Goal: Task Accomplishment & Management: Manage account settings

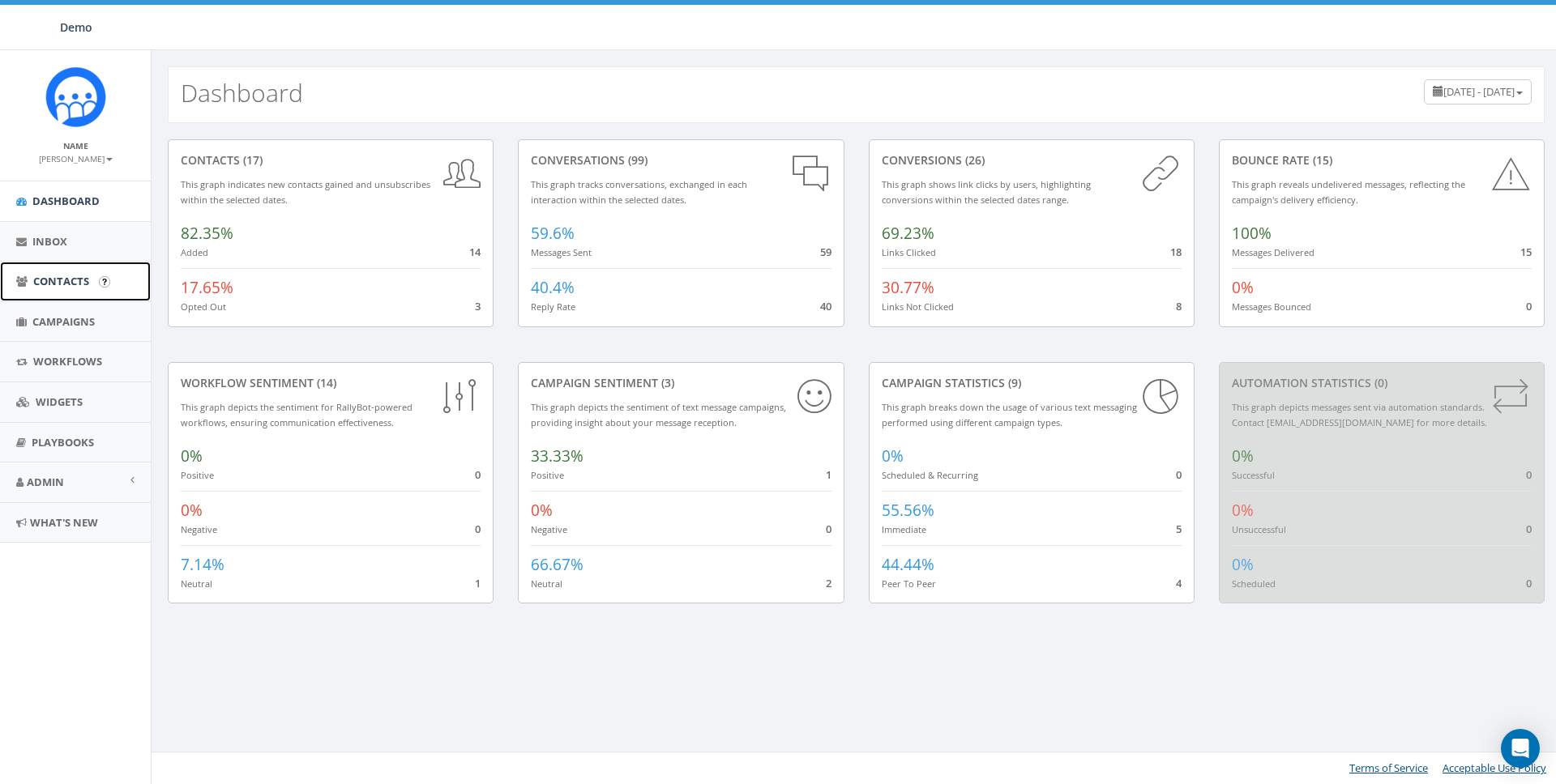
click at [54, 275] on span "Contacts" at bounding box center [61, 281] width 56 height 15
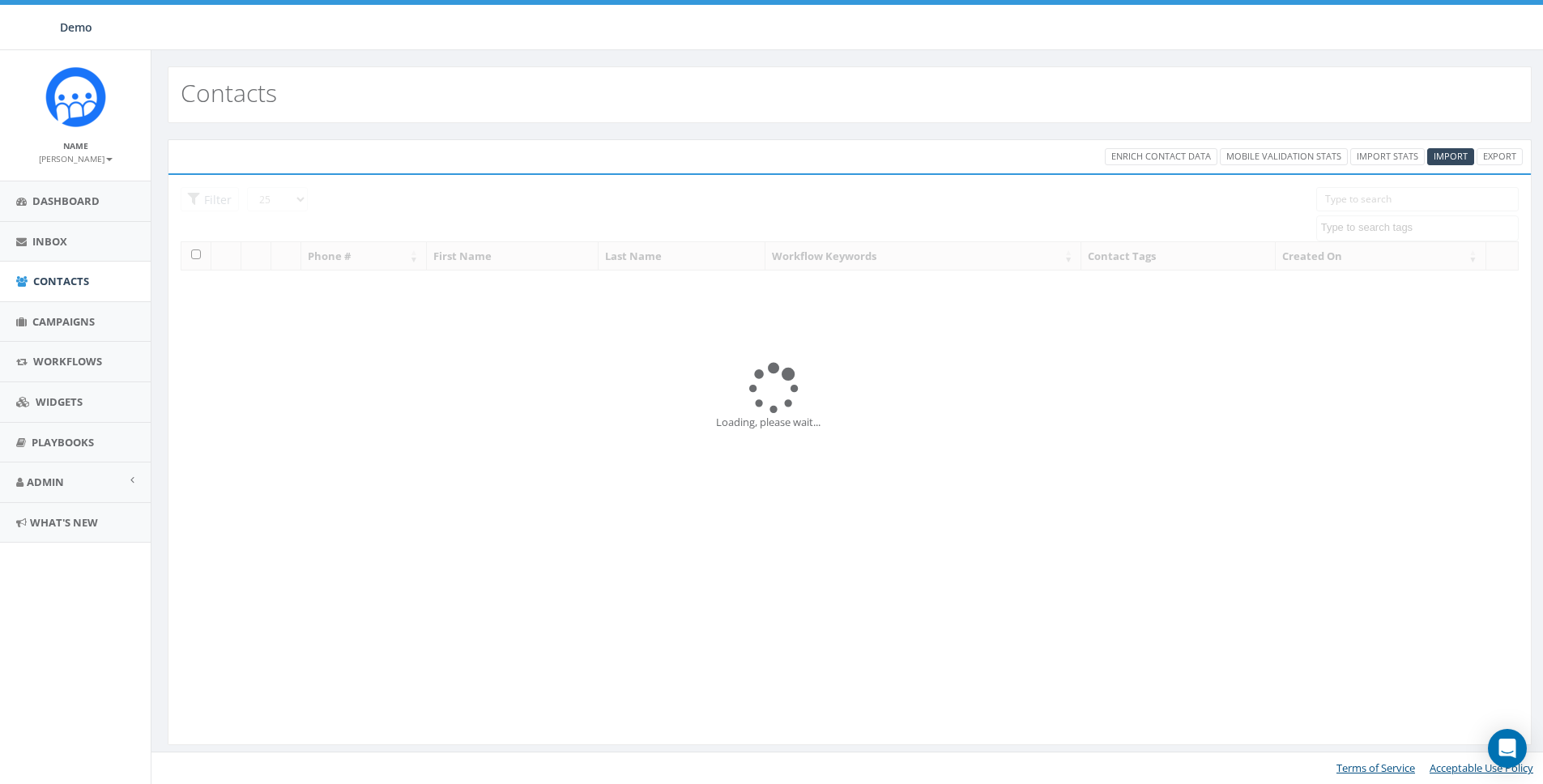
select select
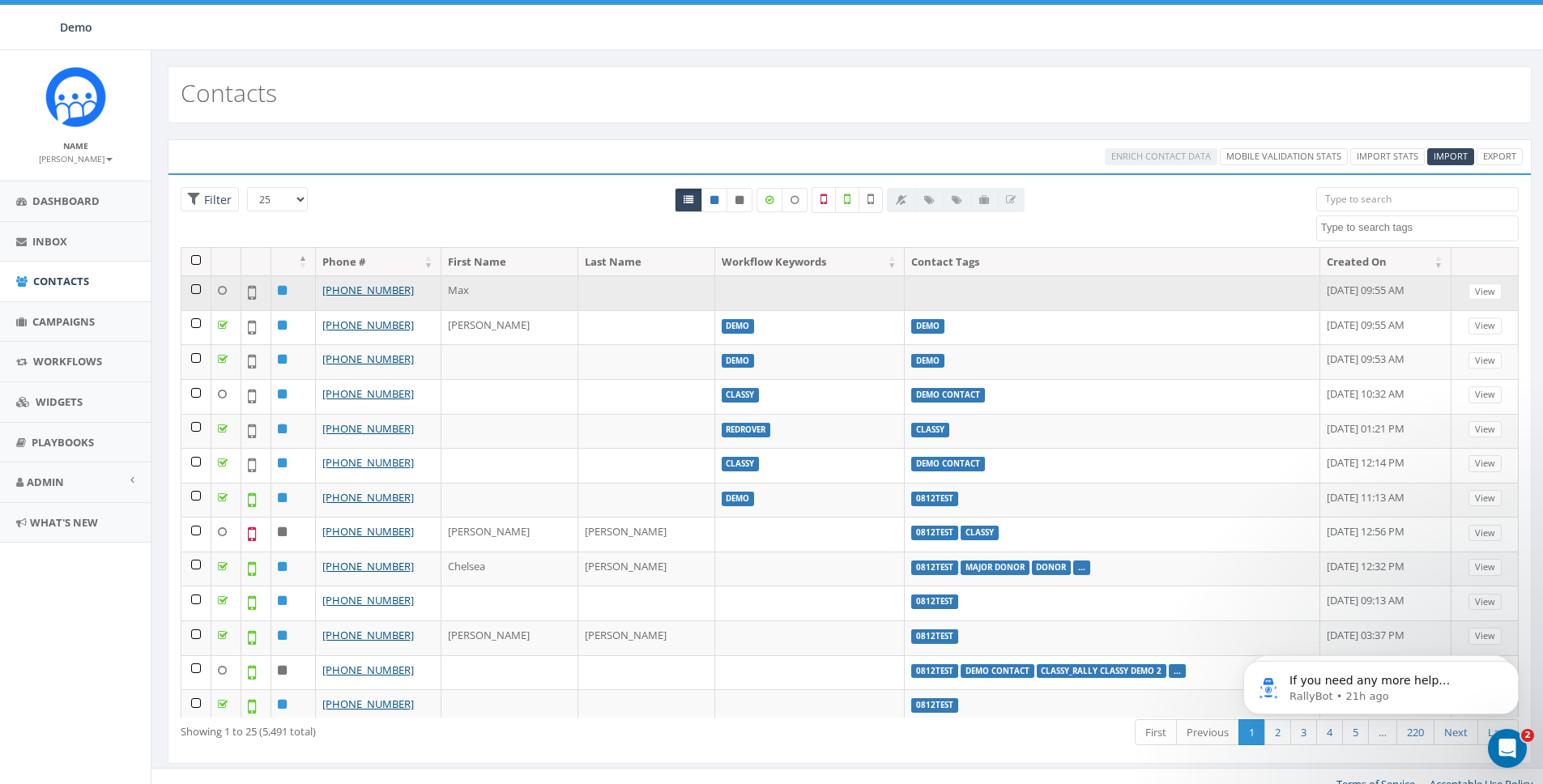
click at [199, 294] on td at bounding box center [196, 293] width 30 height 35
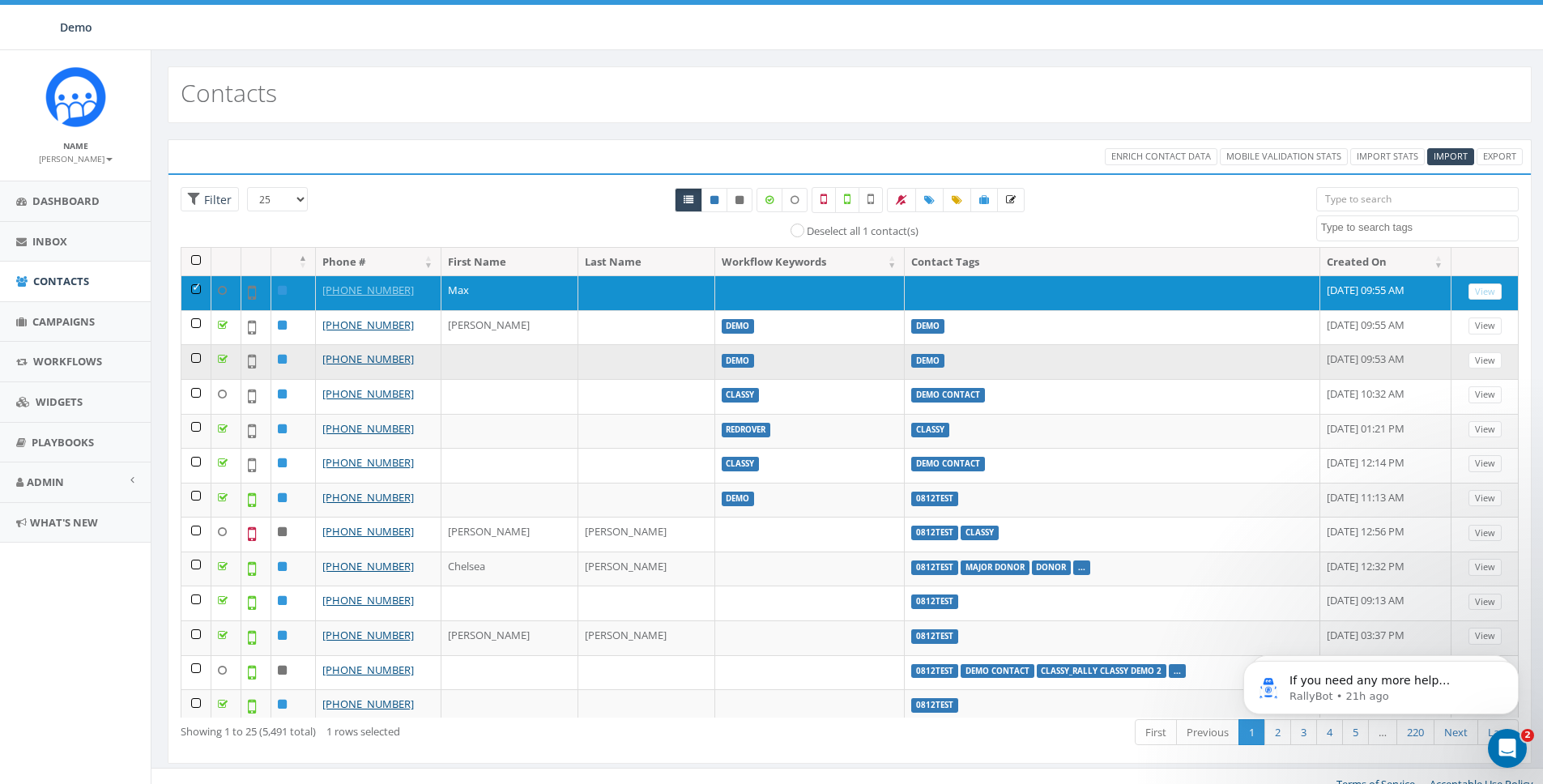
click at [195, 357] on td at bounding box center [196, 362] width 30 height 35
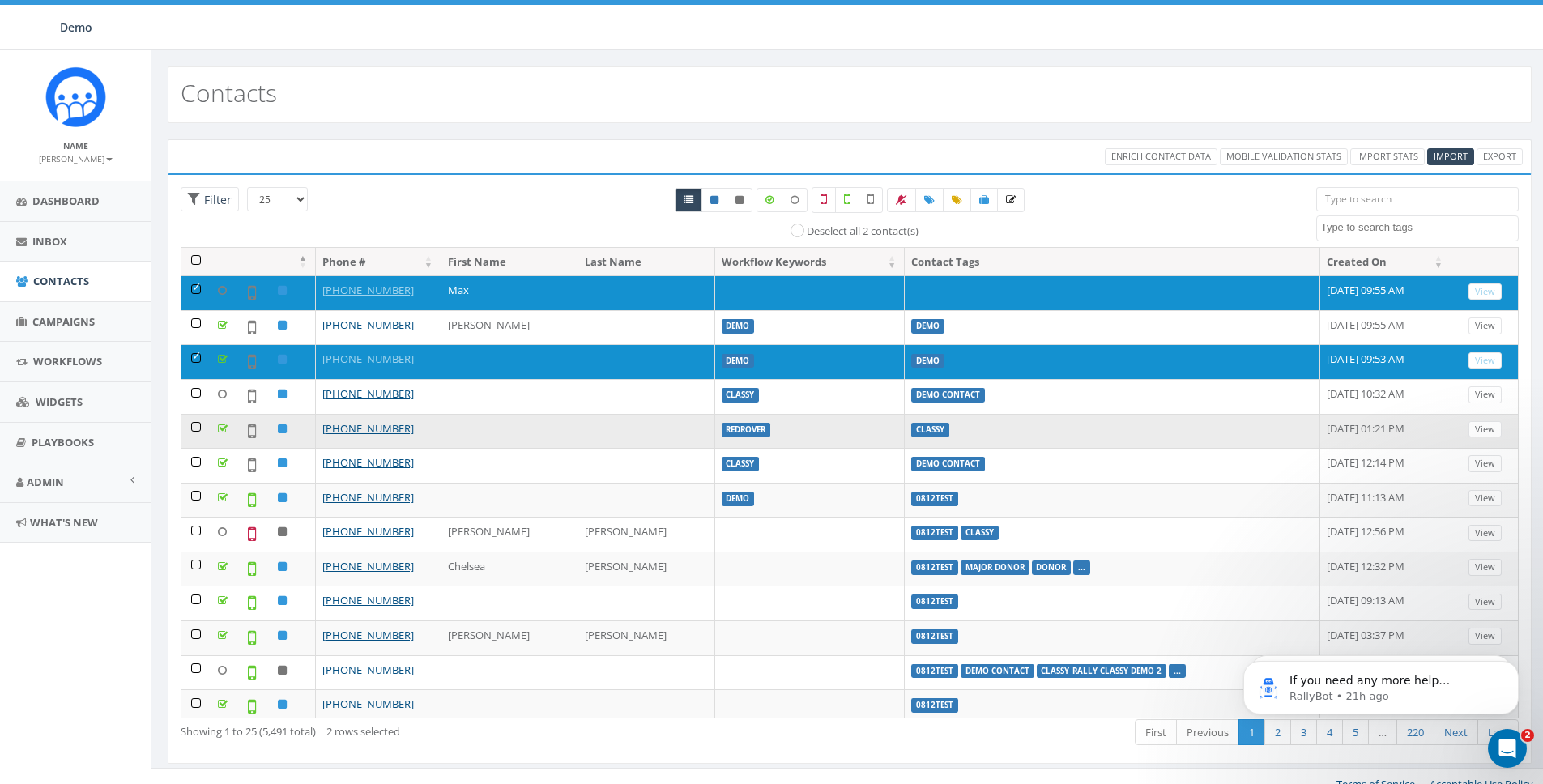
drag, startPoint x: 196, startPoint y: 417, endPoint x: 207, endPoint y: 418, distance: 11.0
click at [196, 417] on td at bounding box center [196, 431] width 30 height 35
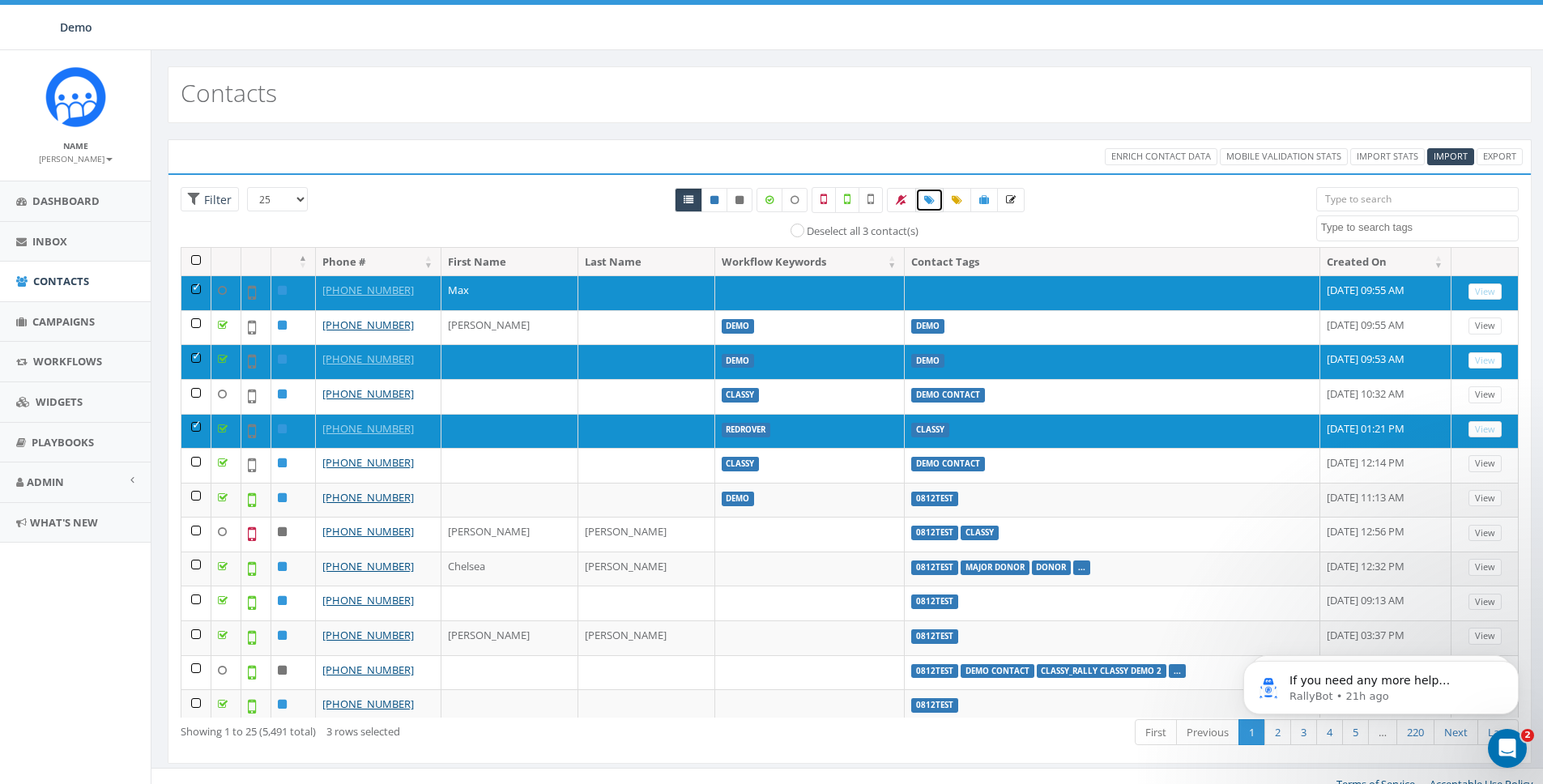
click at [938, 203] on link at bounding box center [929, 200] width 29 height 24
select select
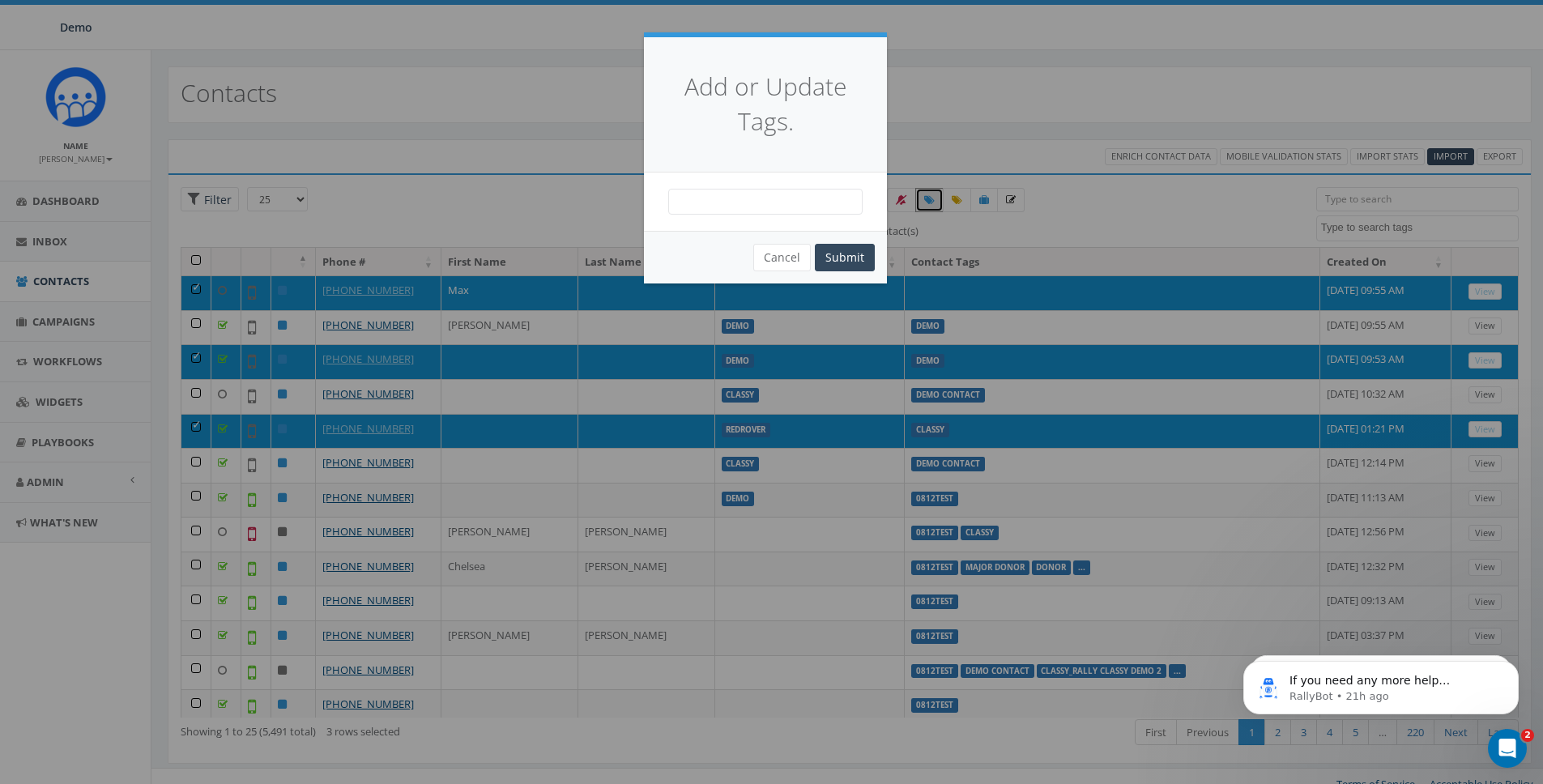
click at [716, 202] on span at bounding box center [765, 202] width 194 height 26
type textarea "Boo1"
select select "Boo1"
click at [849, 259] on button "Submit" at bounding box center [844, 257] width 60 height 28
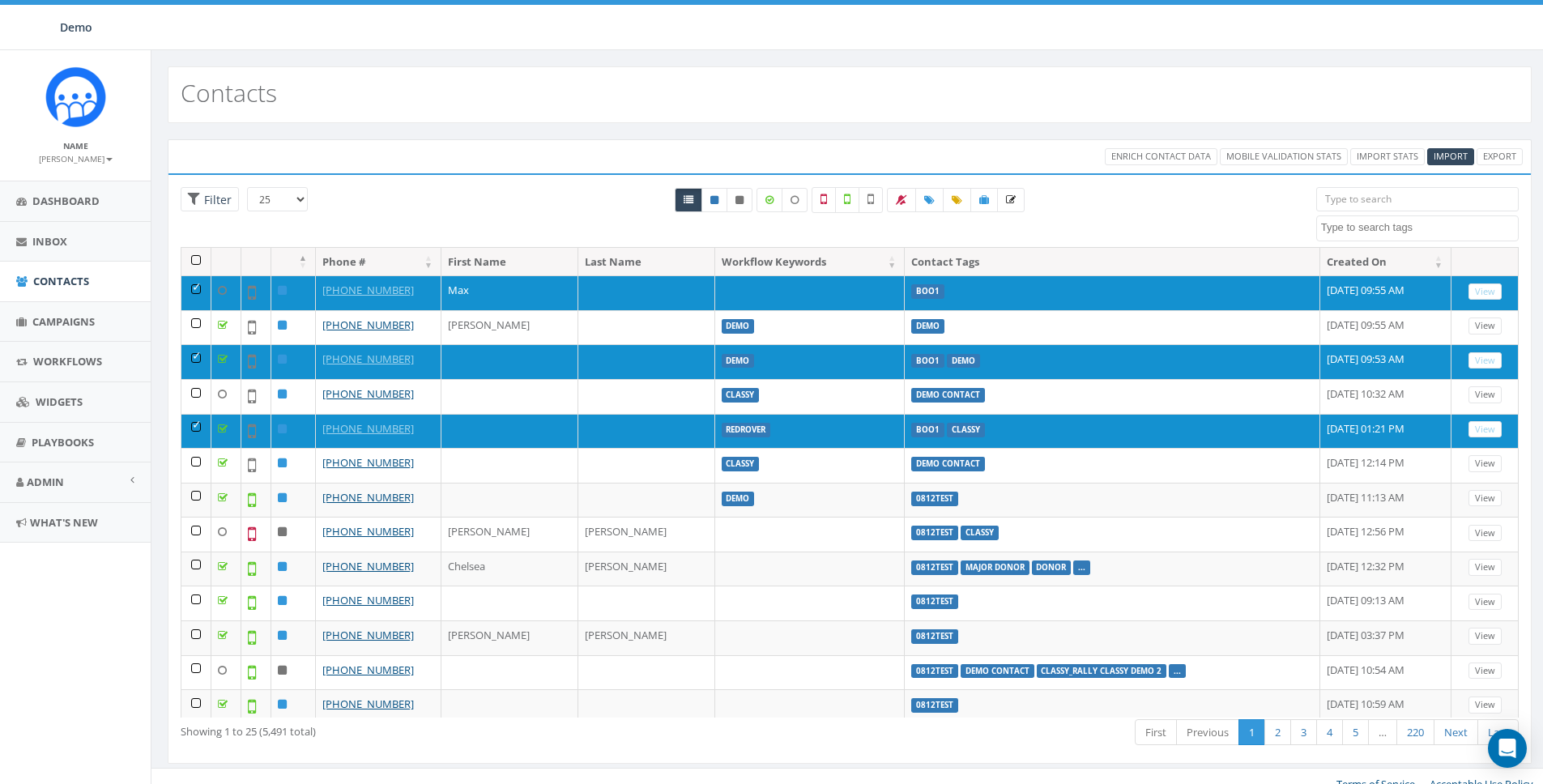
click at [1387, 230] on textarea "Search" at bounding box center [1419, 228] width 197 height 15
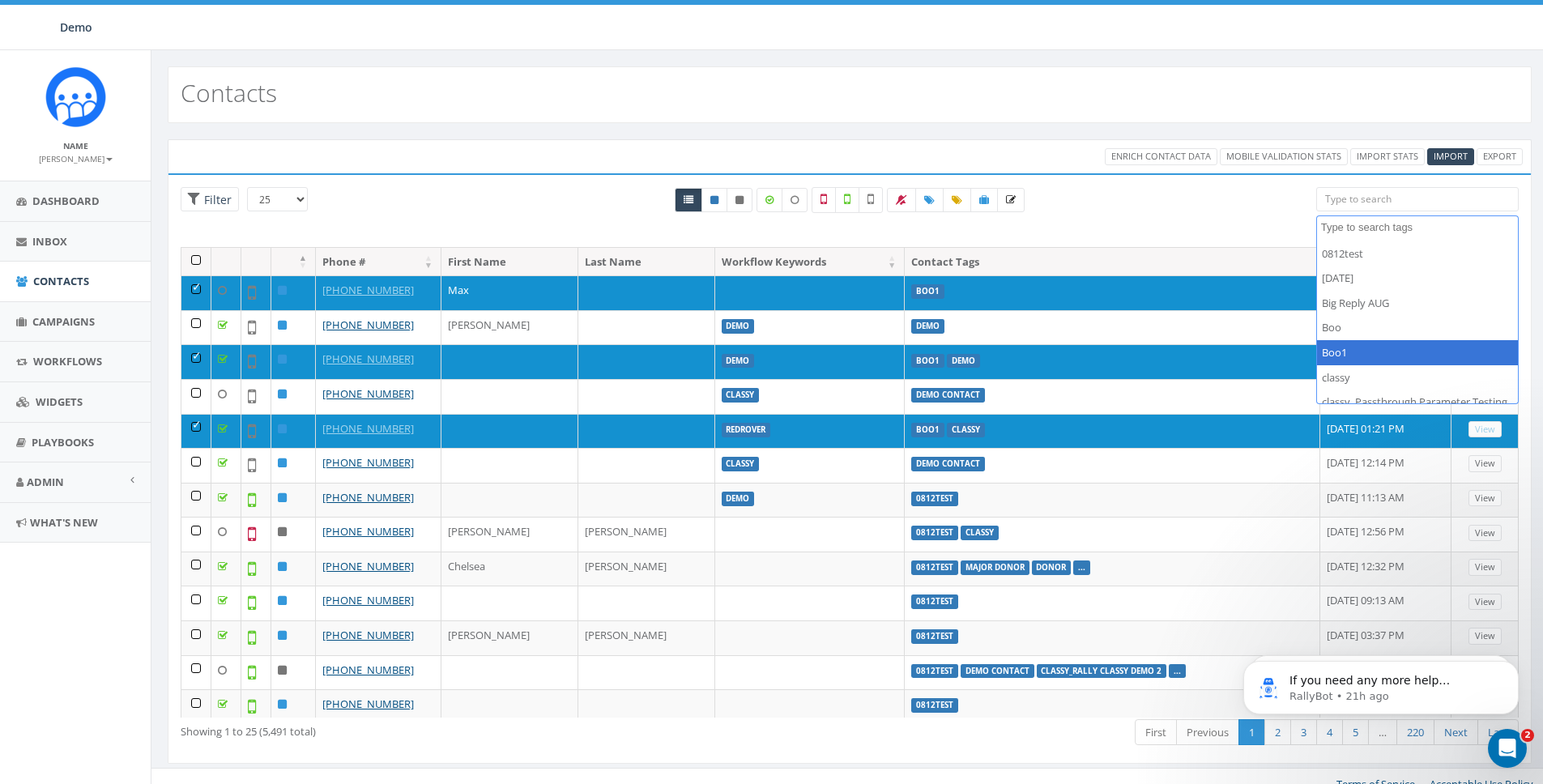
select select "Boo1"
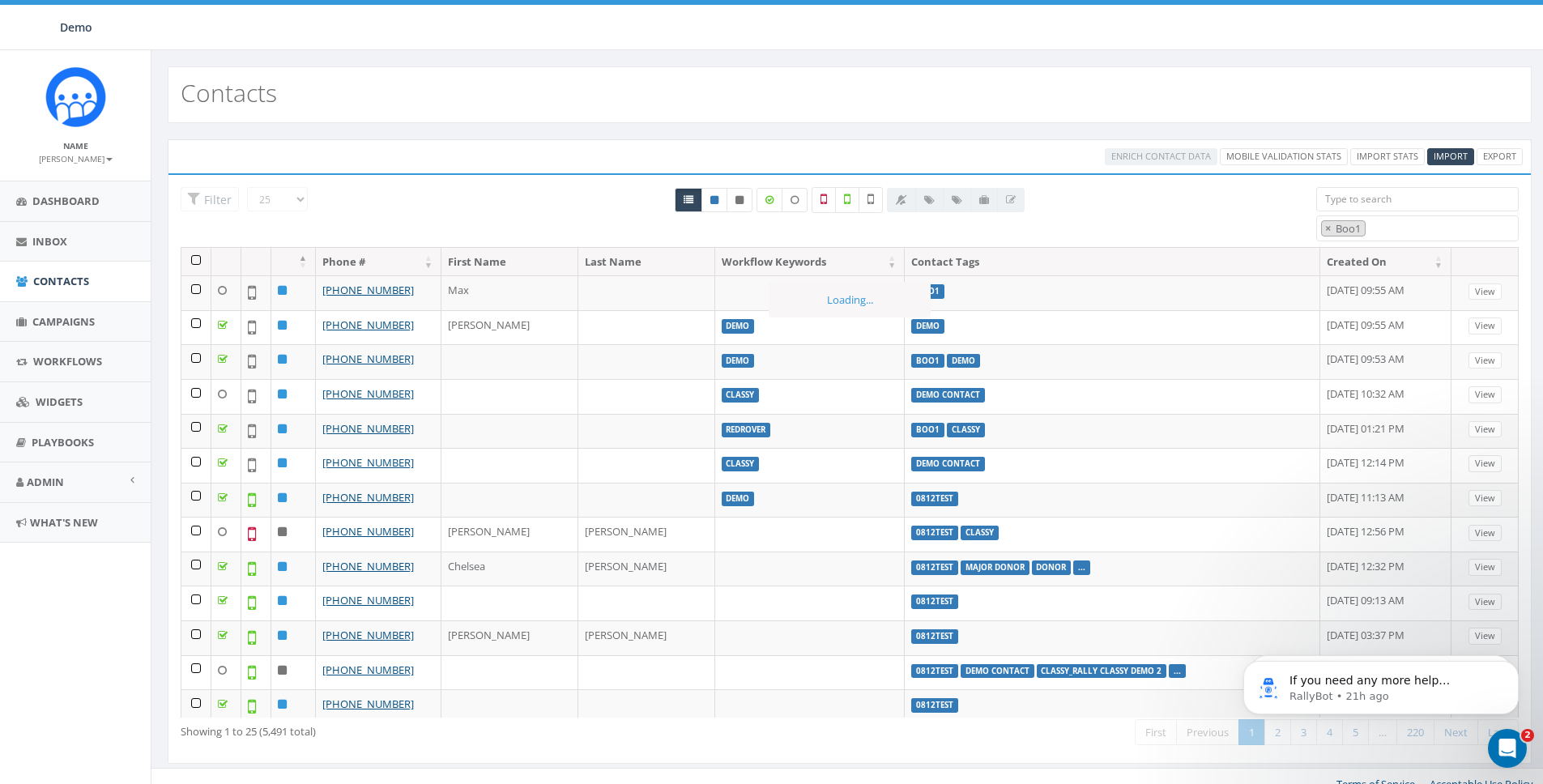
scroll to position [58, 0]
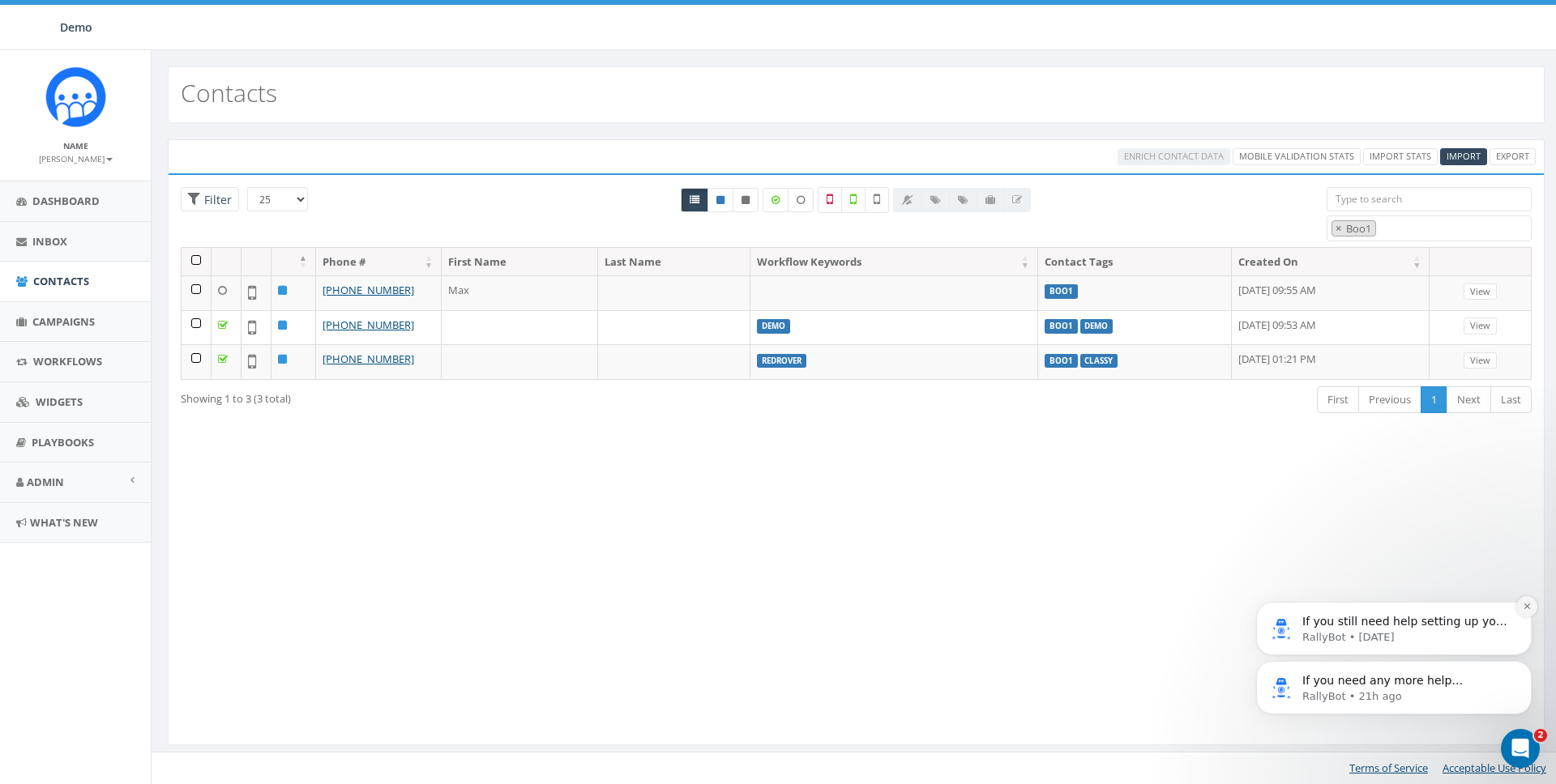
click at [1527, 609] on icon "Dismiss notification" at bounding box center [1527, 606] width 9 height 9
click at [1520, 657] on div "If you need any more help understanding how seminaries can use our messaging pl…" at bounding box center [1394, 613] width 298 height 203
click at [1523, 666] on icon "Dismiss notification" at bounding box center [1527, 666] width 9 height 9
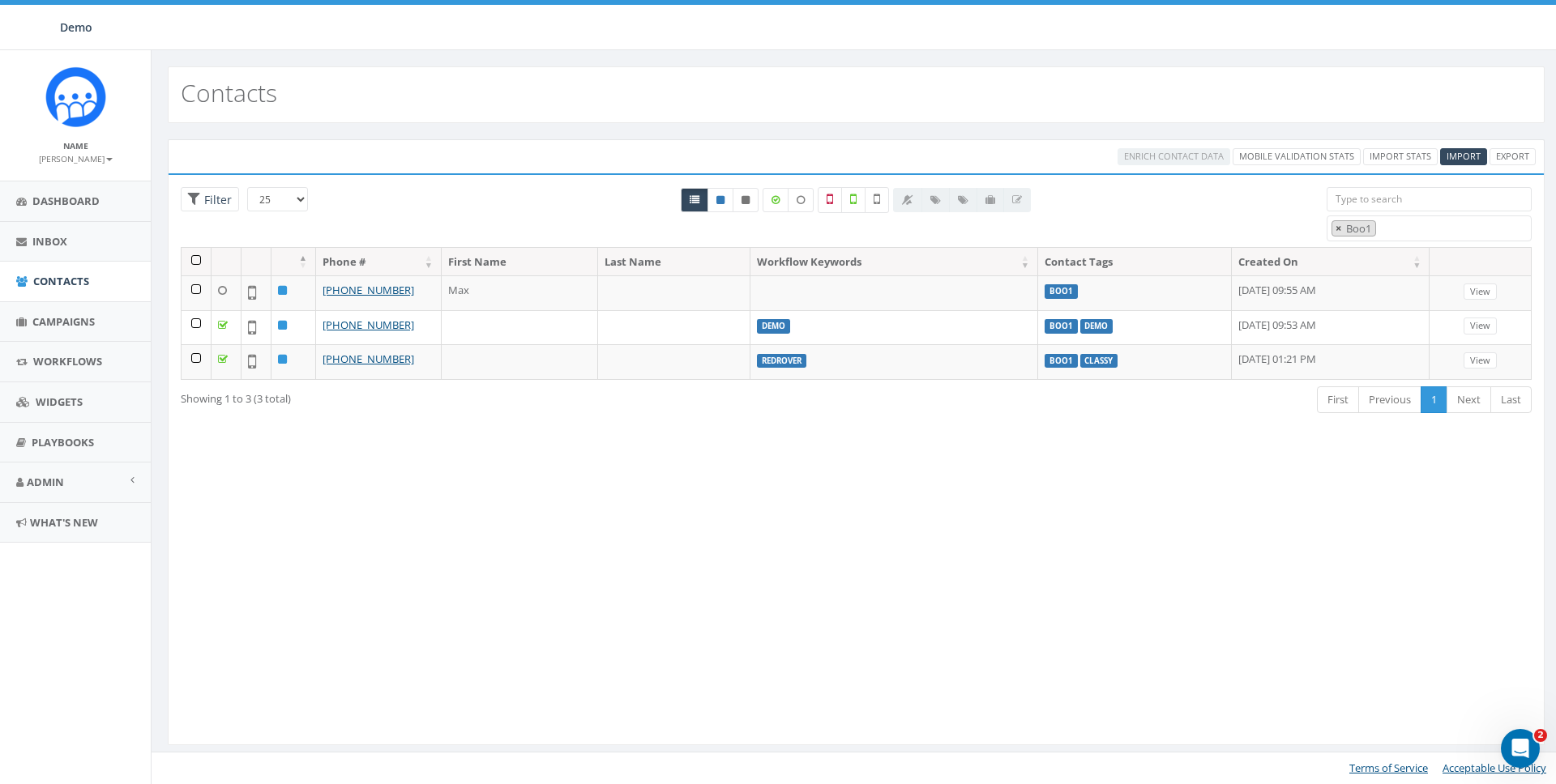
click at [1336, 229] on span "×" at bounding box center [1338, 229] width 6 height 15
select select
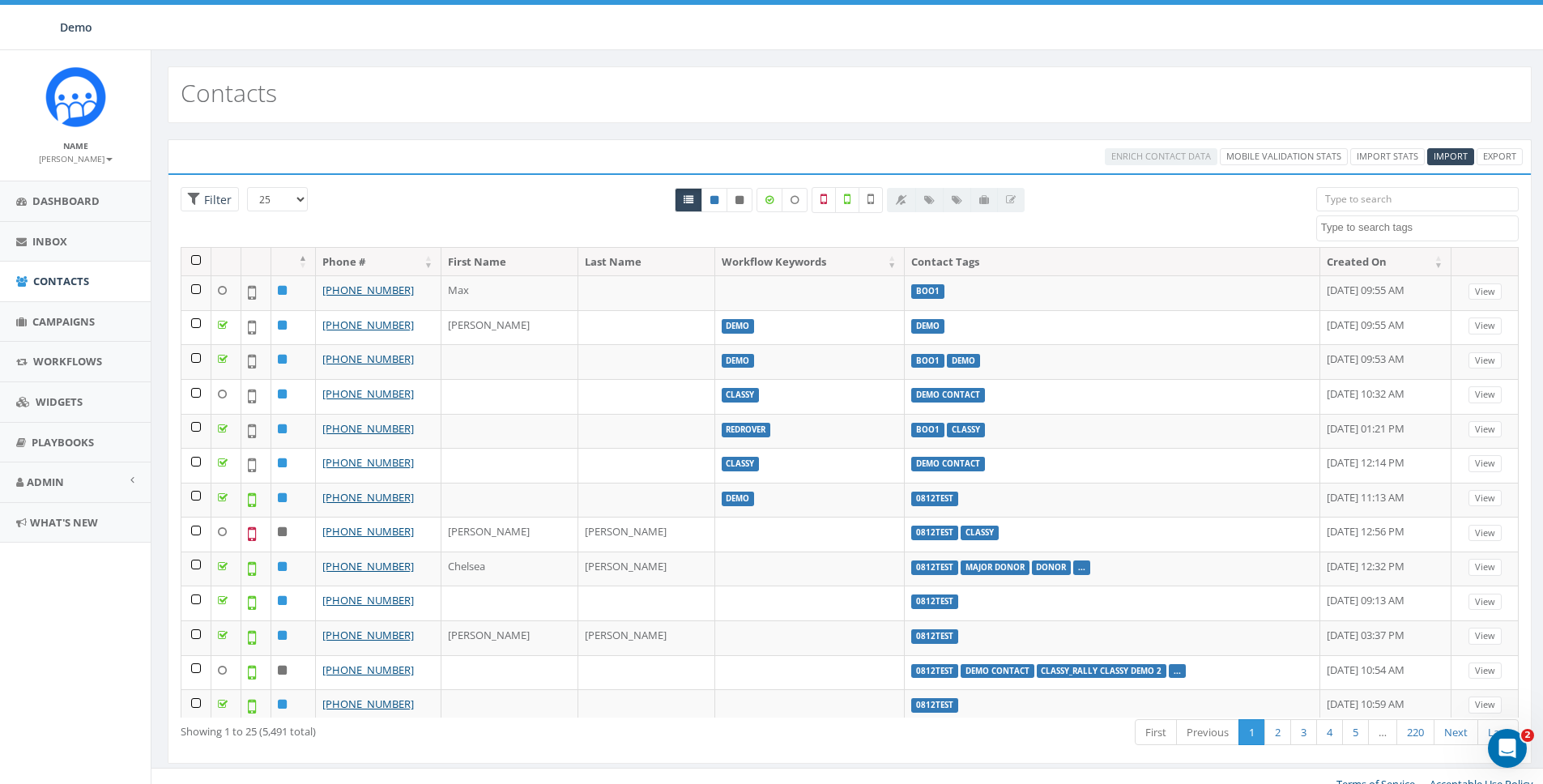
click at [1227, 223] on div "All 0 contact(s) on current page All 3 contact(s) filtered" at bounding box center [849, 217] width 908 height 60
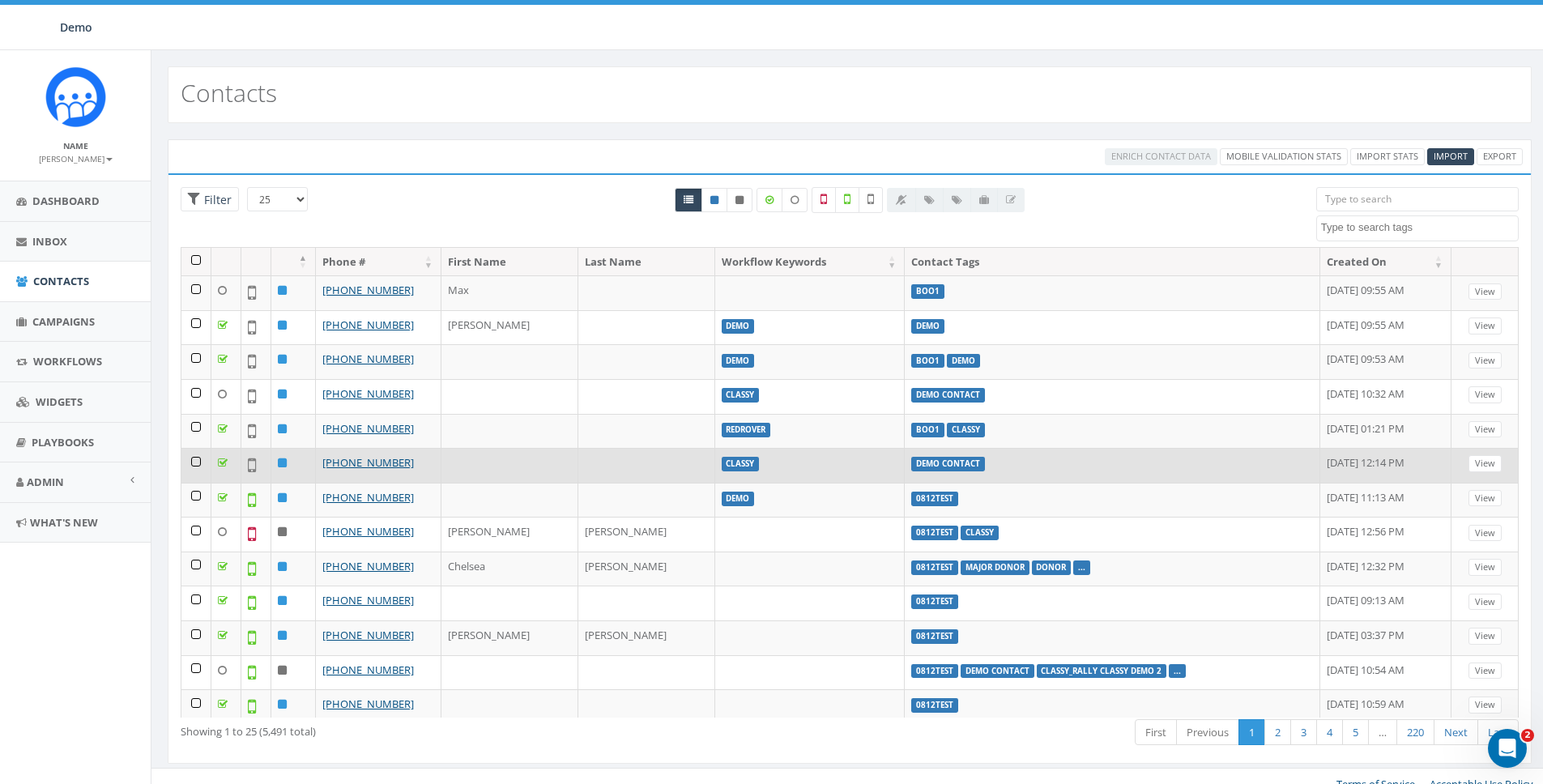
click at [195, 463] on td at bounding box center [196, 466] width 30 height 35
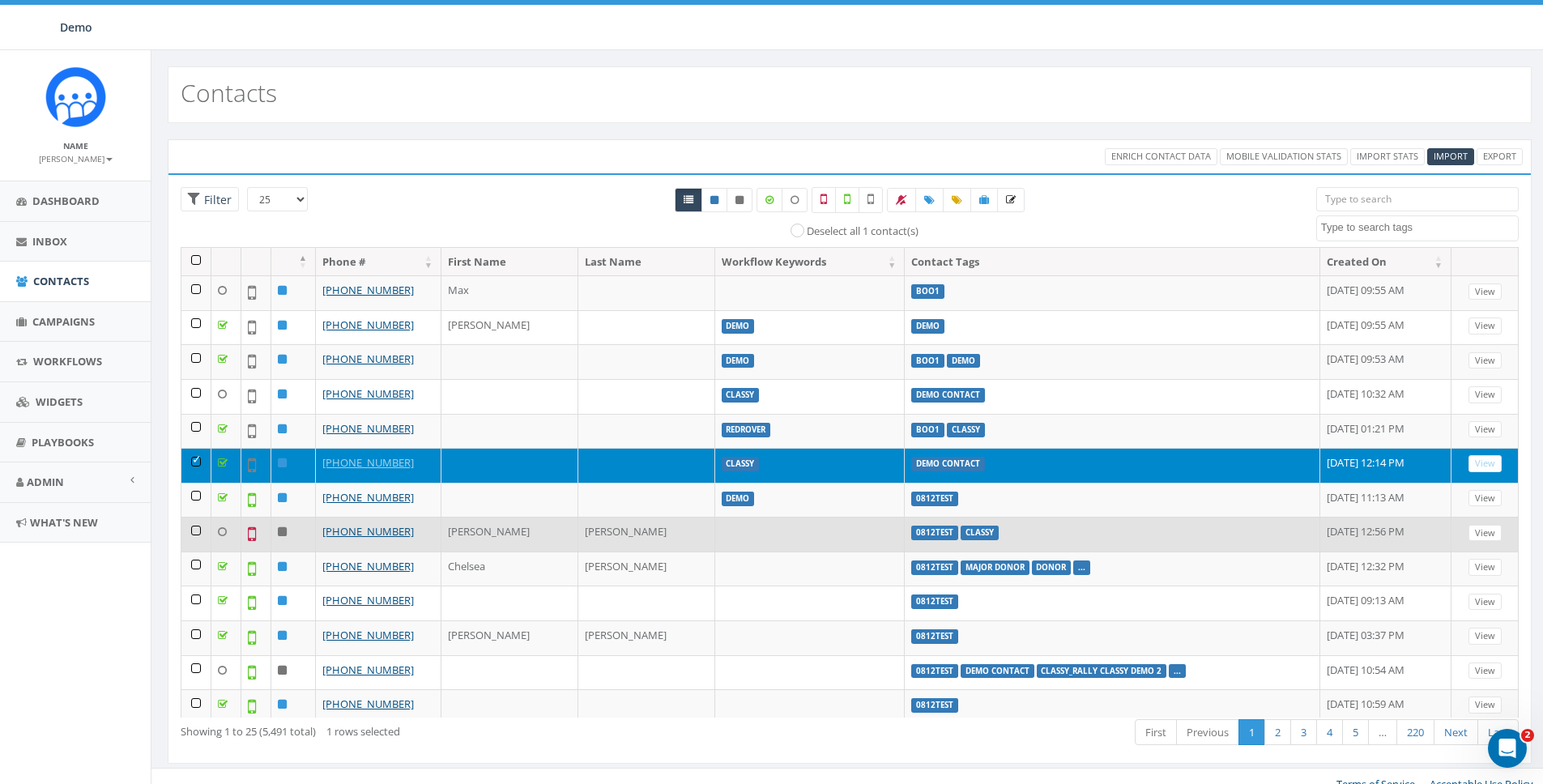
click at [191, 531] on td at bounding box center [196, 534] width 30 height 35
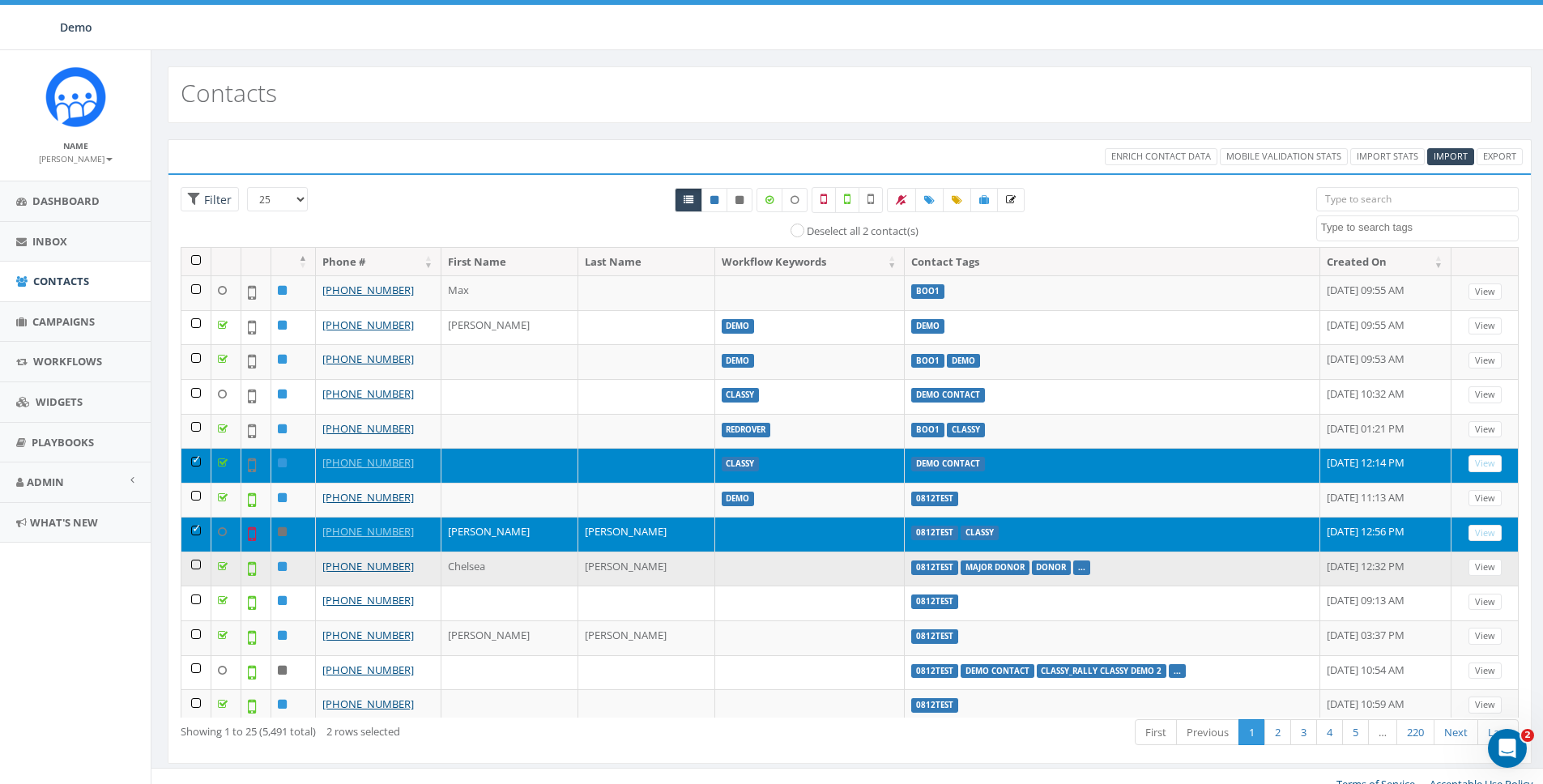
click at [193, 564] on td at bounding box center [196, 569] width 30 height 35
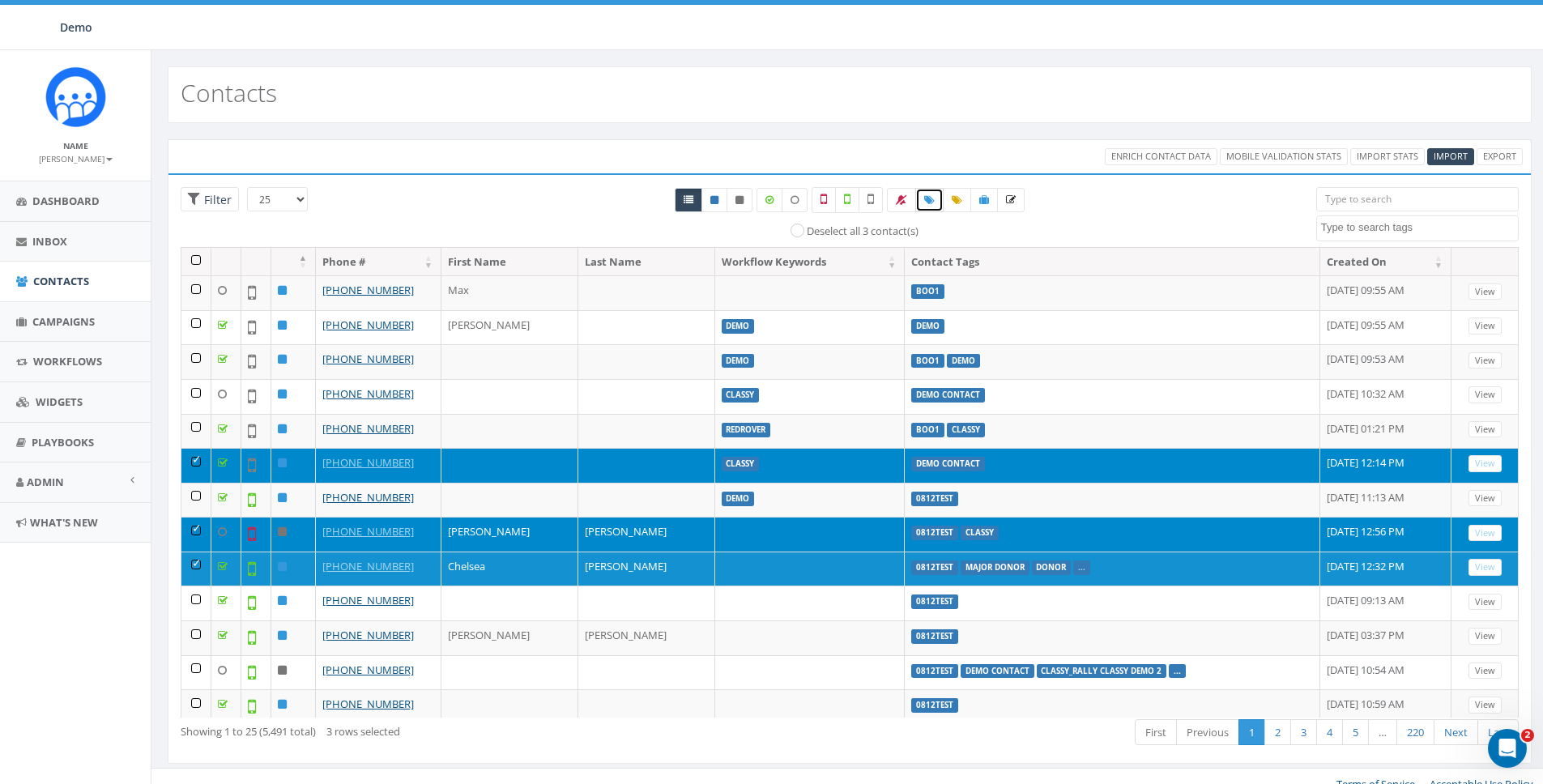
click at [930, 206] on link at bounding box center [929, 200] width 29 height 24
select select
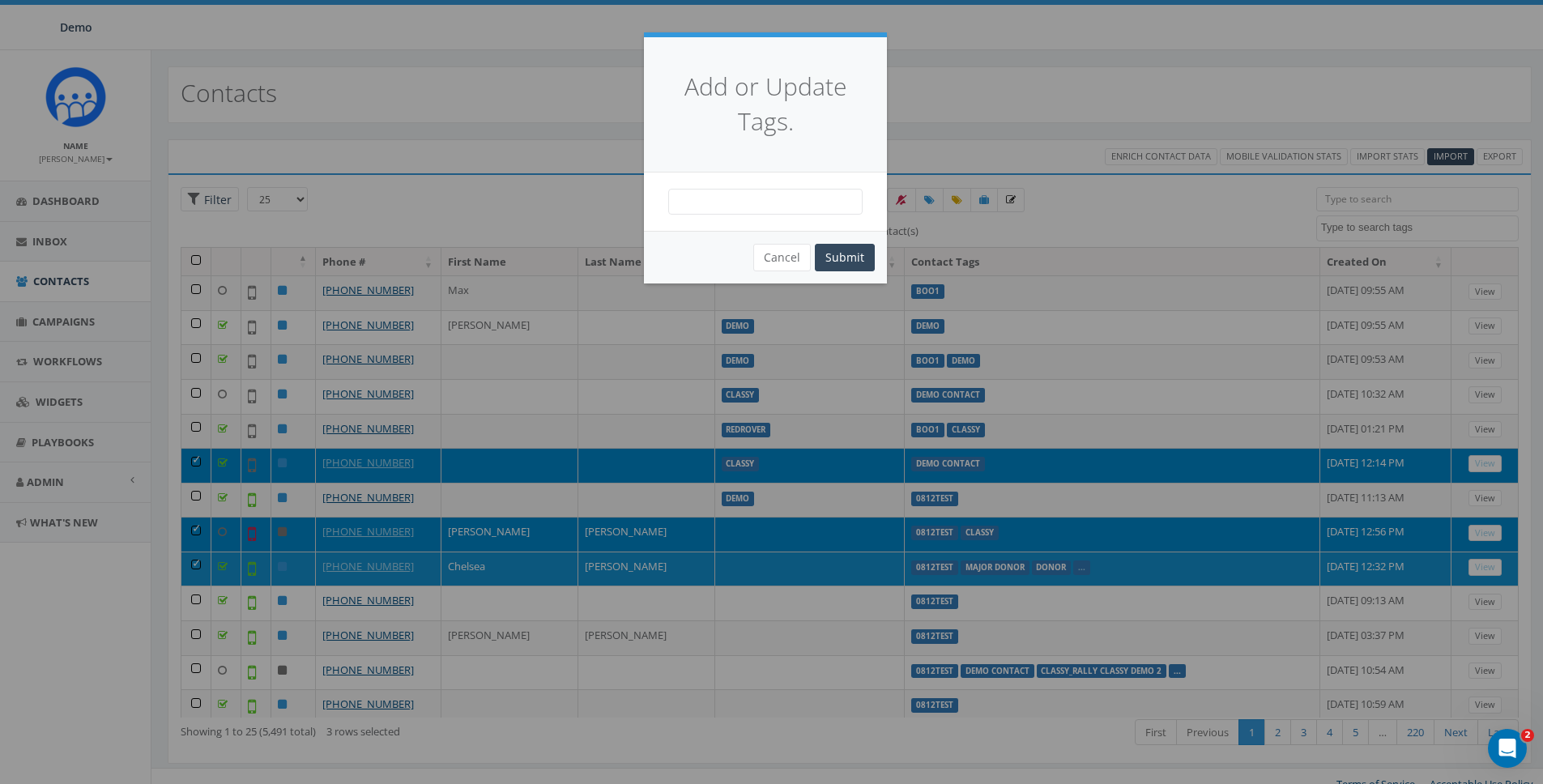
click at [838, 199] on span at bounding box center [765, 202] width 194 height 26
type textarea "Boo2"
select select "Boo2"
click at [858, 253] on button "Submit" at bounding box center [844, 257] width 60 height 28
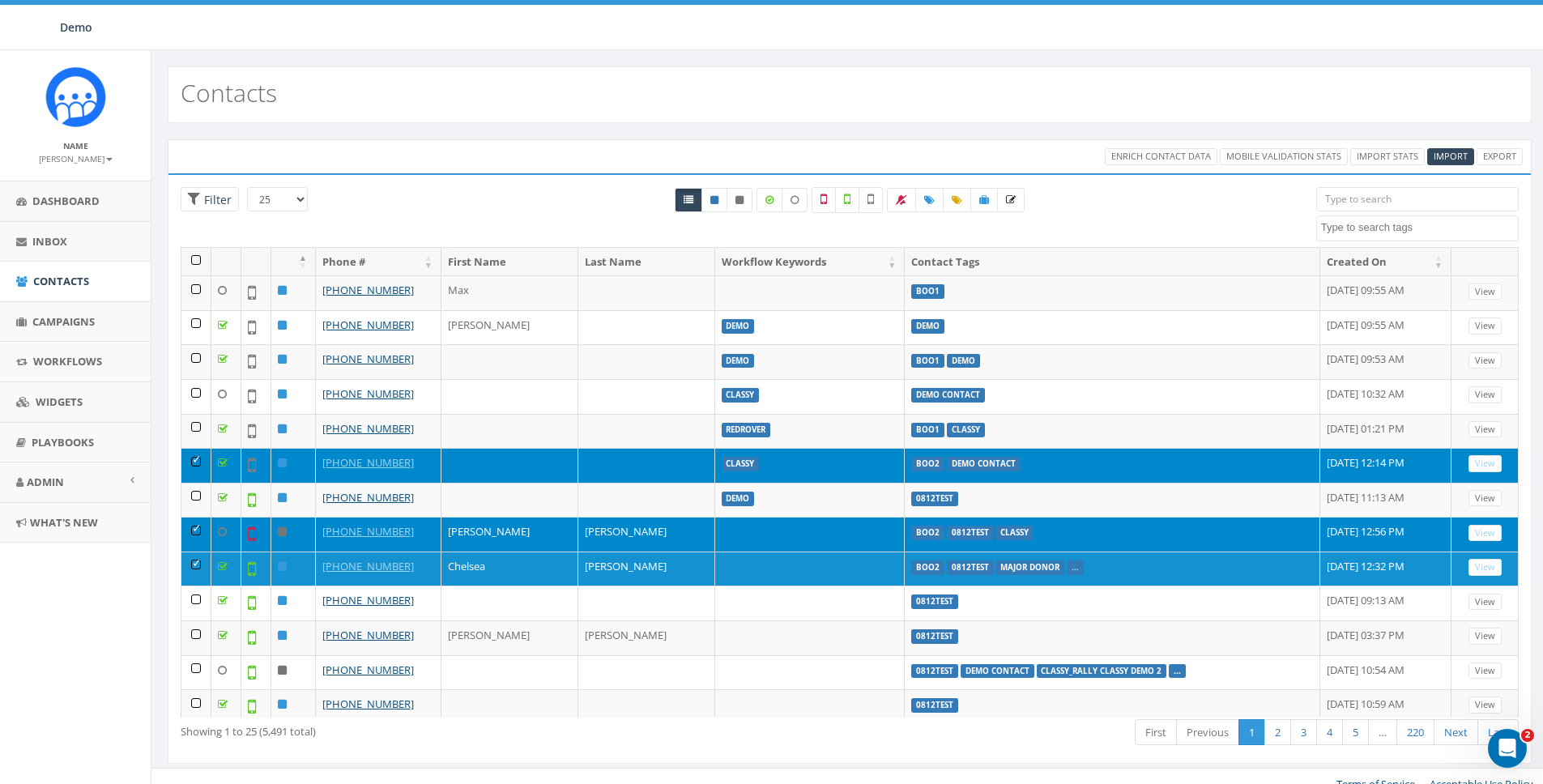
click at [1389, 224] on textarea "Search" at bounding box center [1419, 228] width 197 height 15
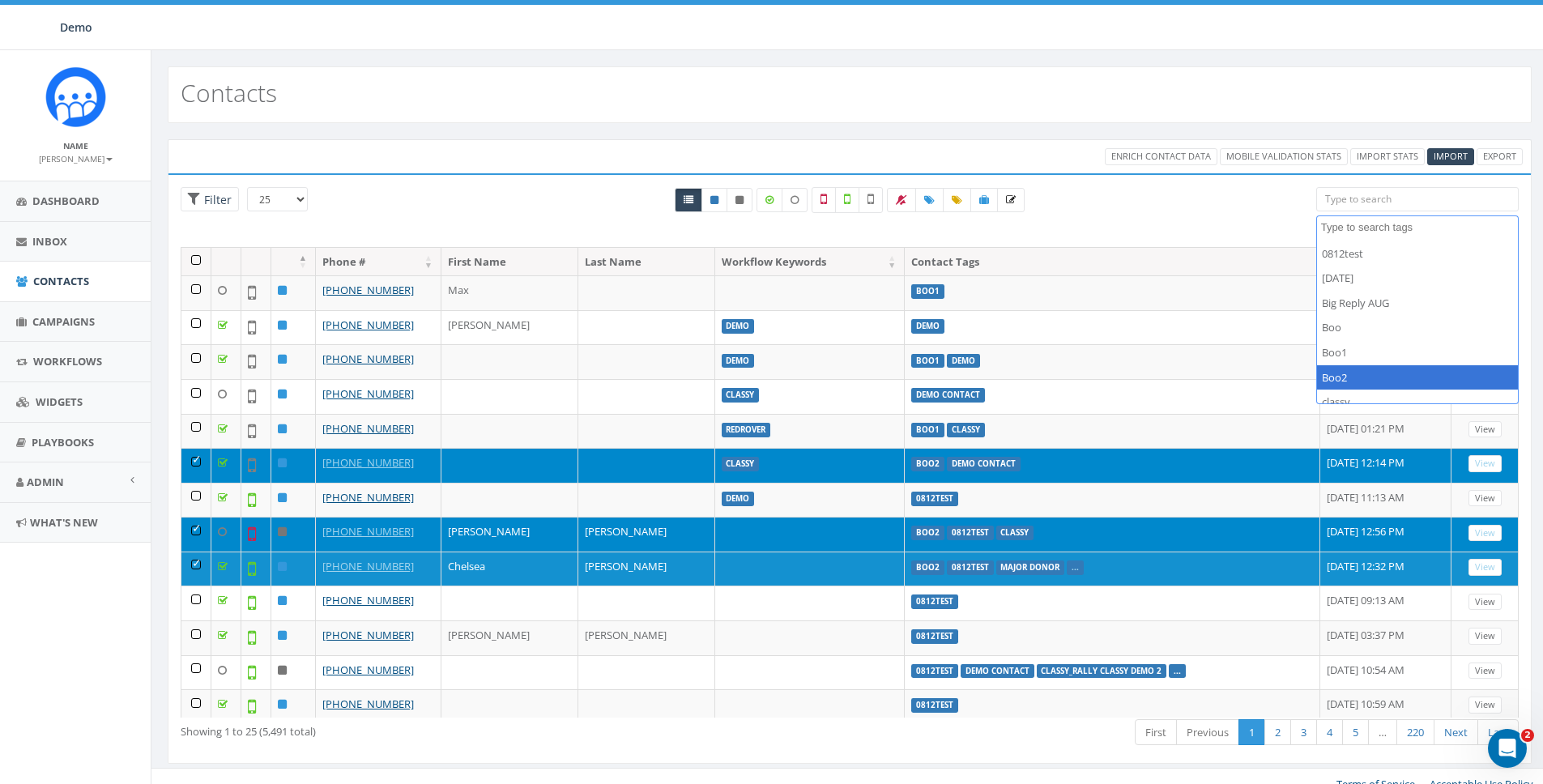
select select "Boo2"
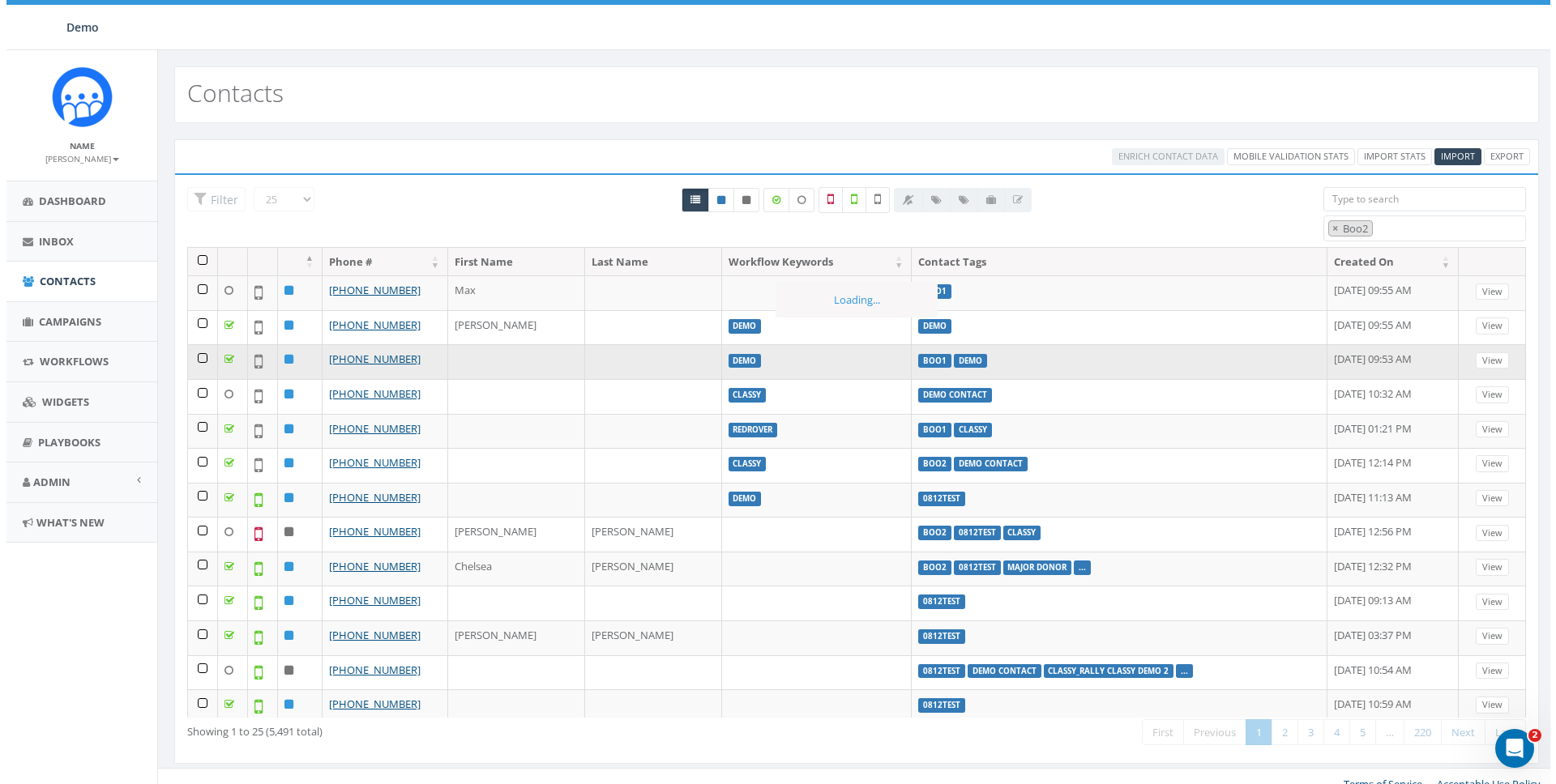
scroll to position [73, 0]
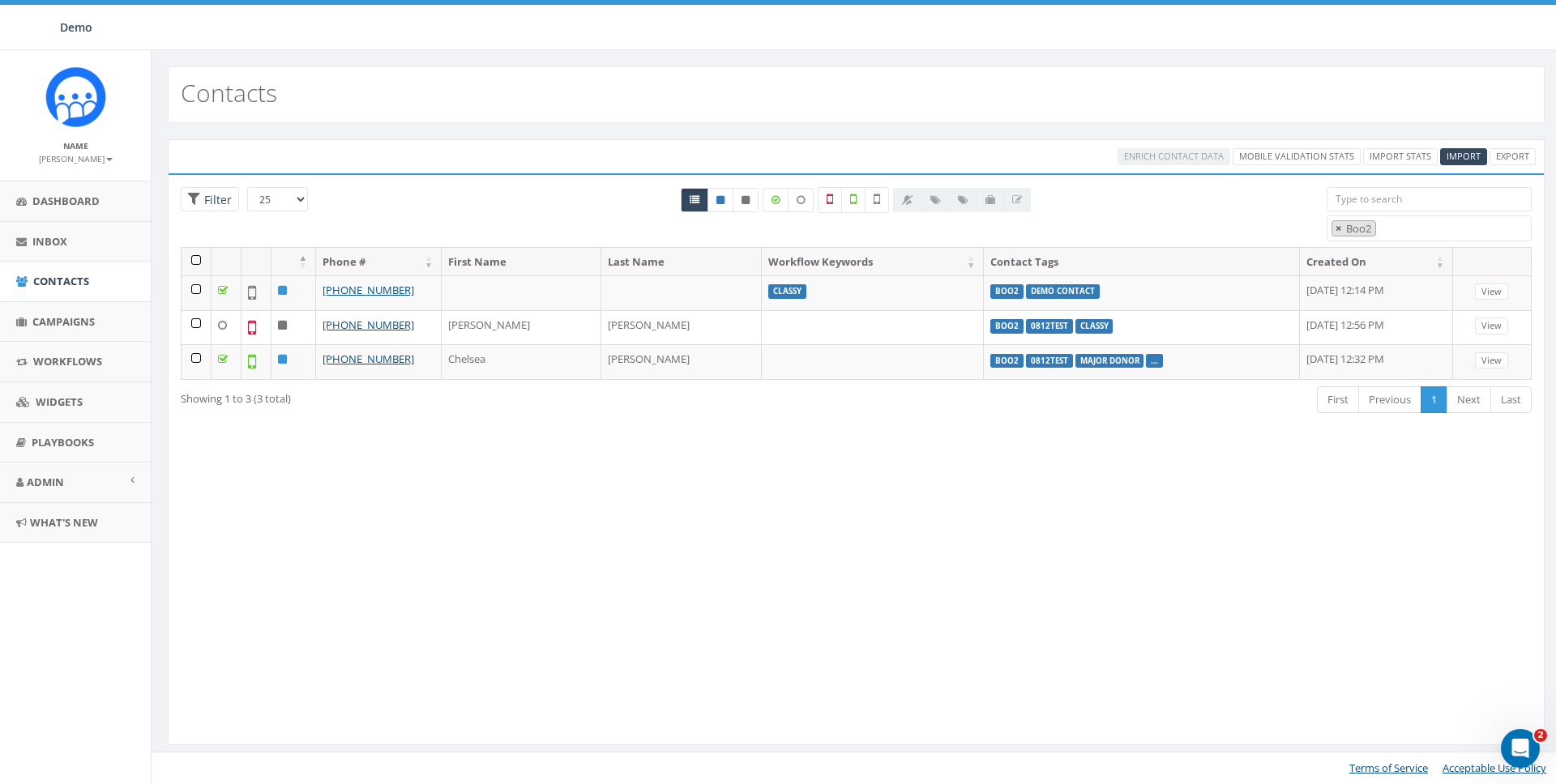
click at [1336, 230] on span "×" at bounding box center [1338, 229] width 6 height 15
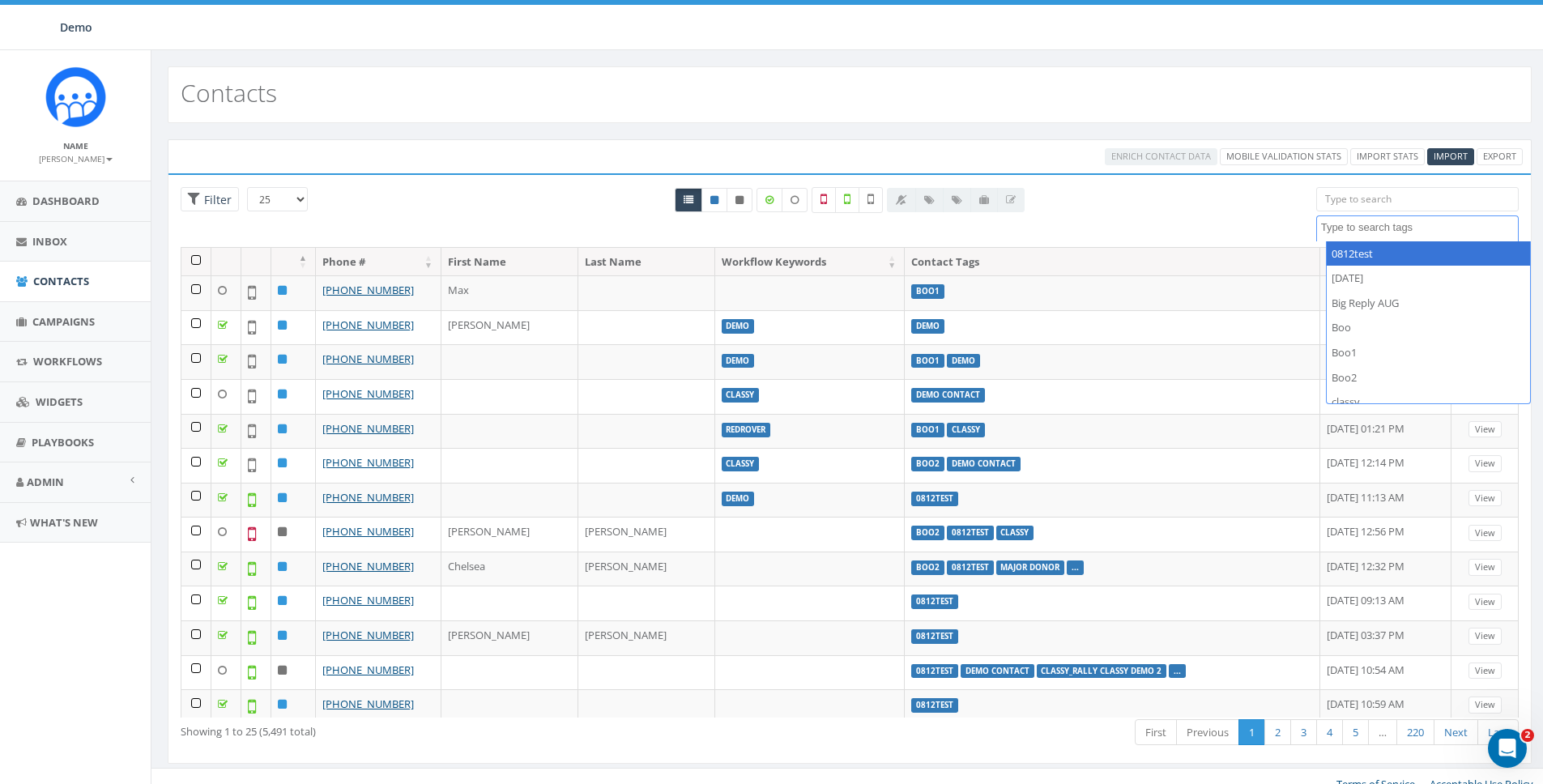
click at [1228, 220] on div "All 0 contact(s) on current page All 3 contact(s) filtered" at bounding box center [849, 217] width 908 height 60
click at [1387, 225] on textarea "Search" at bounding box center [1419, 228] width 197 height 15
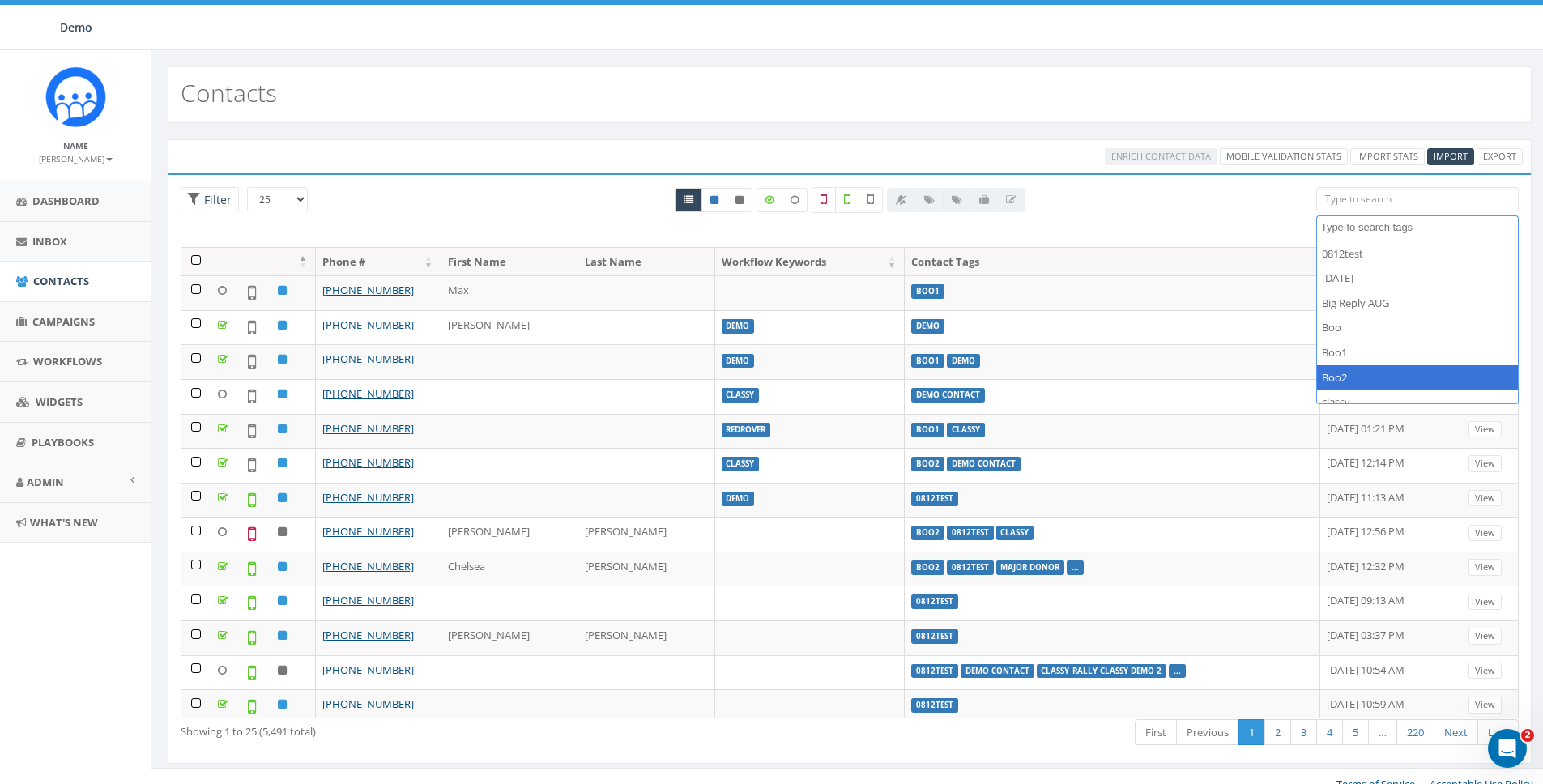
select select "Boo2"
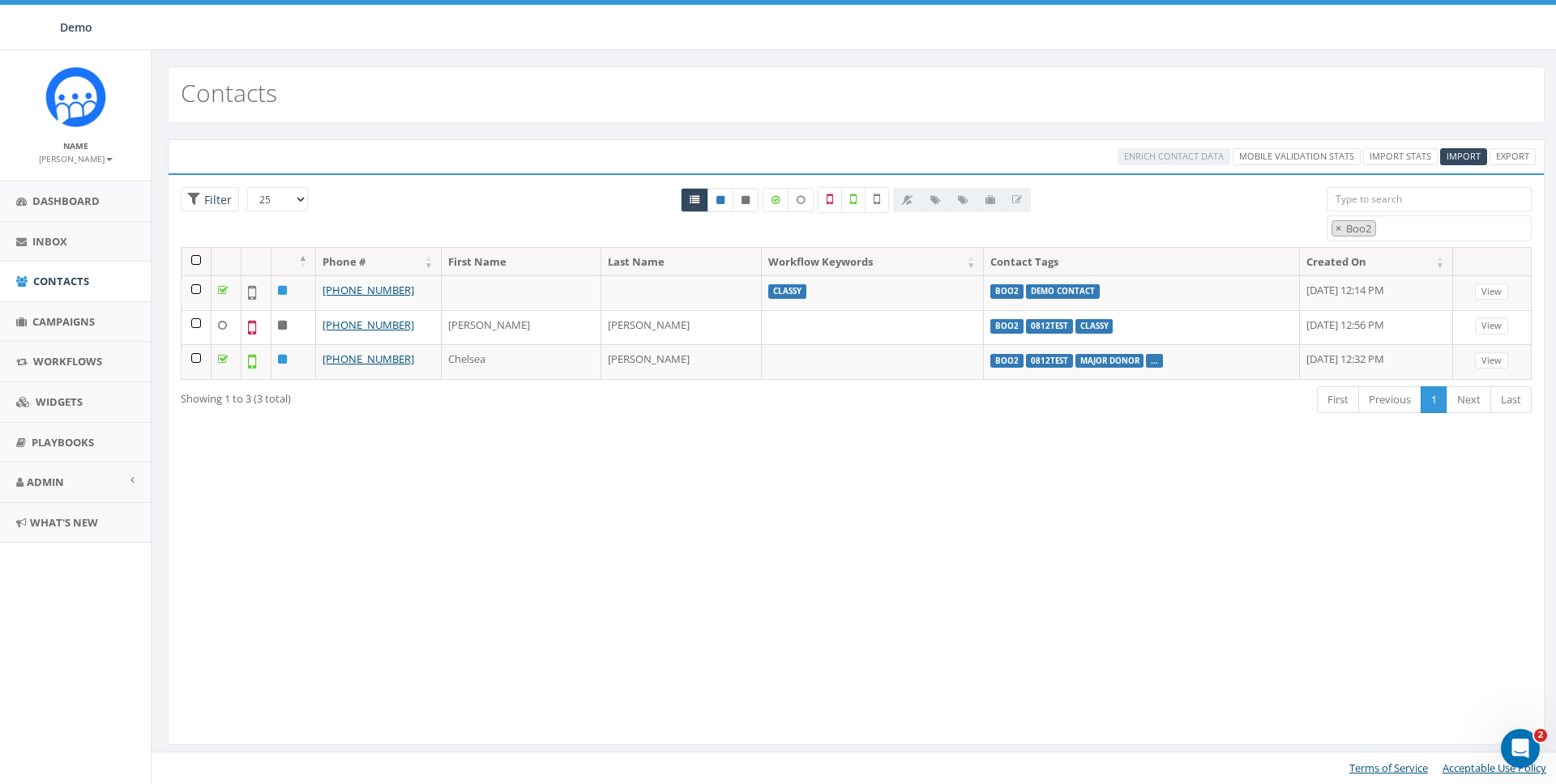
click at [201, 263] on th at bounding box center [196, 262] width 30 height 29
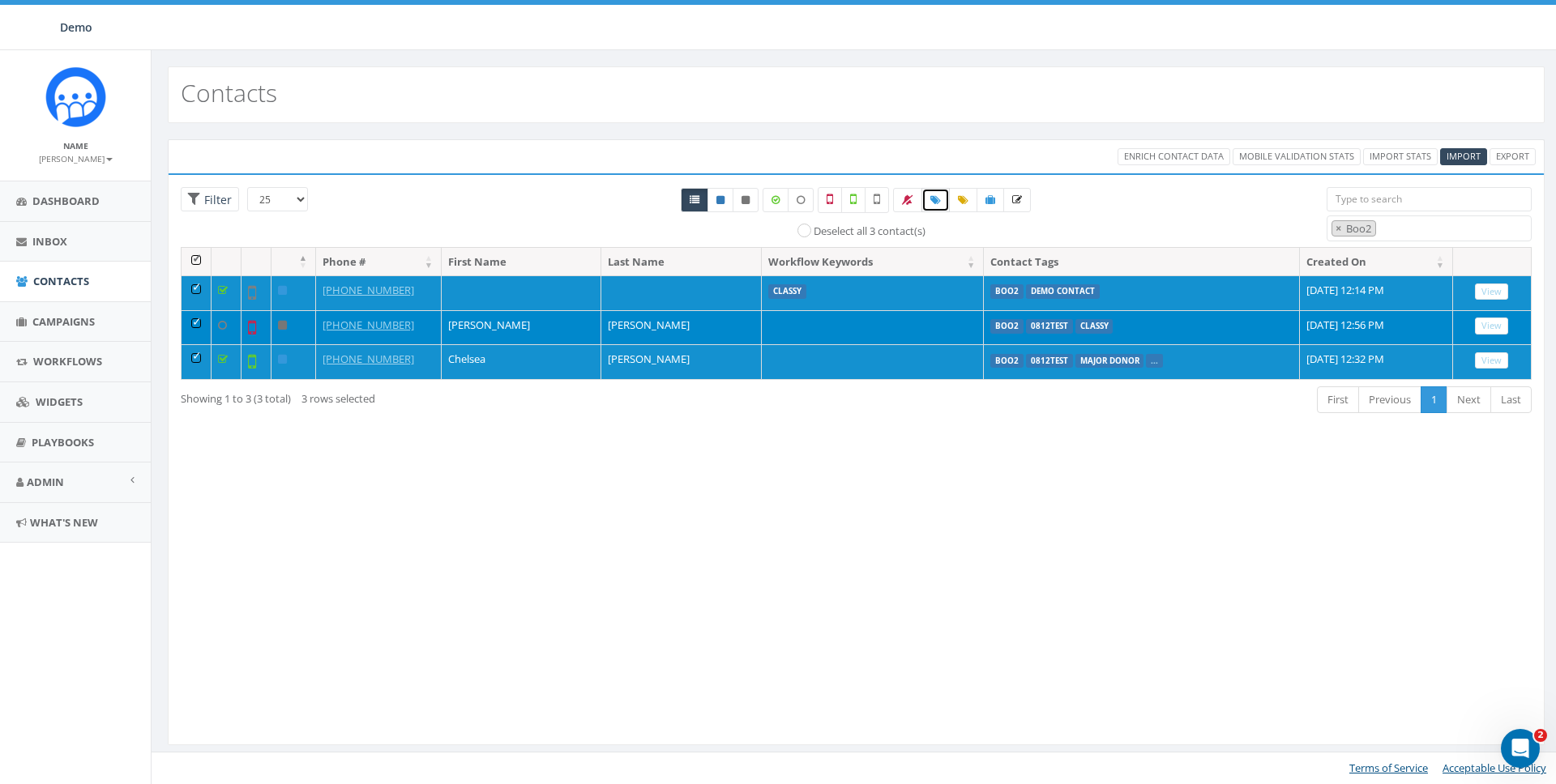
click at [942, 208] on link at bounding box center [935, 200] width 29 height 24
select select
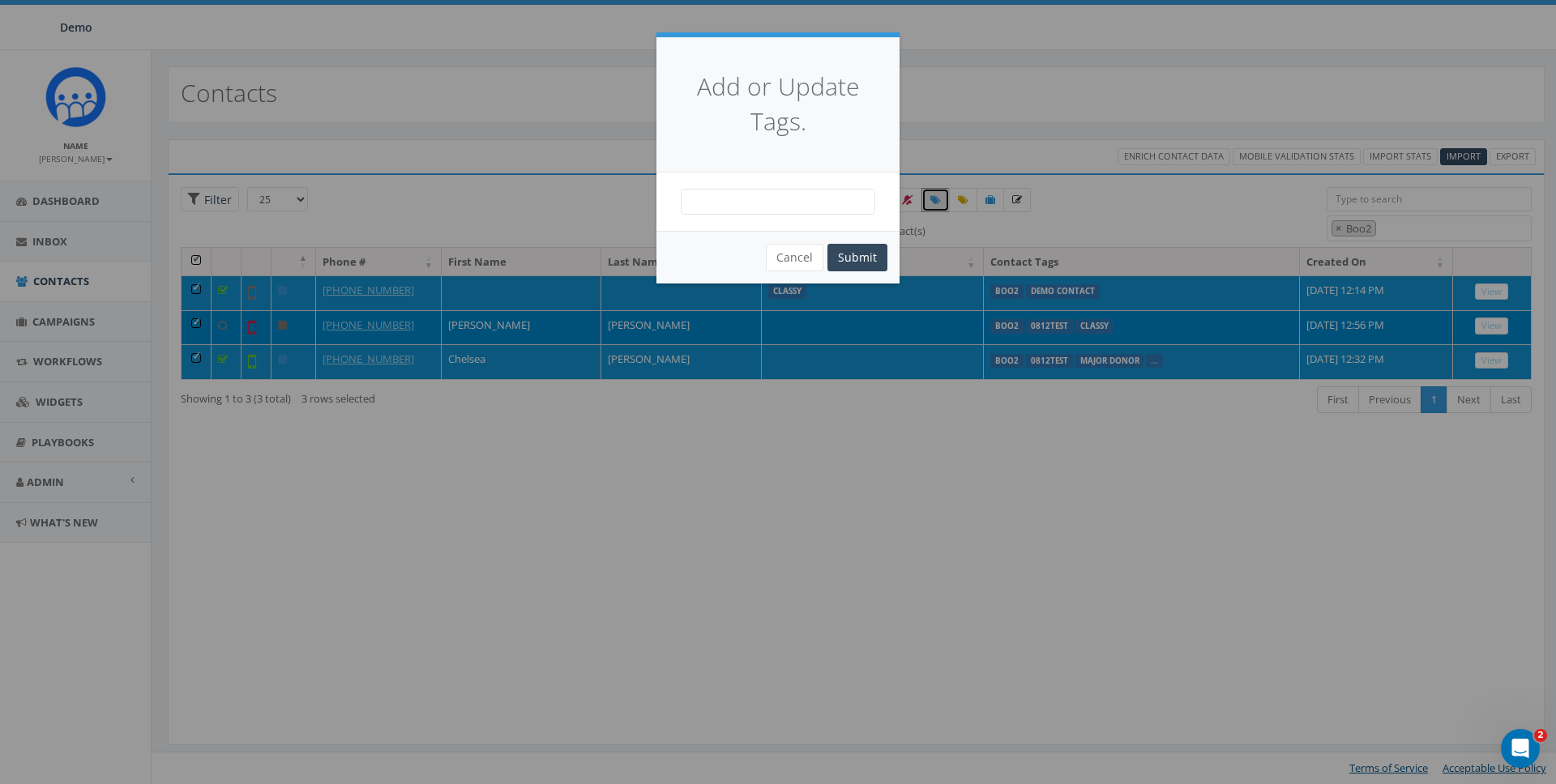
click at [845, 200] on span at bounding box center [778, 202] width 194 height 26
type textarea "Boo3"
select select "Boo3"
click at [844, 250] on button "Submit" at bounding box center [857, 257] width 60 height 28
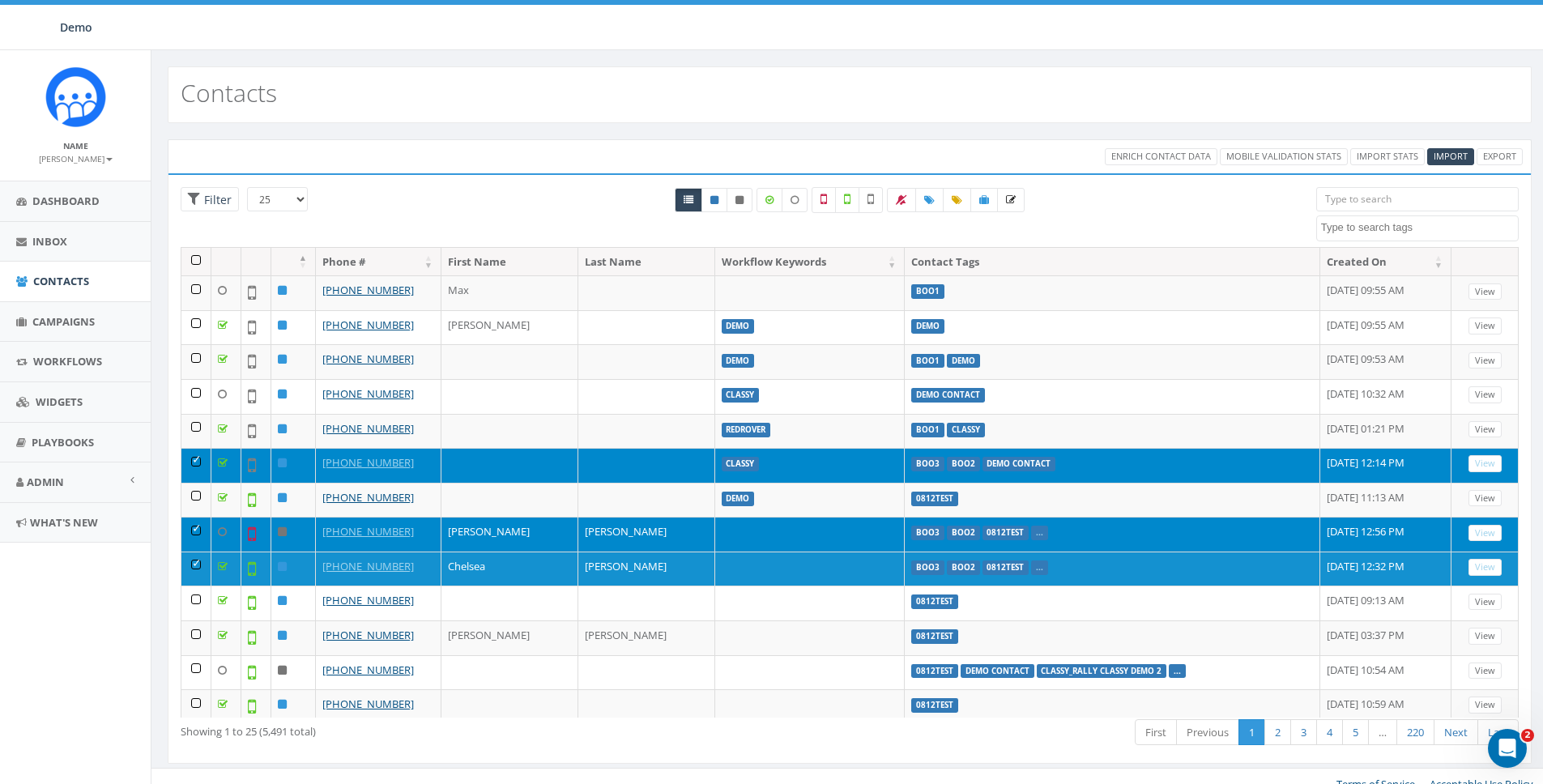
click at [194, 260] on th at bounding box center [196, 262] width 30 height 29
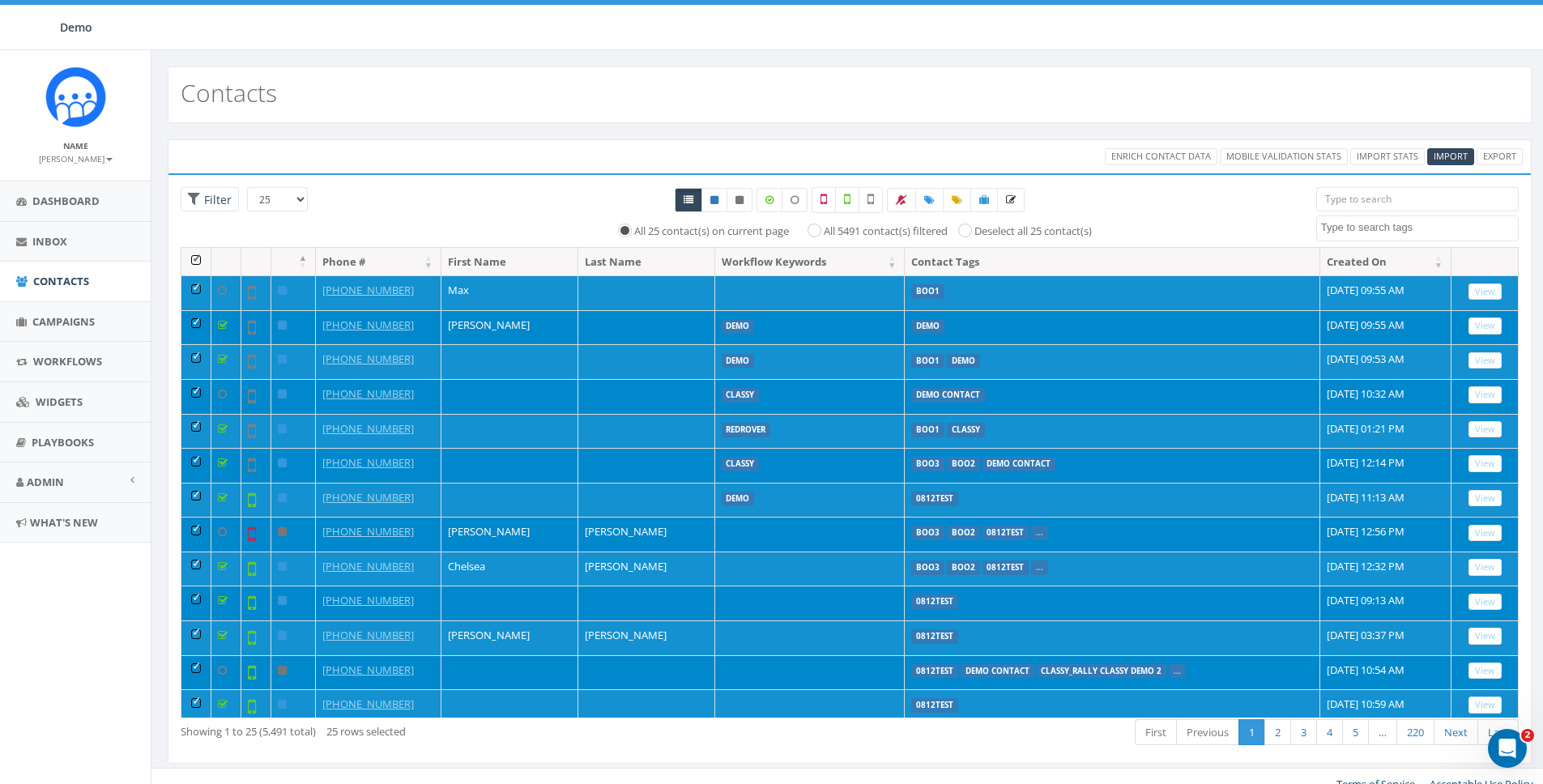
click at [196, 260] on th at bounding box center [196, 262] width 30 height 29
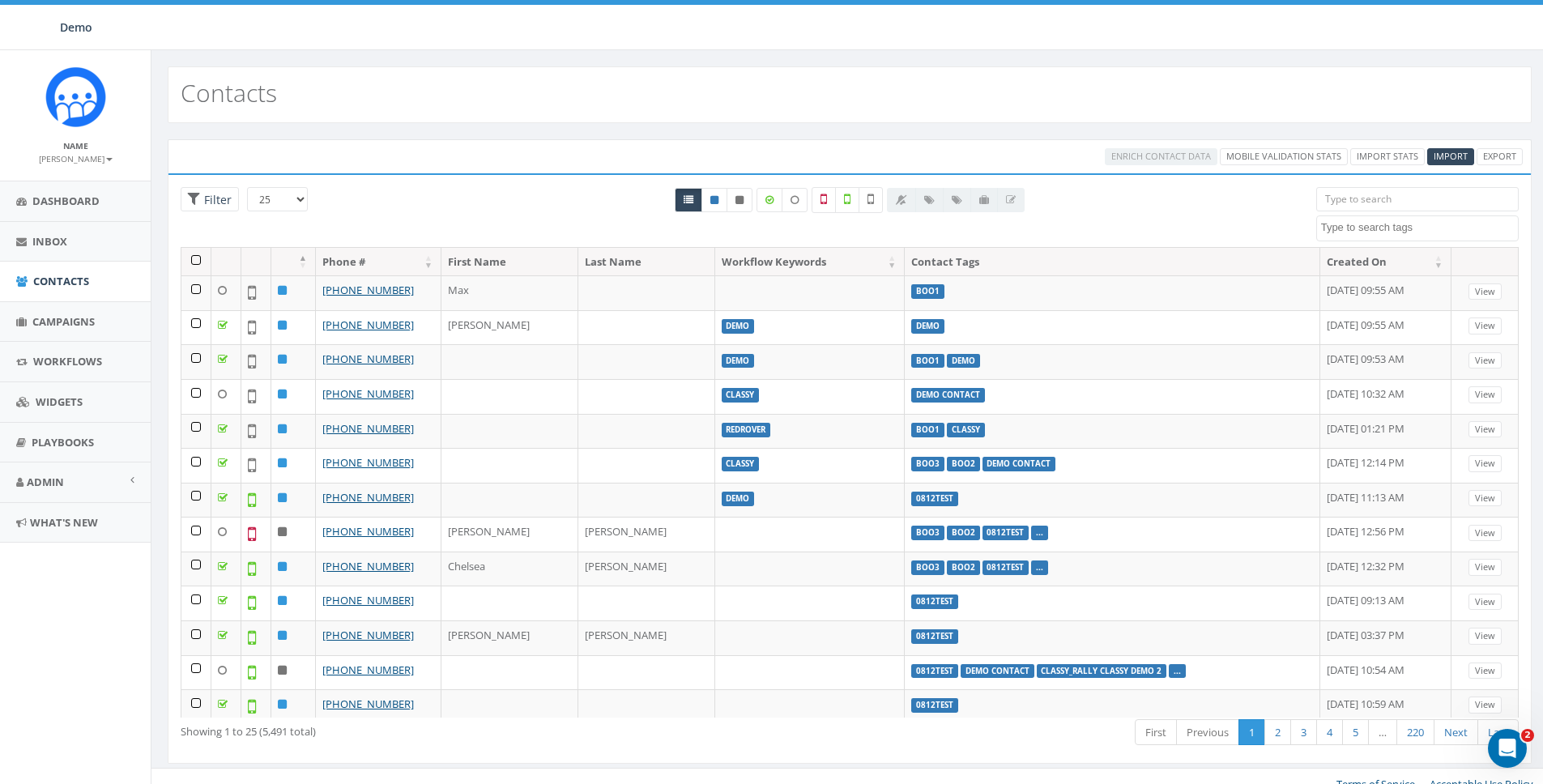
click at [1336, 222] on textarea "Search" at bounding box center [1419, 228] width 197 height 15
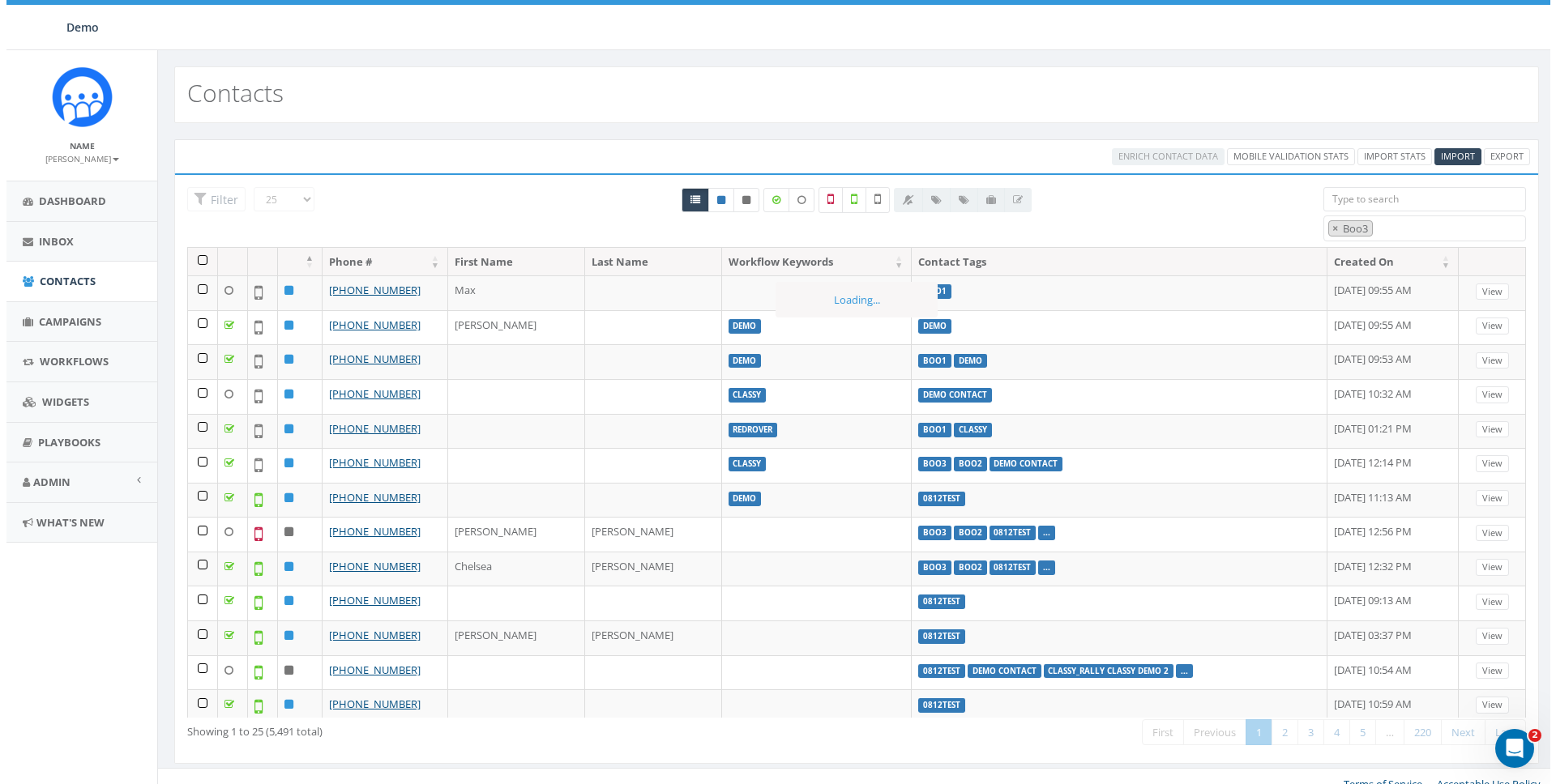
scroll to position [88, 0]
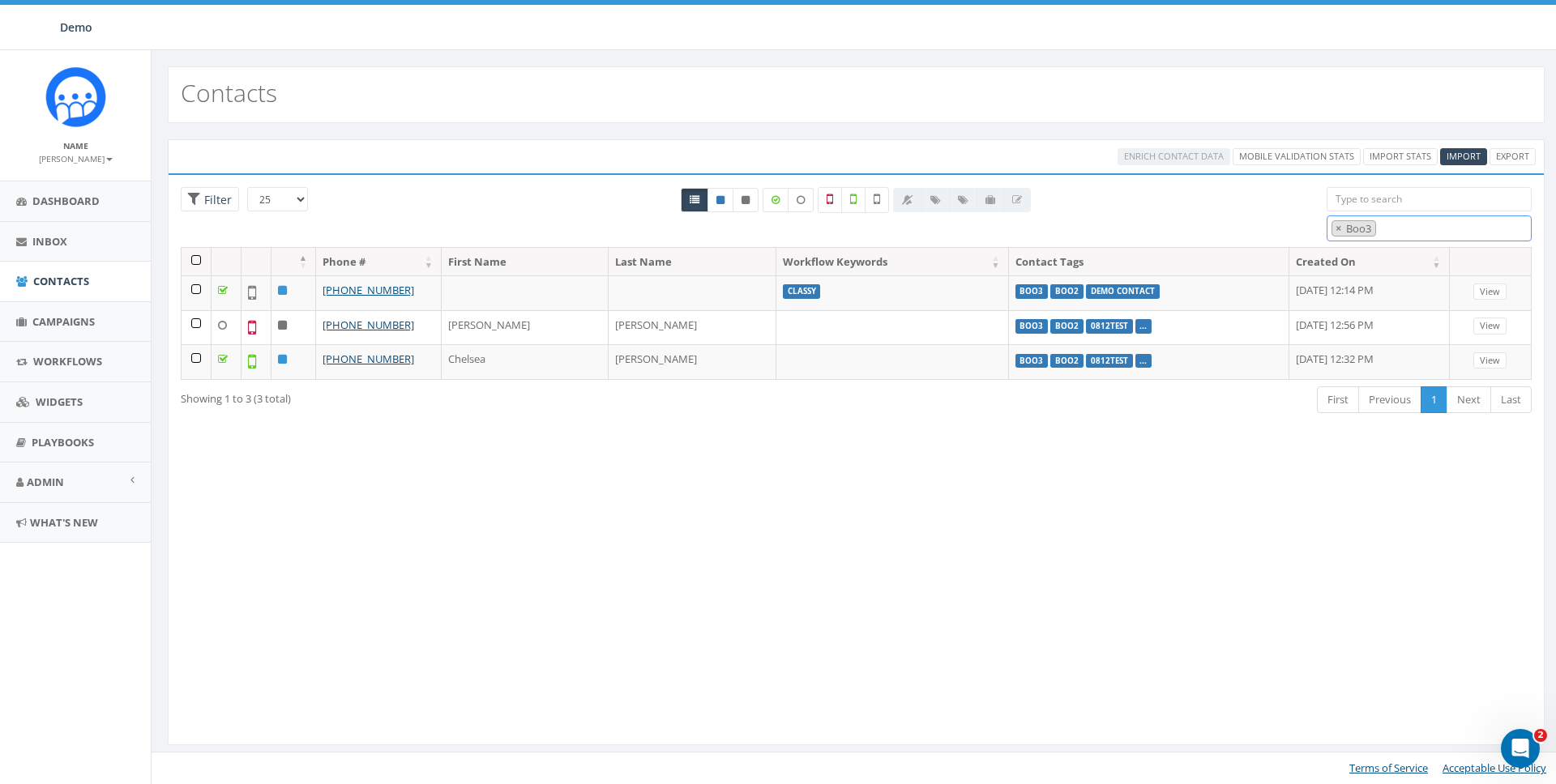
click at [1462, 221] on span "× Boo3" at bounding box center [1428, 229] width 205 height 27
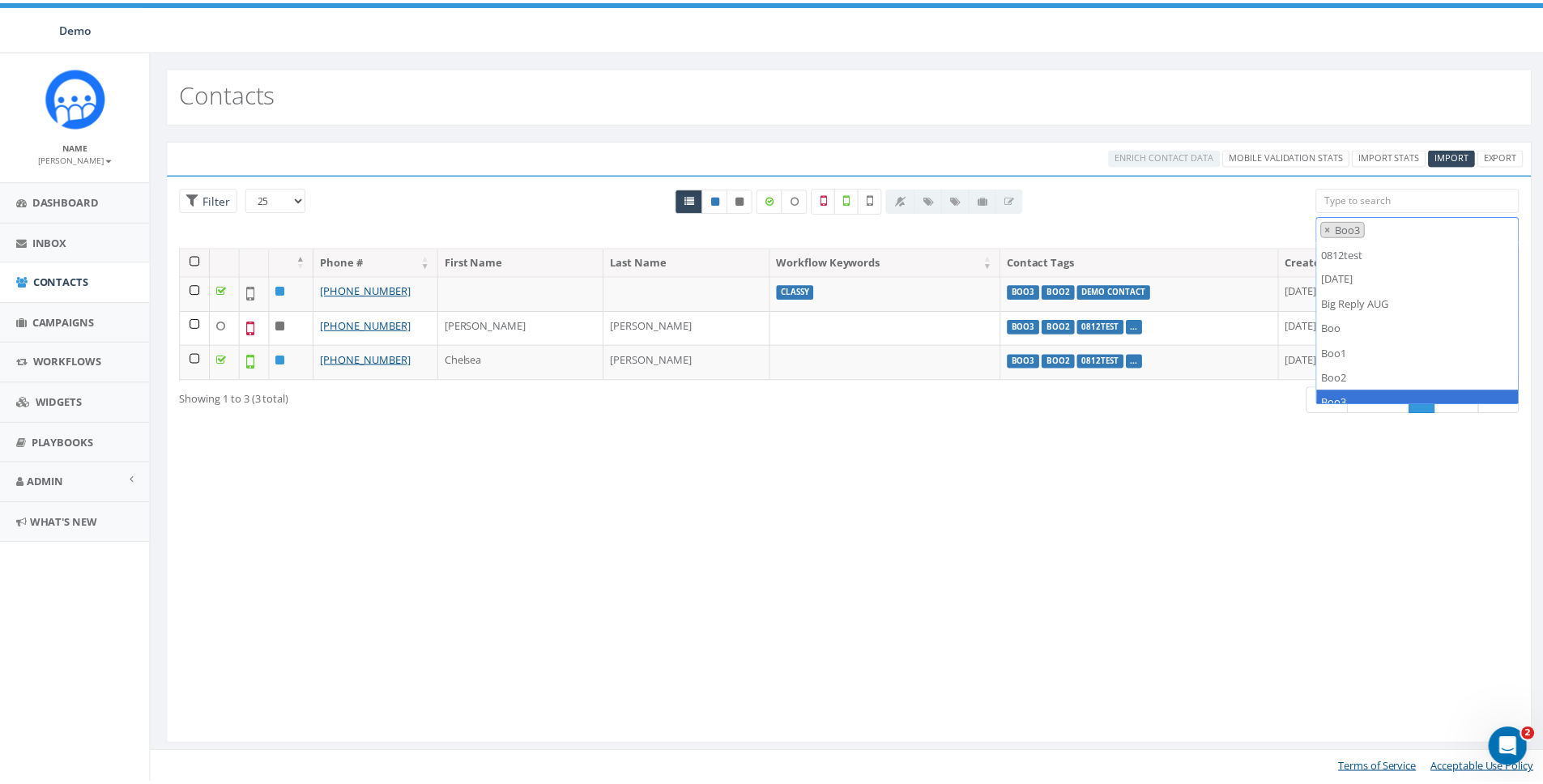
scroll to position [124, 0]
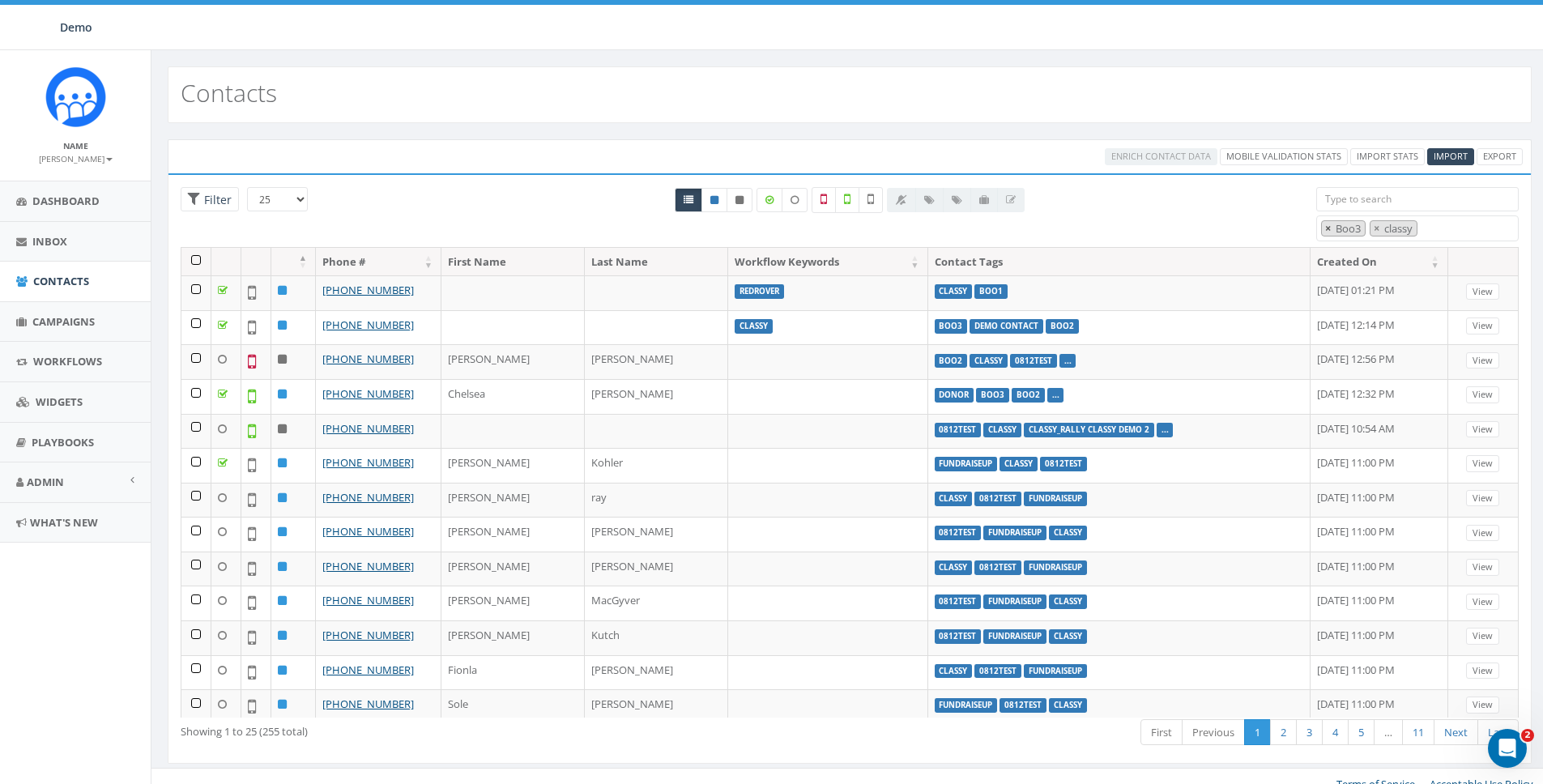
click at [1324, 230] on button "×" at bounding box center [1327, 229] width 12 height 16
select select "classy"
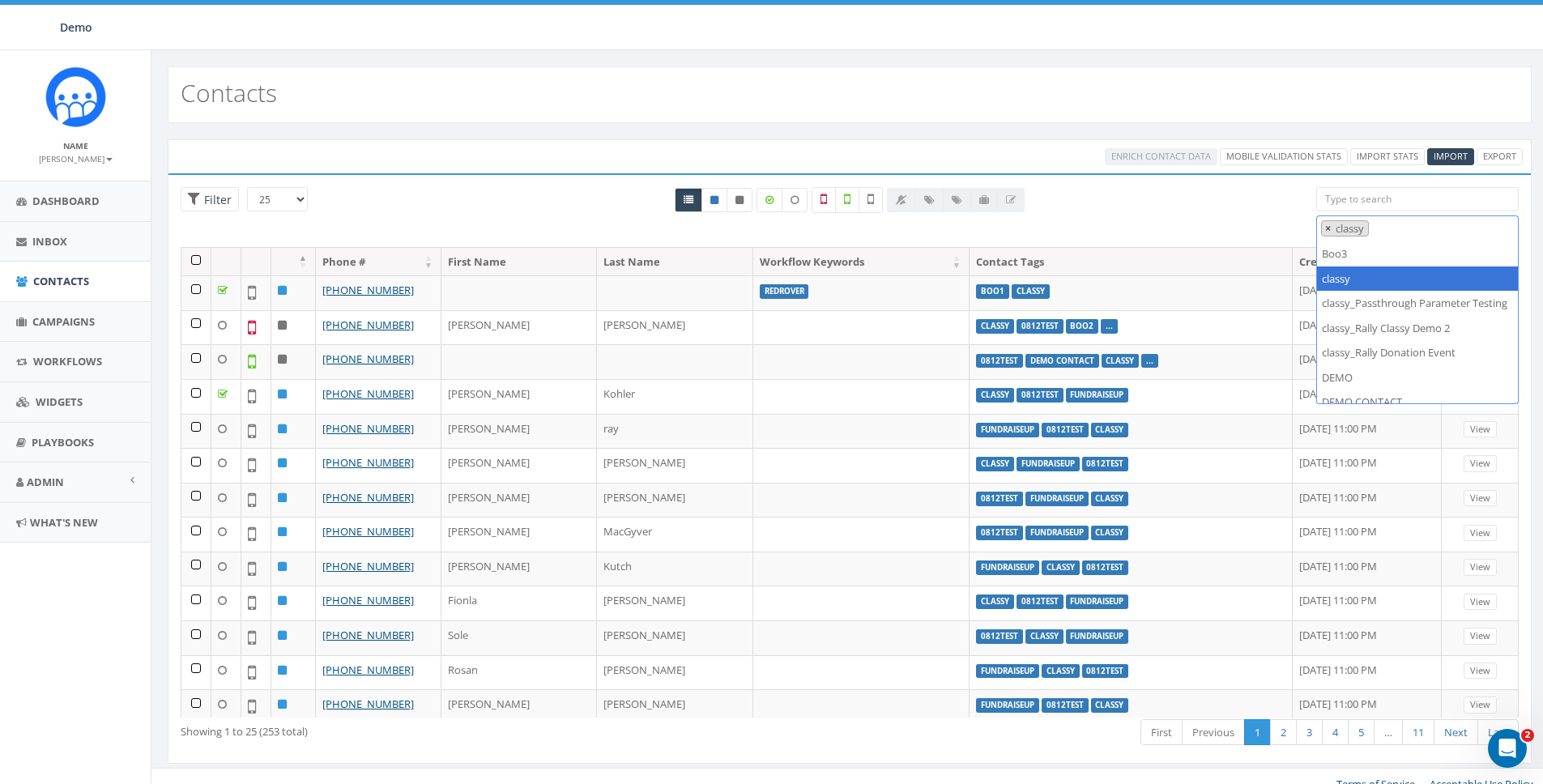
click at [1324, 228] on button "×" at bounding box center [1327, 229] width 12 height 16
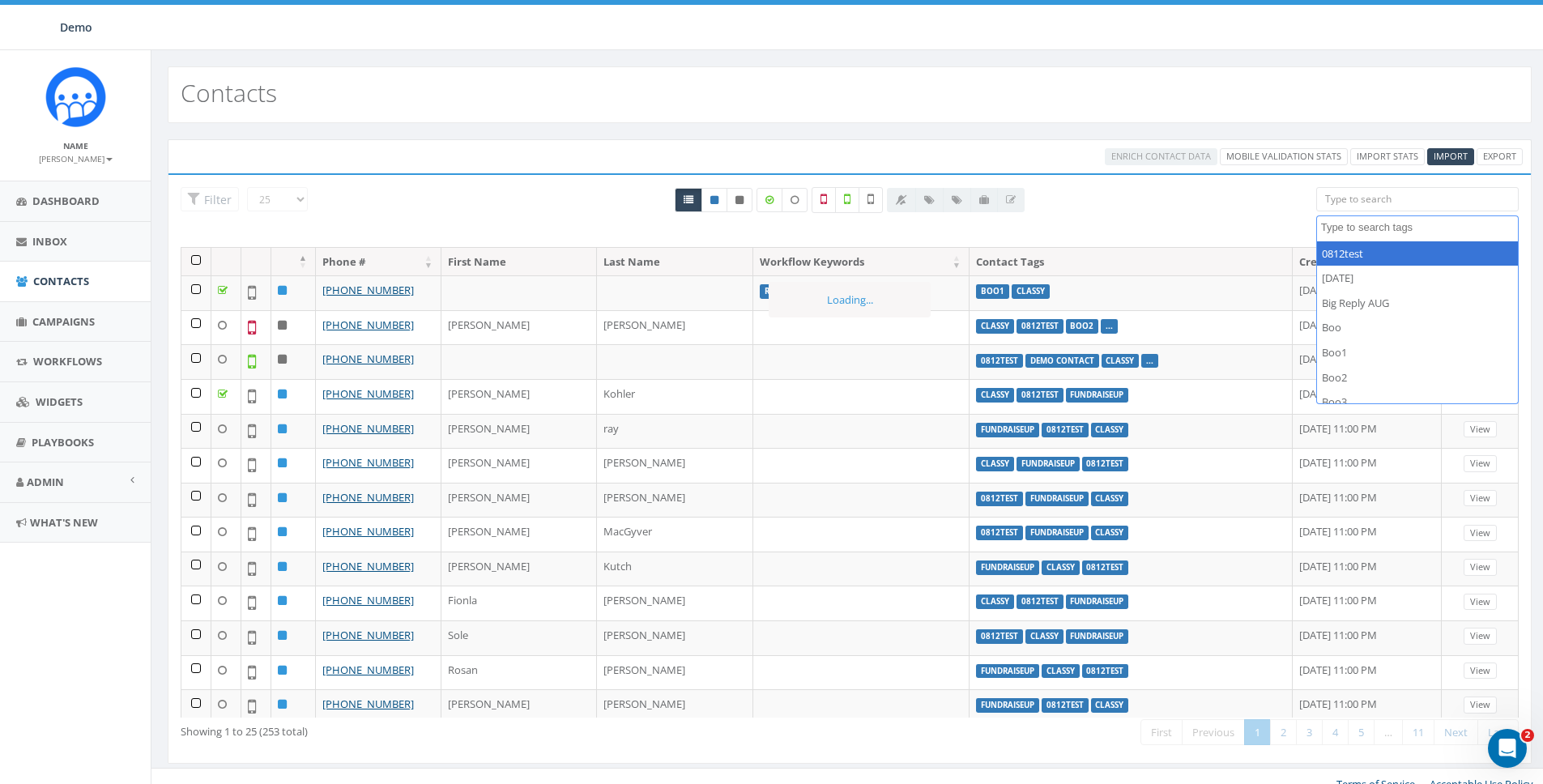
select select
click at [1222, 214] on div "All 0 contact(s) on current page All 253 contact(s) filtered Deselect all 25 co…" at bounding box center [849, 217] width 908 height 60
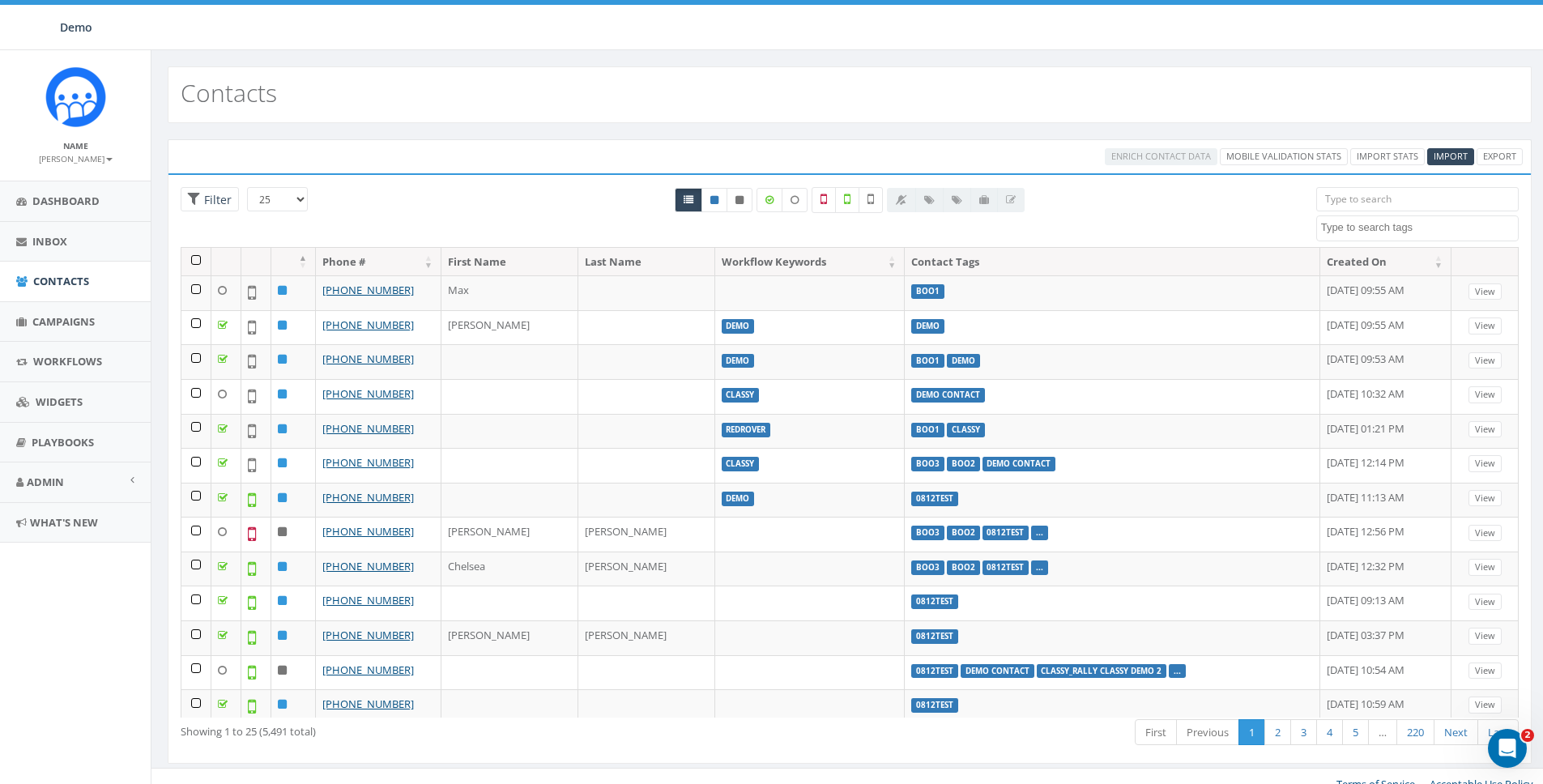
click at [1333, 234] on span at bounding box center [1417, 229] width 203 height 26
click at [475, 220] on div "All 0 contact(s) on current page All 253 contact(s) filtered Deselect all 25 co…" at bounding box center [849, 217] width 908 height 60
click at [61, 319] on span "Campaigns" at bounding box center [63, 322] width 62 height 15
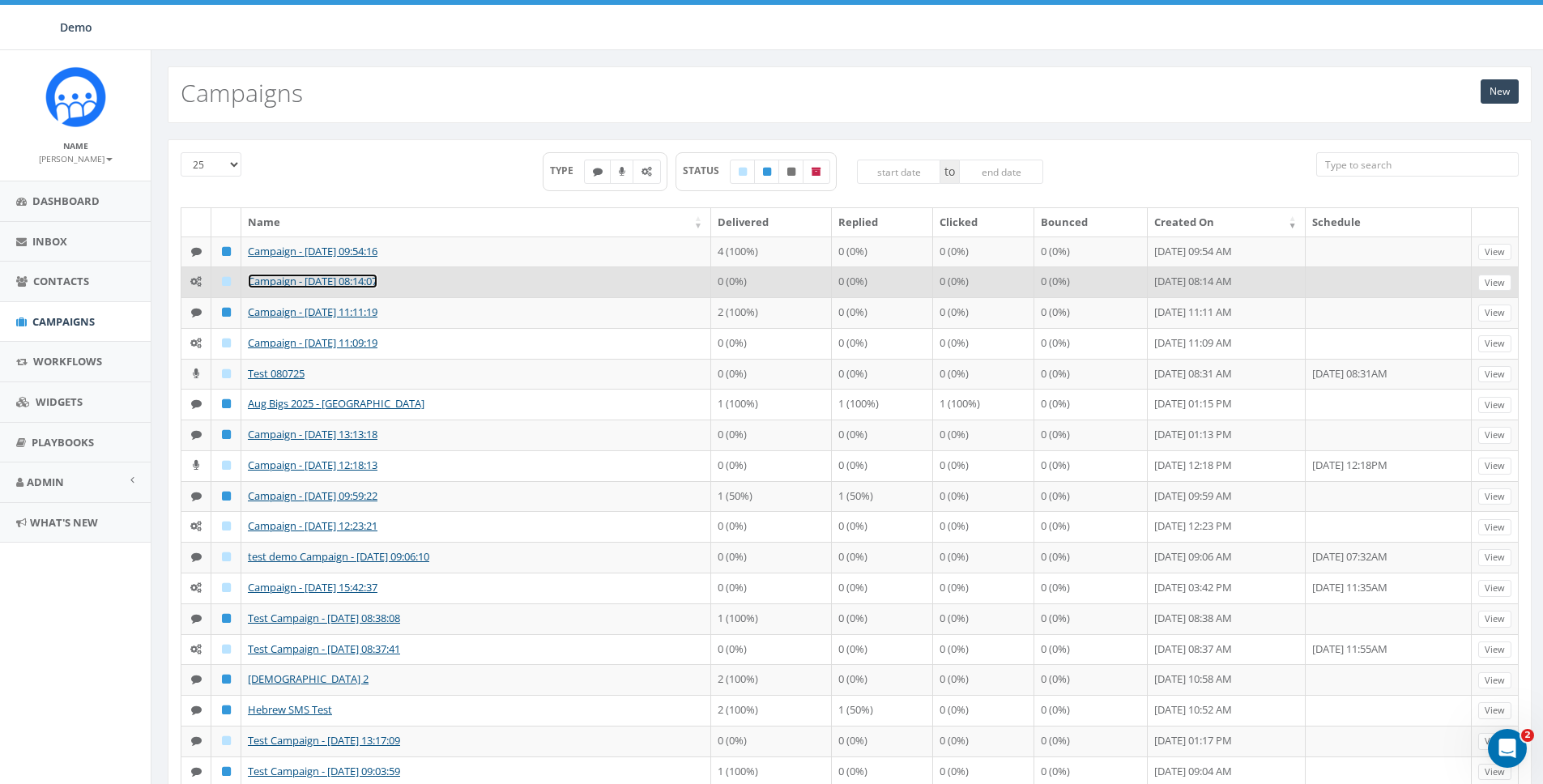
click at [311, 289] on link "Campaign - [DATE] 08:14:07" at bounding box center [313, 281] width 130 height 15
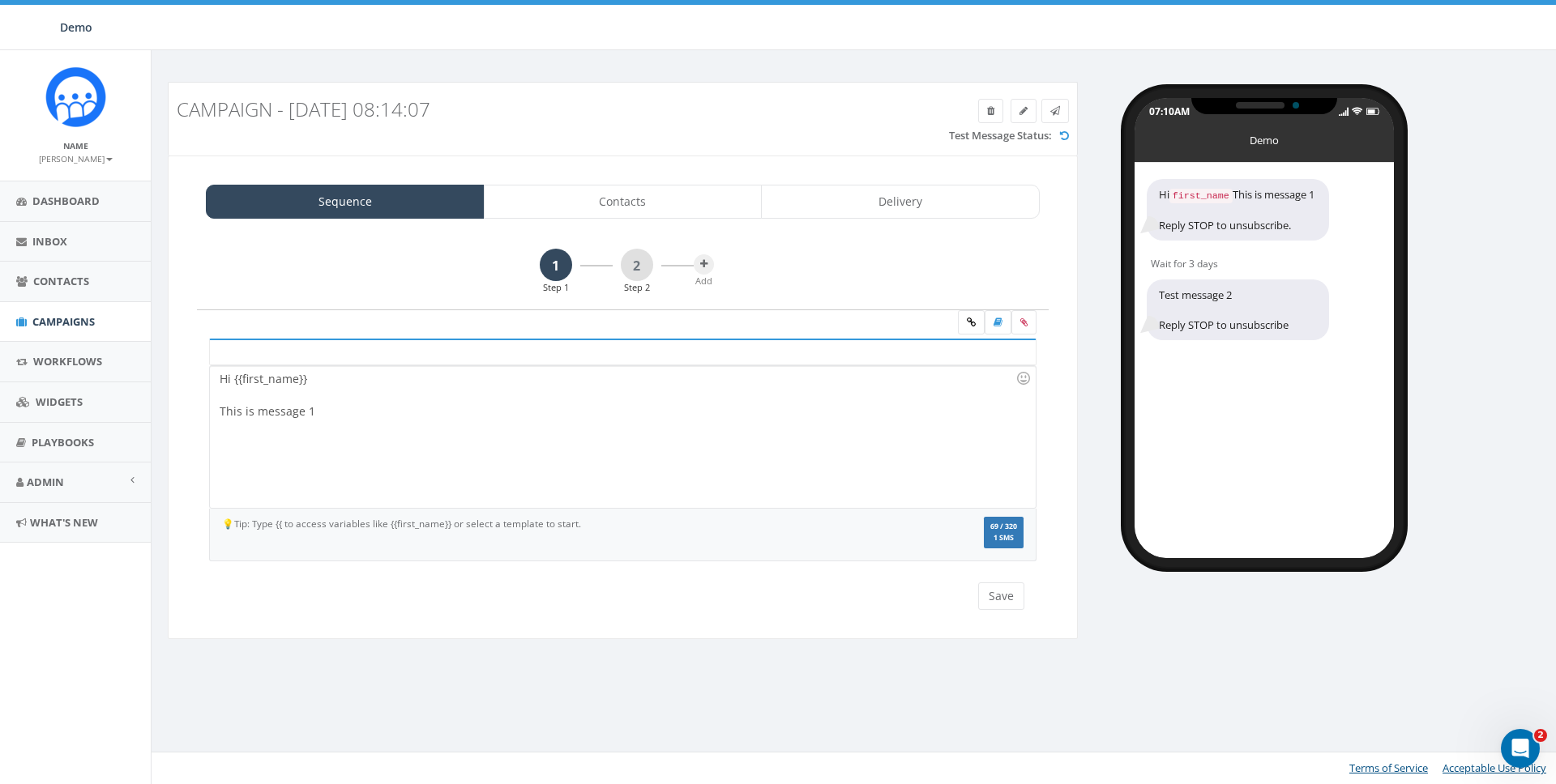
click at [666, 175] on div "Sequence Contacts Delivery 1 Step 1 2 Step 2 Add Hi {{first_name}} This is mess…" at bounding box center [622, 397] width 910 height 483
click at [644, 210] on link "Contacts" at bounding box center [622, 202] width 279 height 34
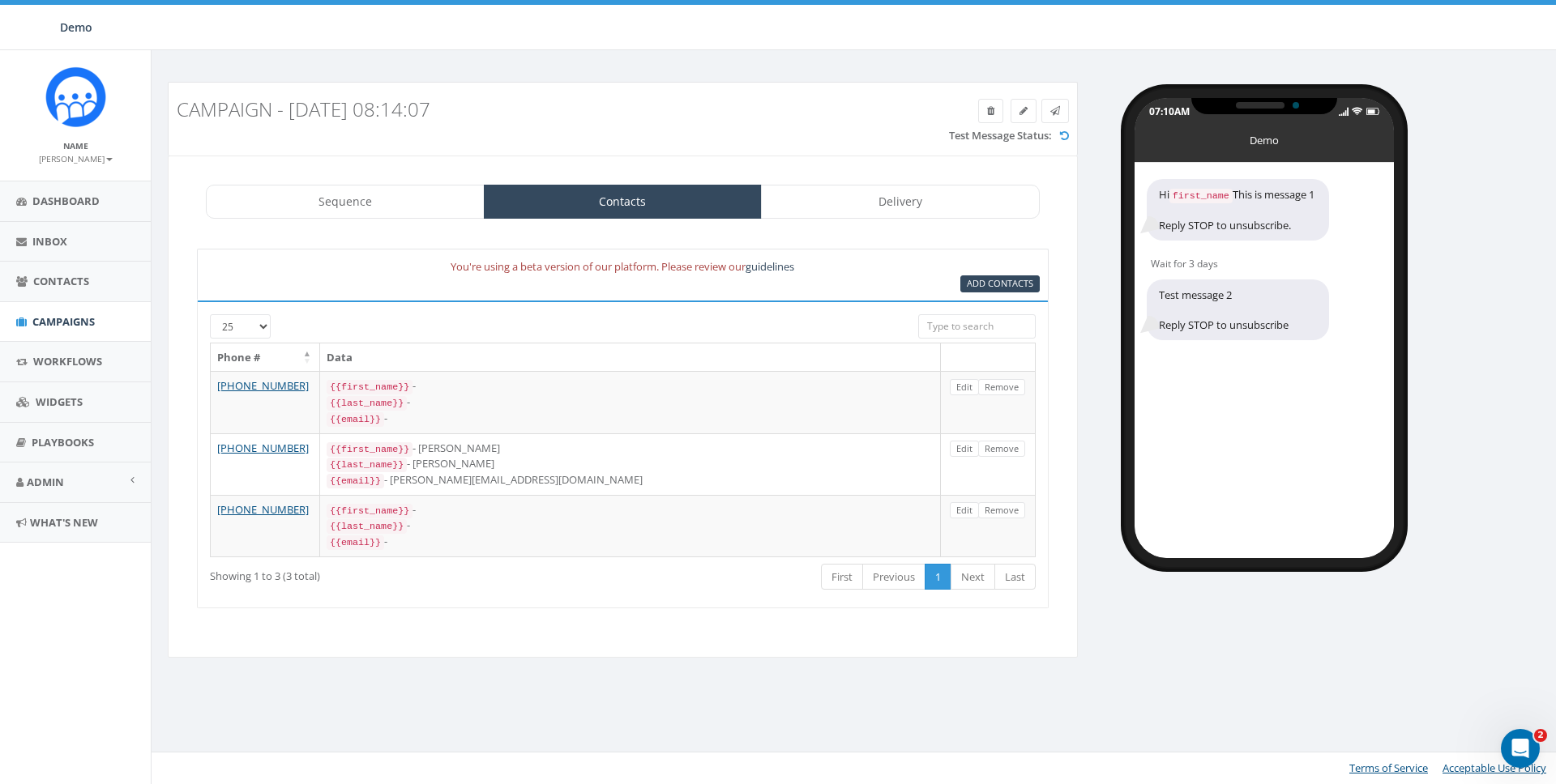
click at [458, 218] on div "Sequence Contacts Delivery 1 Step 1 2 Step 2 Add Hi {{first_name}} This is mess…" at bounding box center [622, 406] width 910 height 503
click at [448, 209] on link "Sequence" at bounding box center [345, 202] width 279 height 34
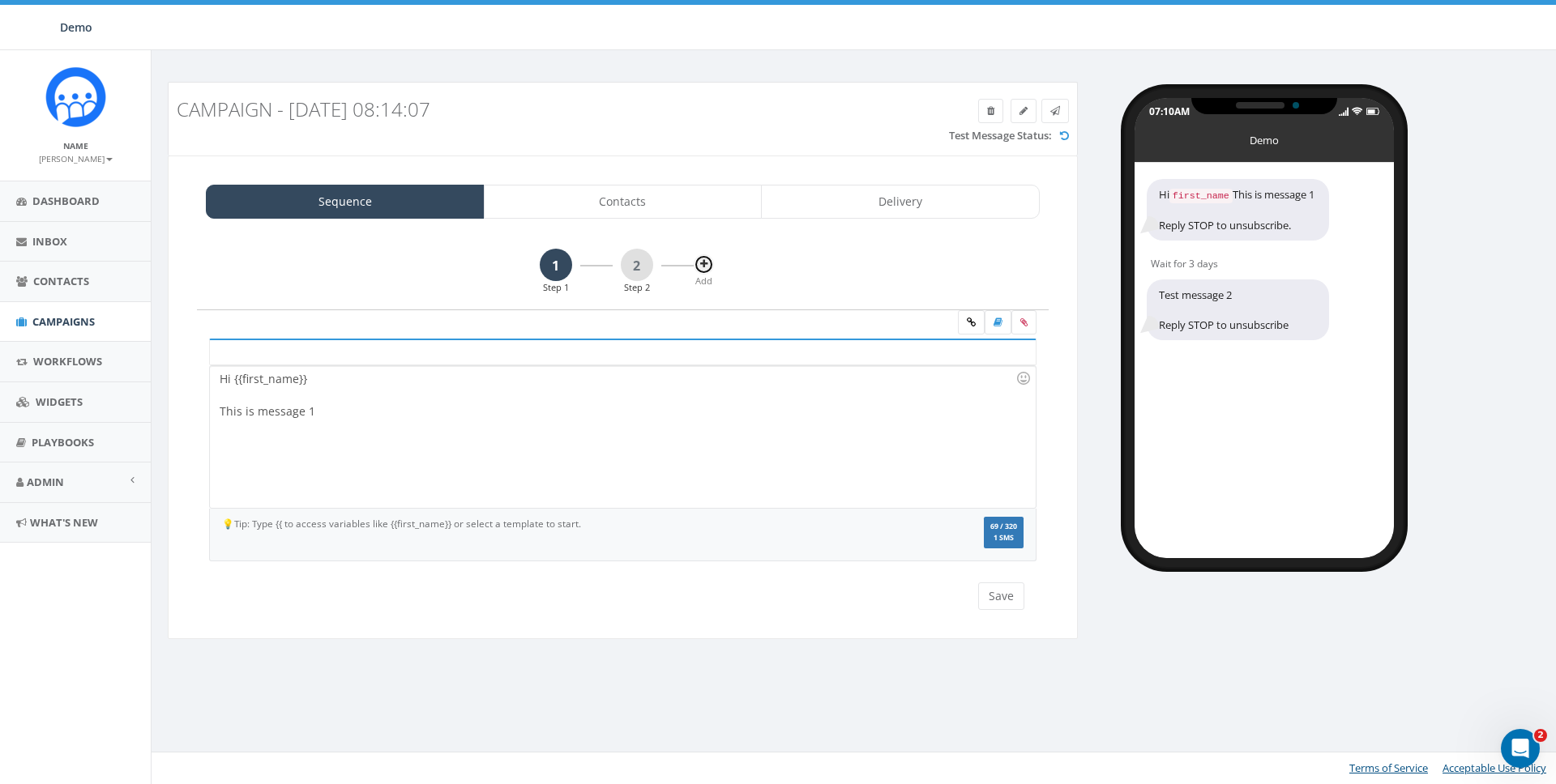
click at [708, 258] on button at bounding box center [704, 265] width 20 height 20
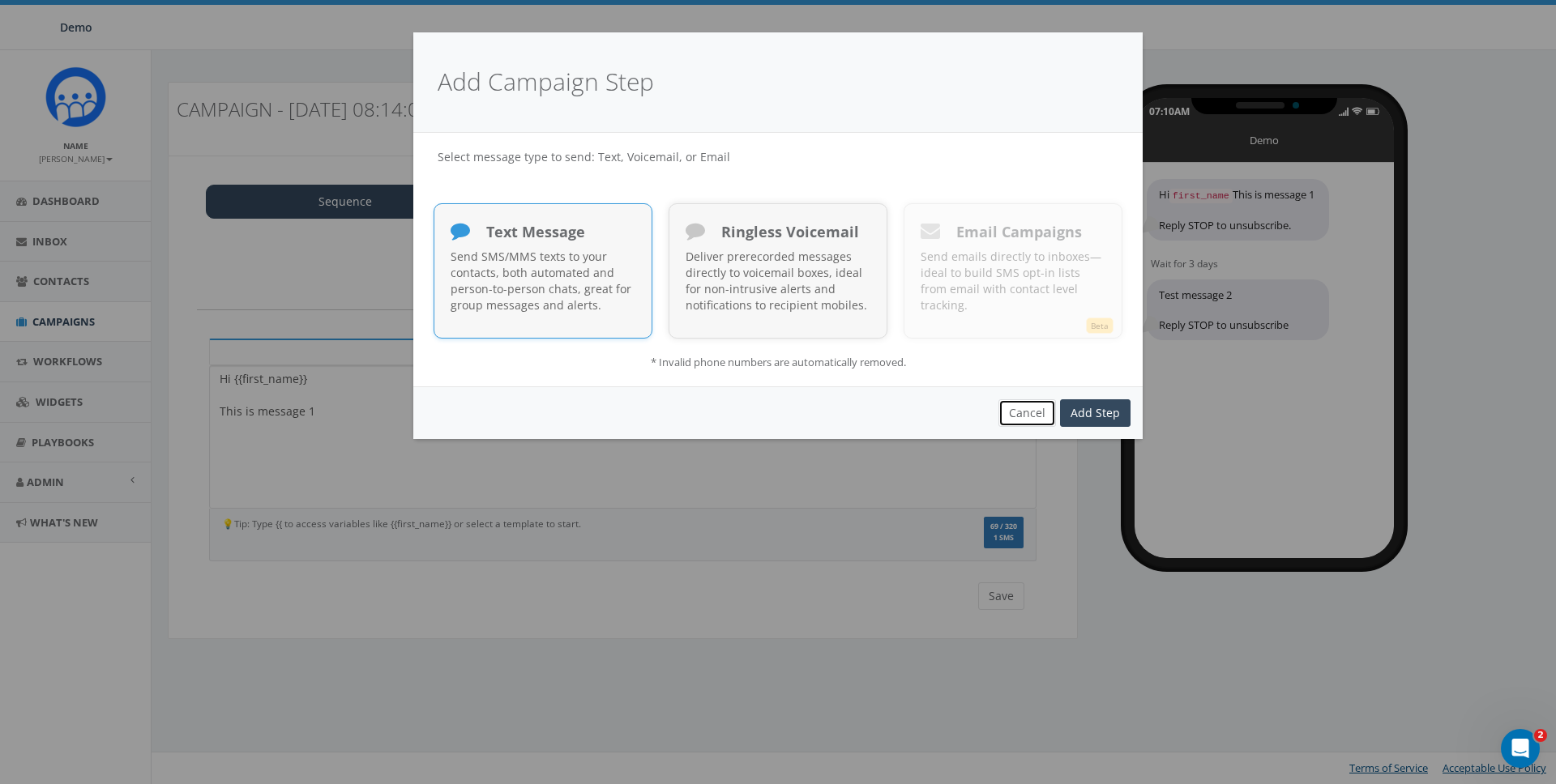
click at [1024, 412] on button "Cancel" at bounding box center [1027, 413] width 57 height 28
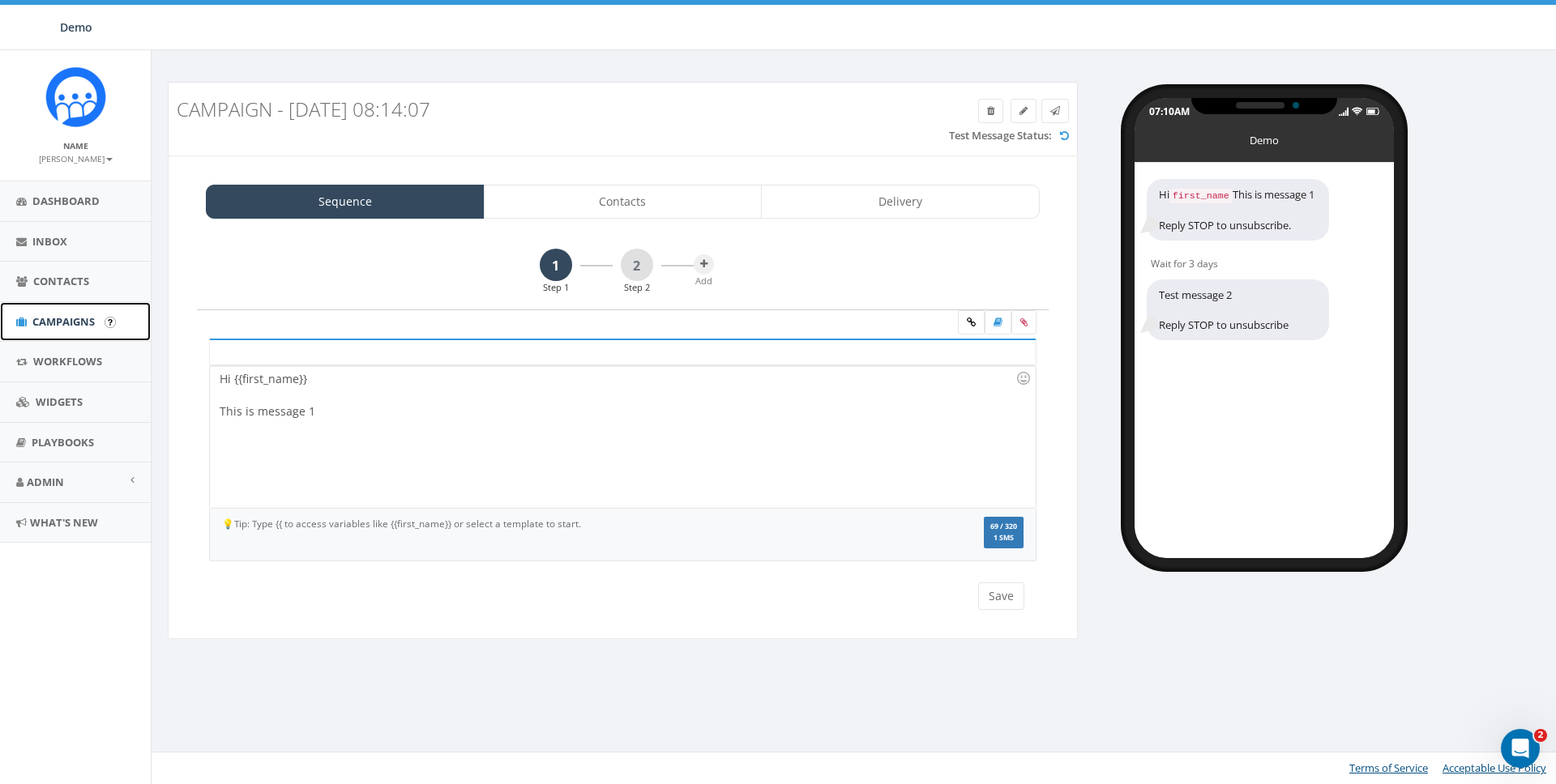
click at [54, 312] on link "Campaigns" at bounding box center [75, 321] width 151 height 40
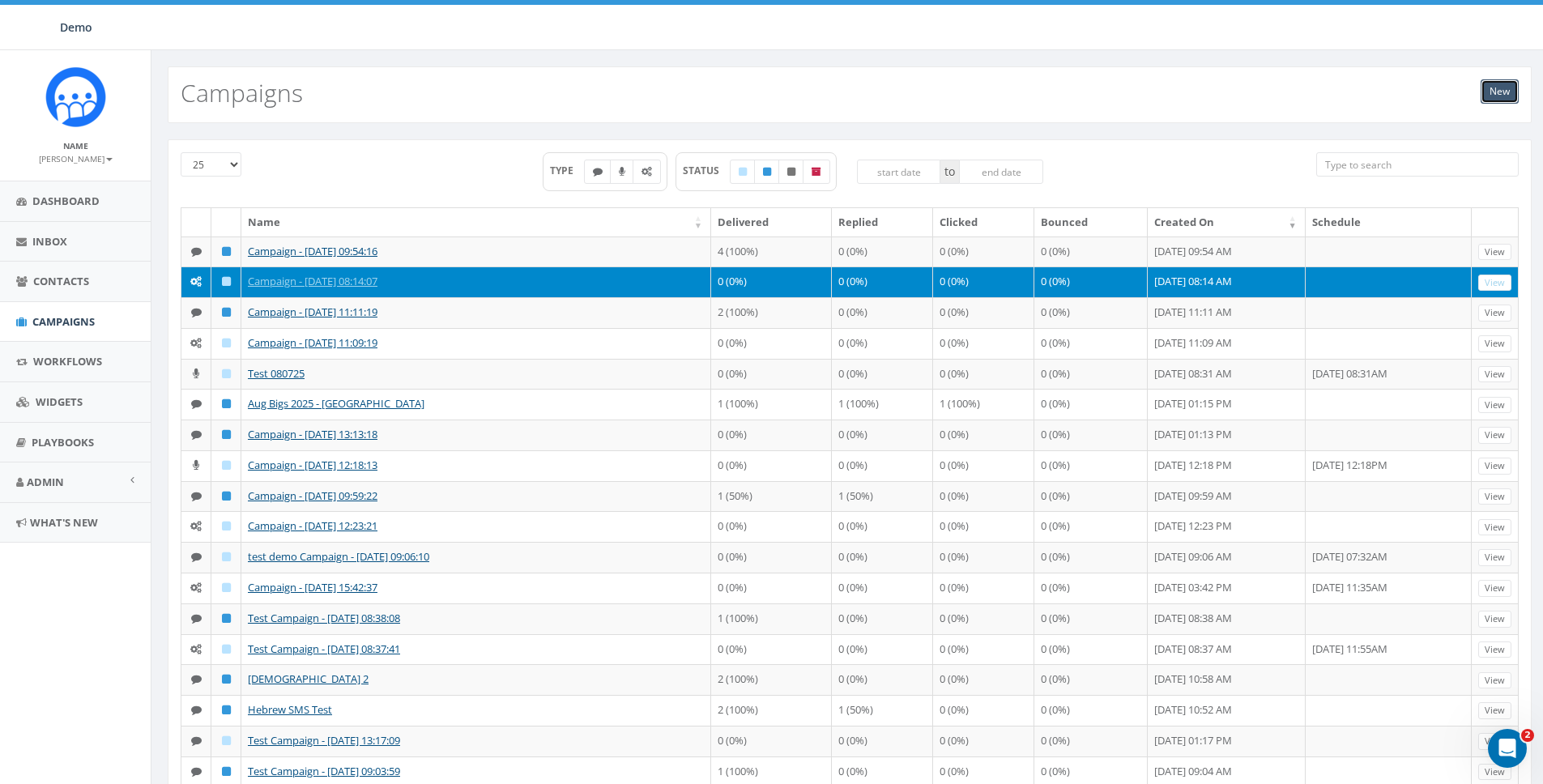
click at [1499, 93] on link "New" at bounding box center [1499, 92] width 38 height 24
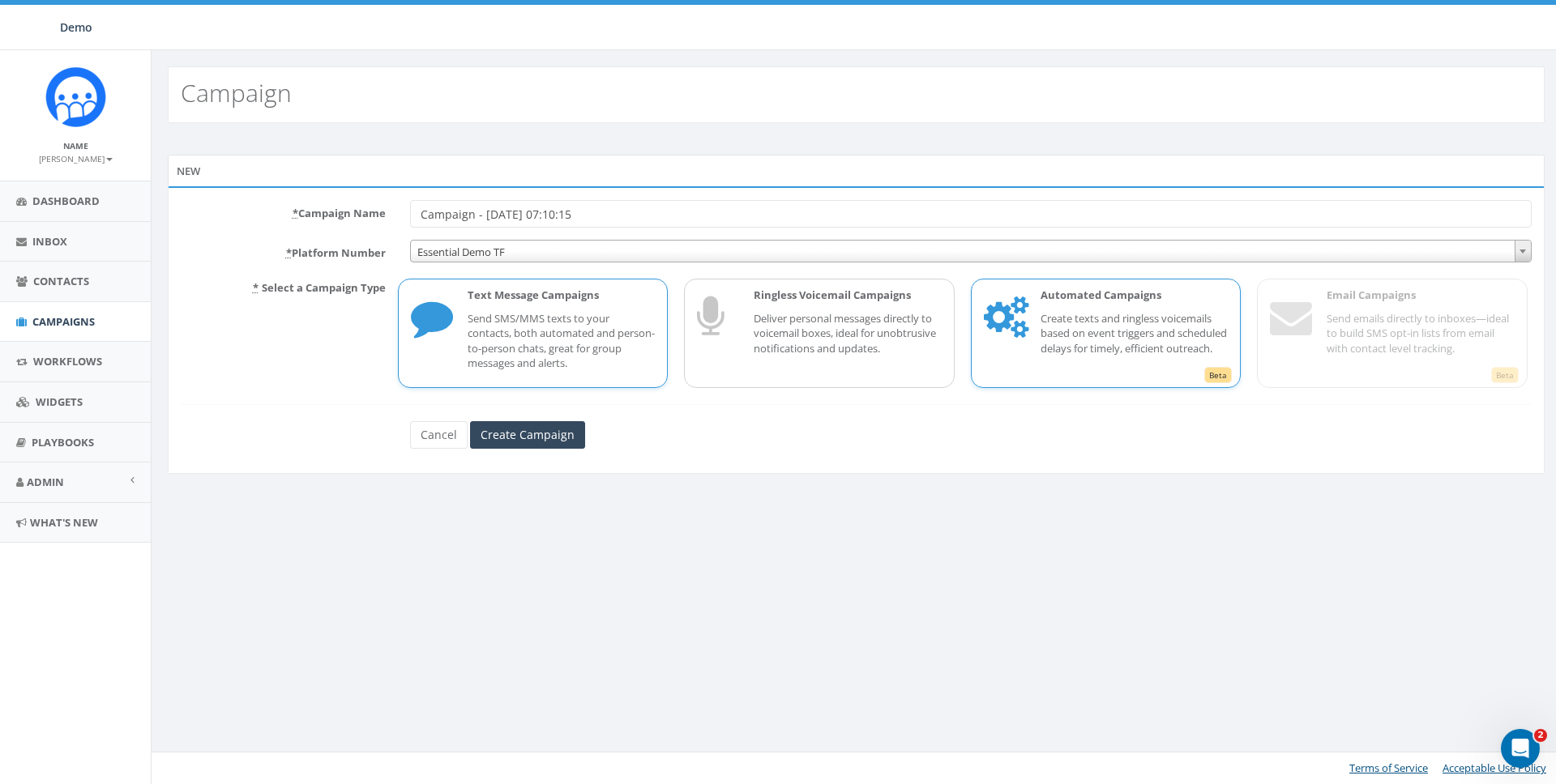
click at [1216, 371] on span "Beta" at bounding box center [1218, 375] width 28 height 17
click at [1509, 375] on span "Beta" at bounding box center [1505, 375] width 28 height 17
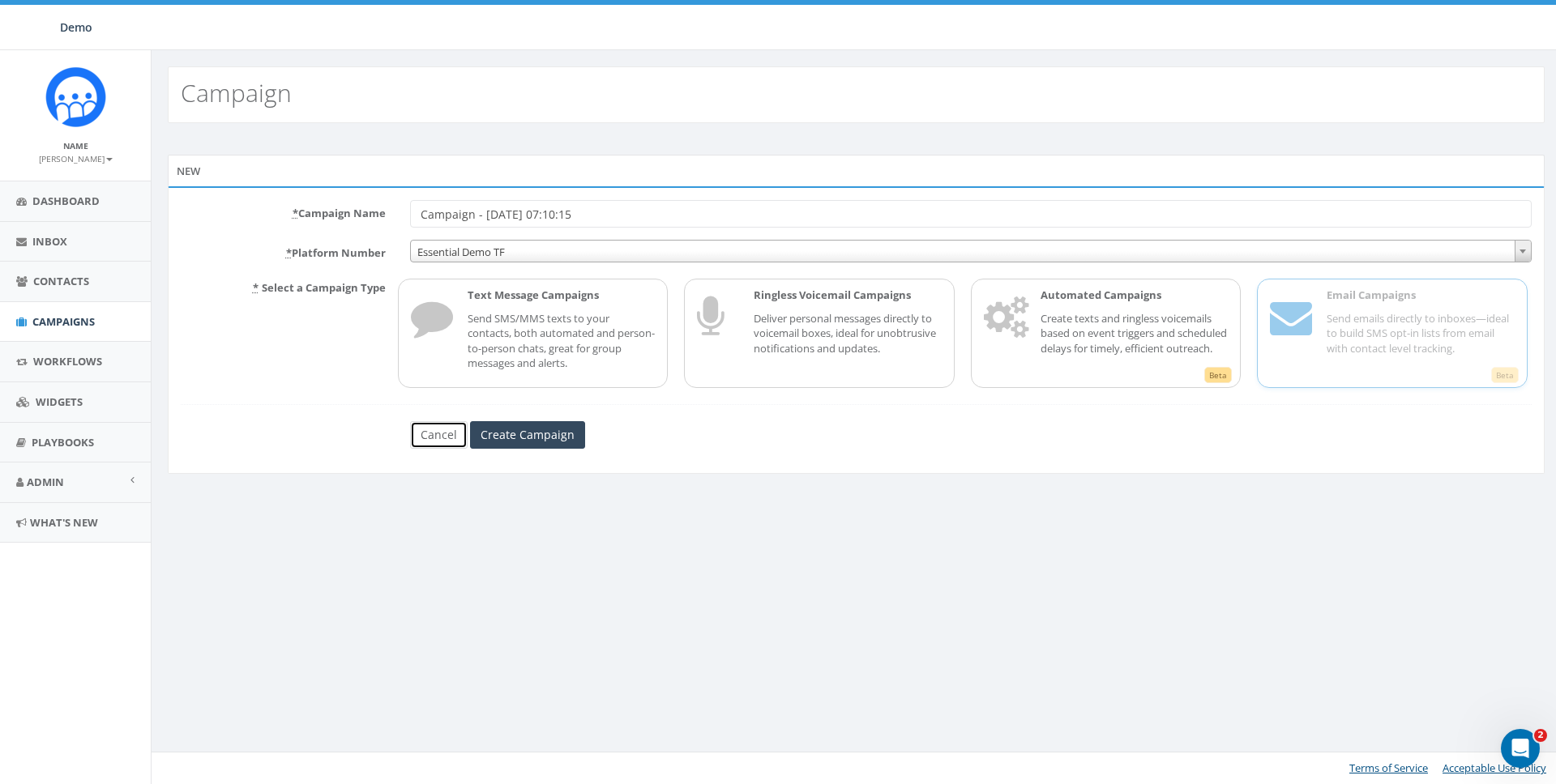
click at [438, 429] on link "Cancel" at bounding box center [439, 435] width 57 height 28
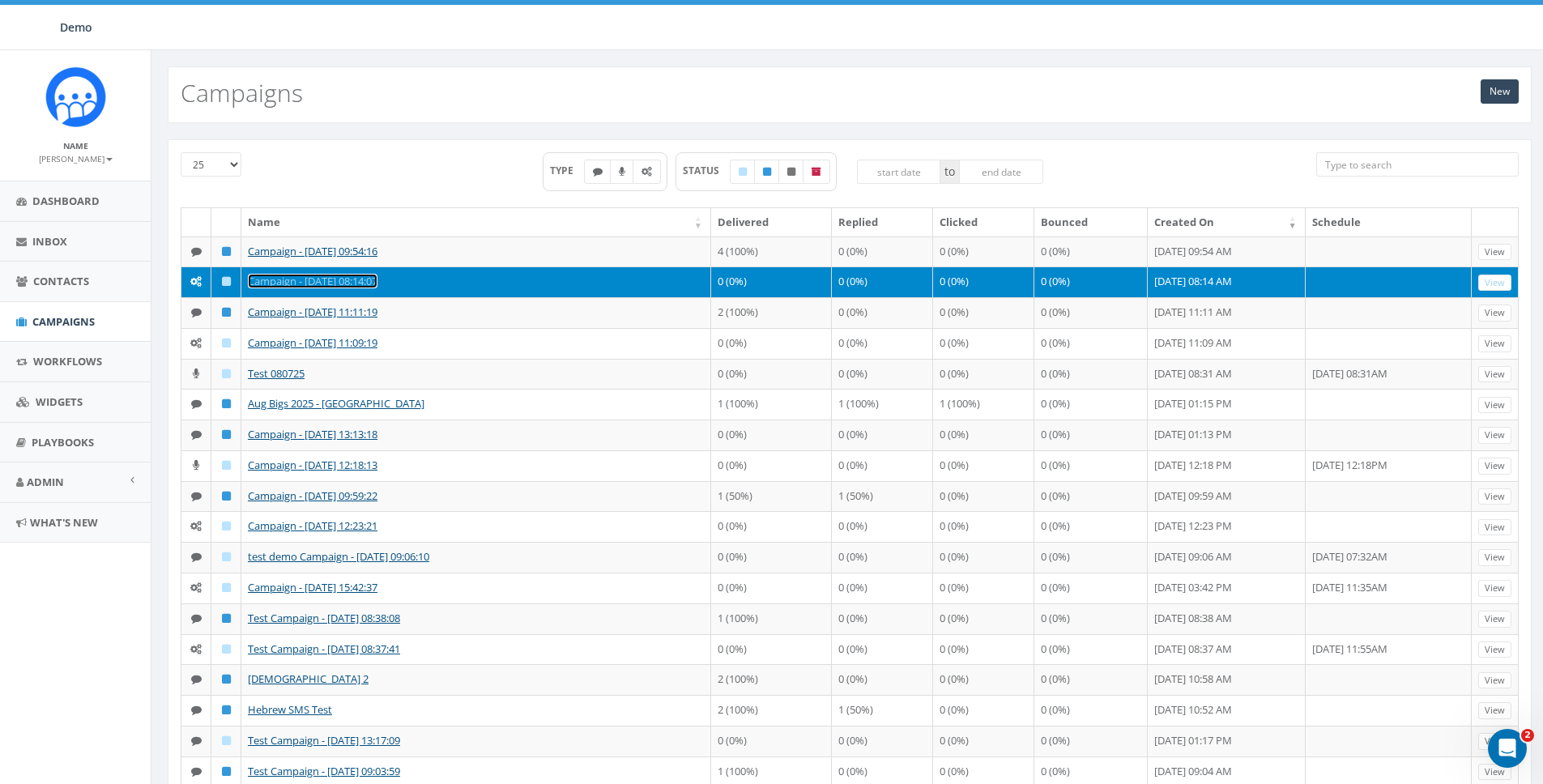
click at [346, 289] on link "Campaign - 08/27/2025, 08:14:07" at bounding box center [313, 281] width 130 height 15
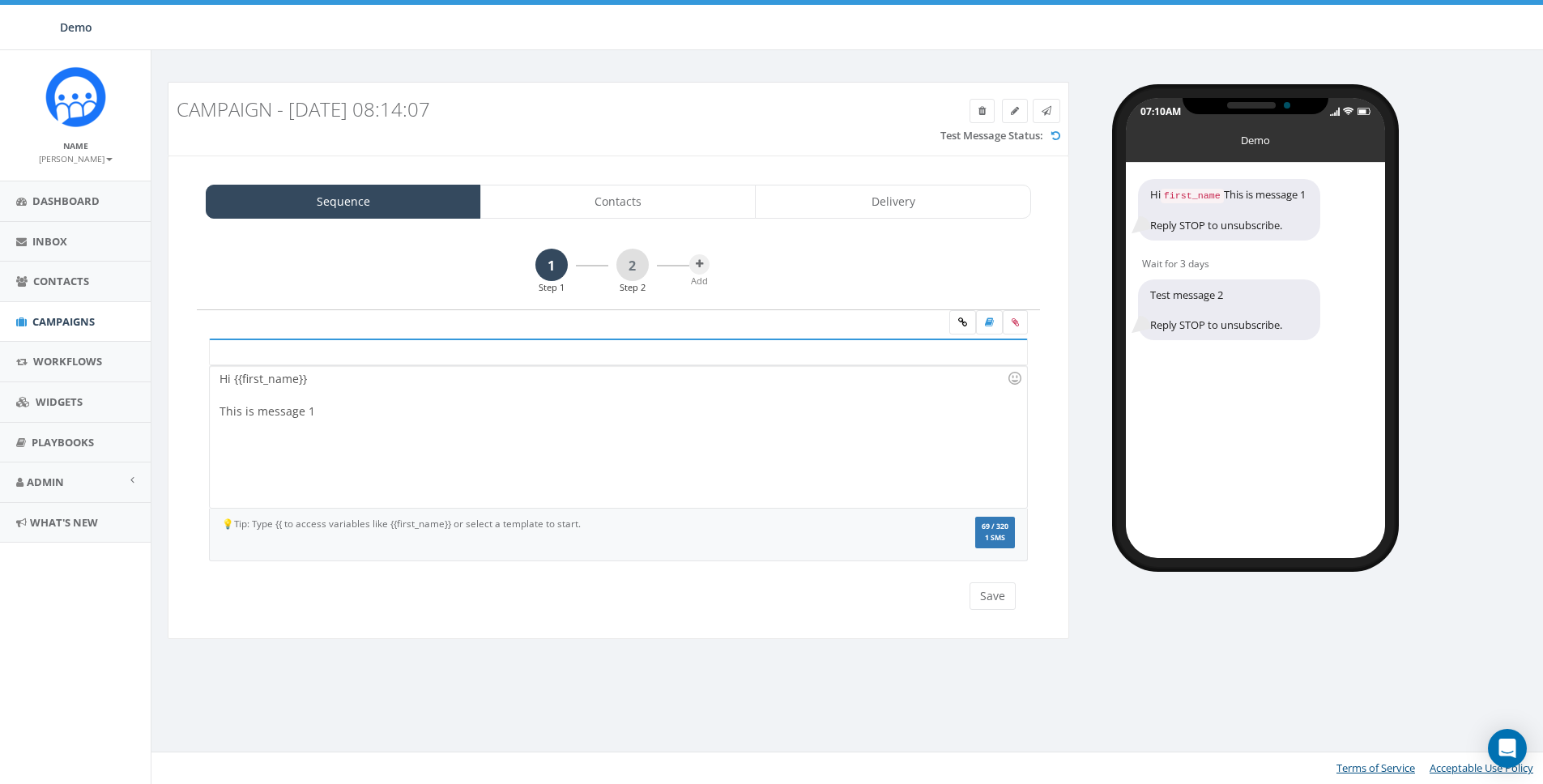
select select
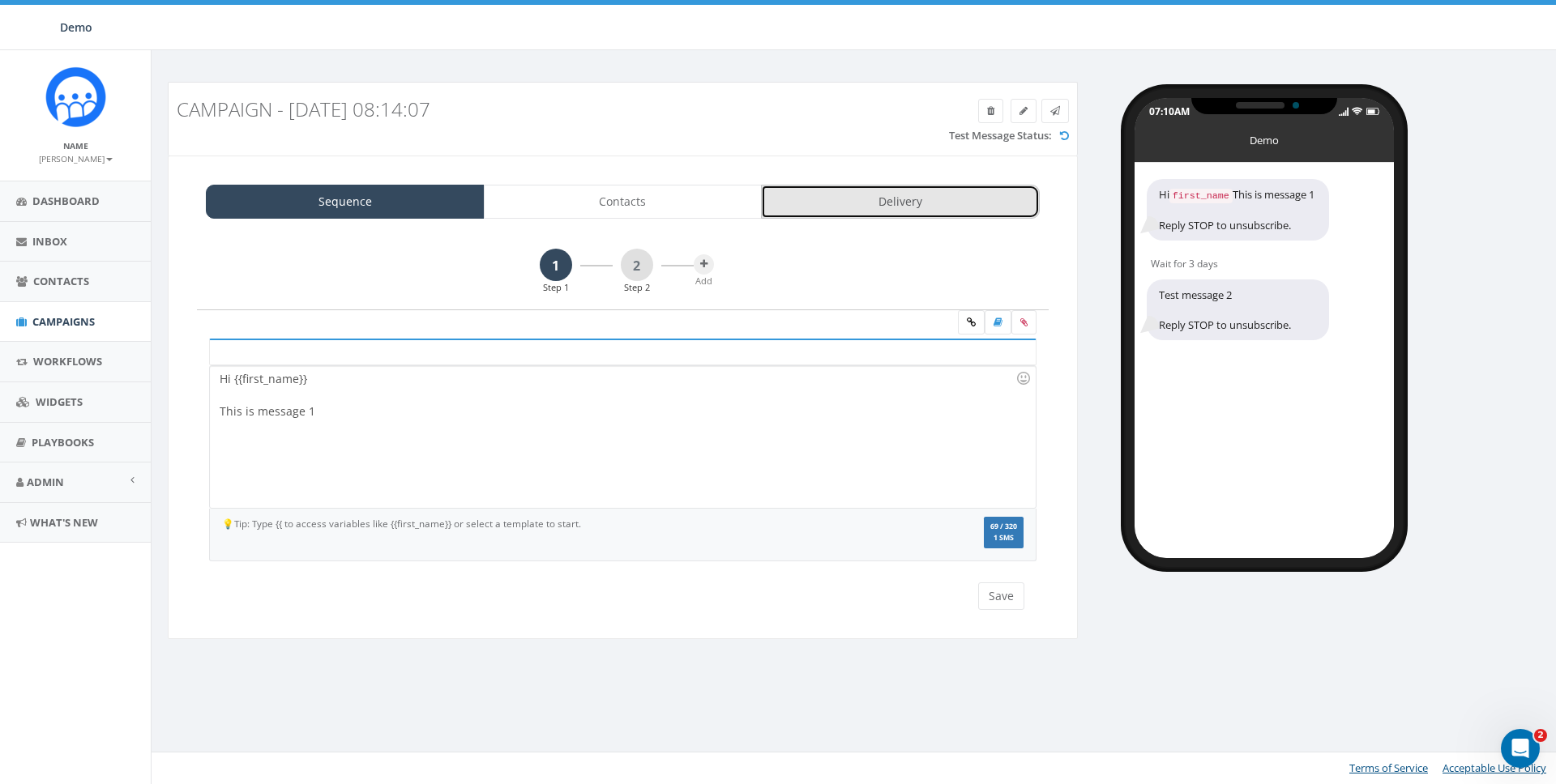
click at [853, 185] on link "Delivery" at bounding box center [900, 202] width 279 height 34
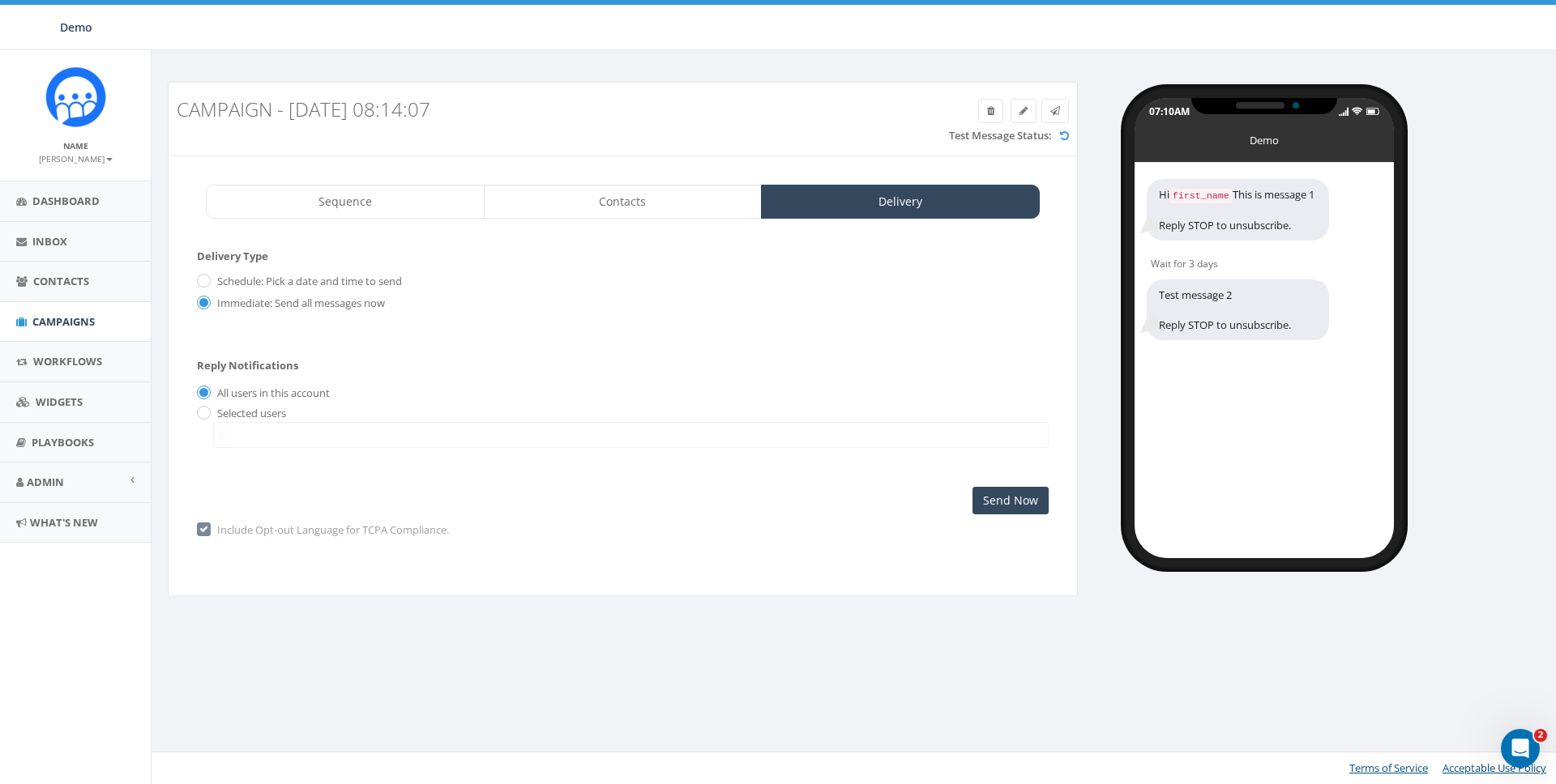
click at [226, 413] on label "Selected users" at bounding box center [249, 414] width 73 height 17
click at [198, 410] on input "radio" at bounding box center [202, 414] width 10 height 10
radio input "true"
click at [297, 442] on span at bounding box center [631, 435] width 835 height 26
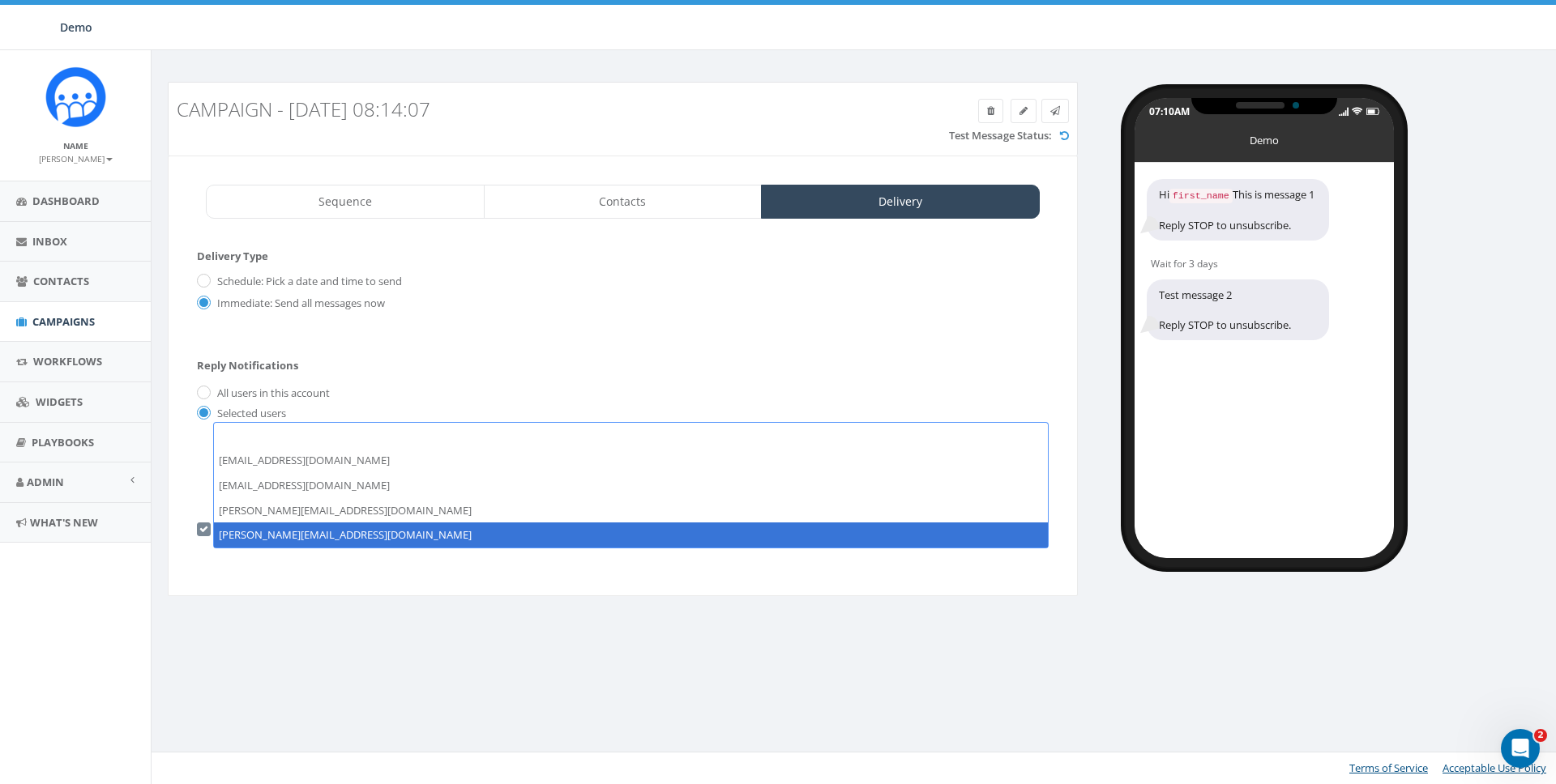
select select "81"
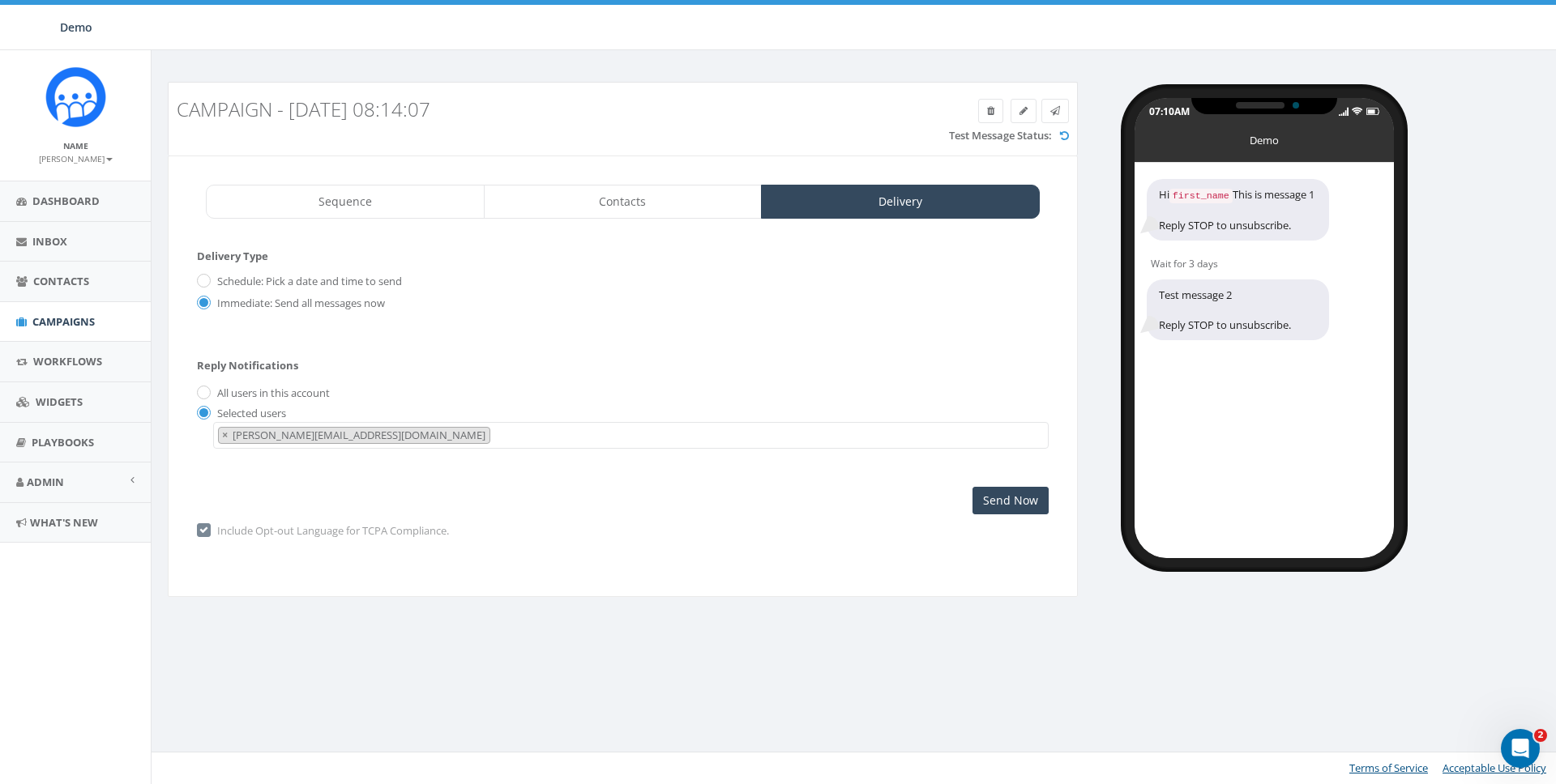
scroll to position [49, 0]
click at [648, 200] on link "Contacts" at bounding box center [622, 202] width 279 height 34
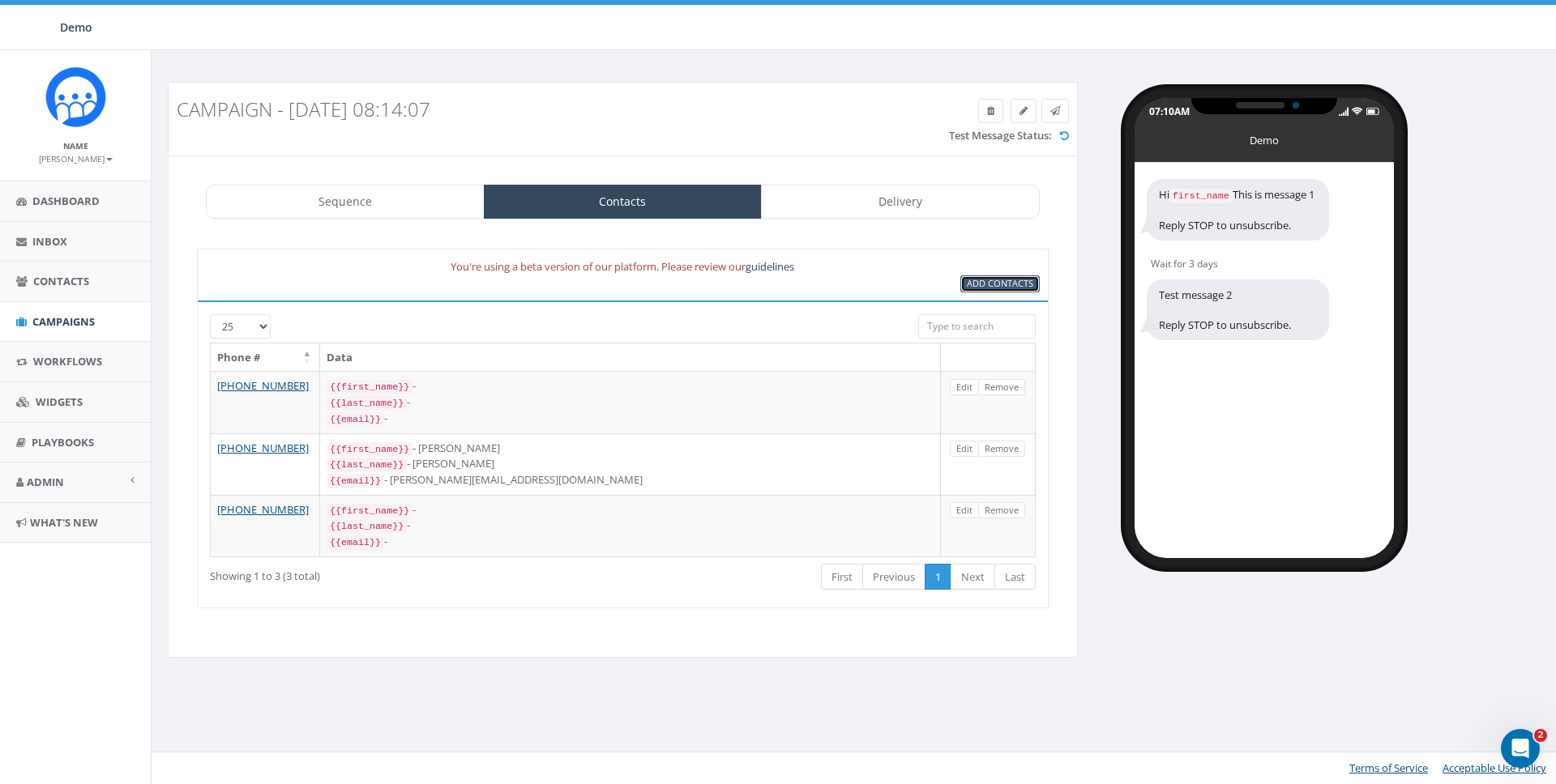
click at [1006, 286] on span "Add Contacts" at bounding box center [1000, 282] width 67 height 12
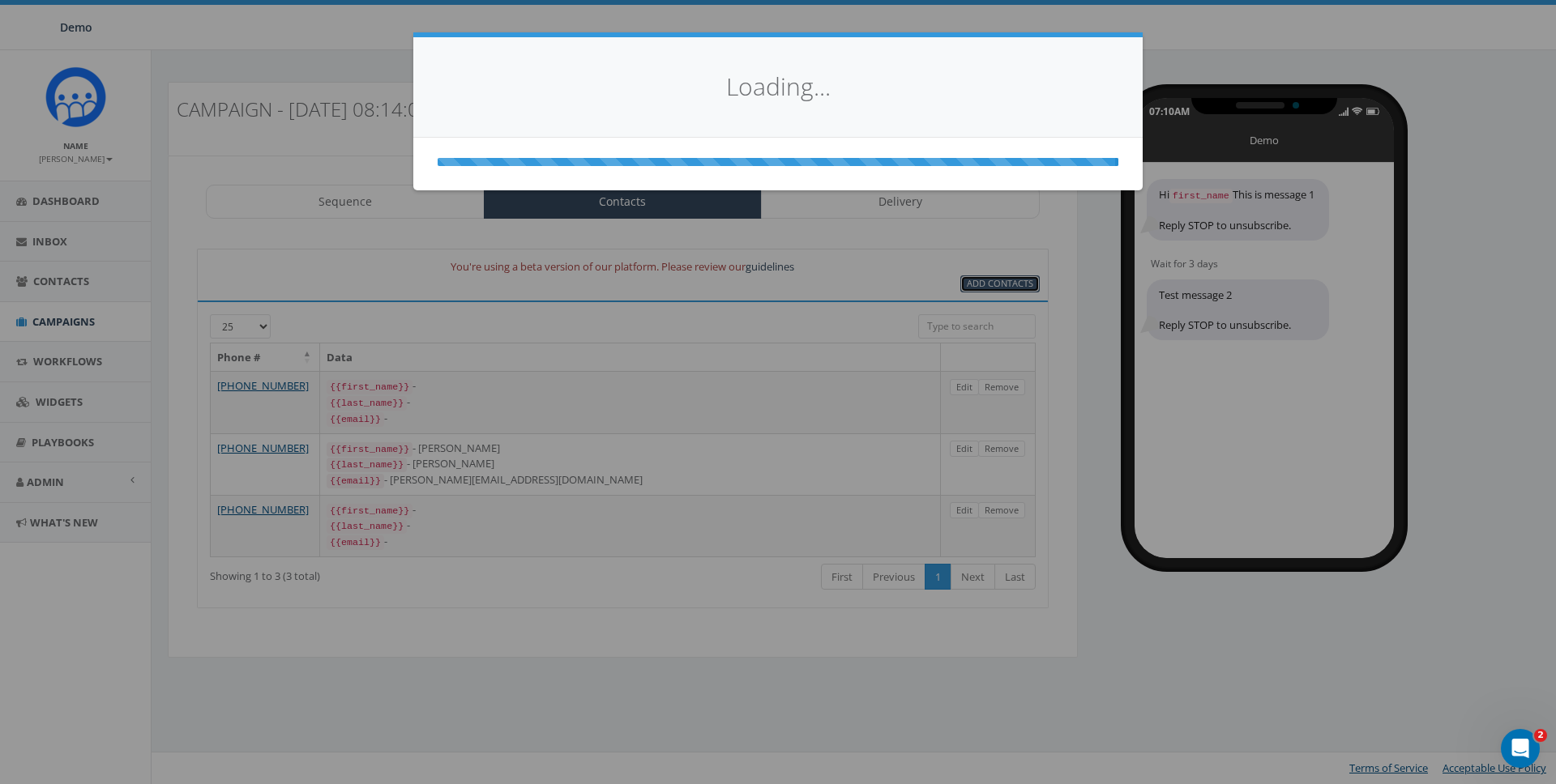
select select
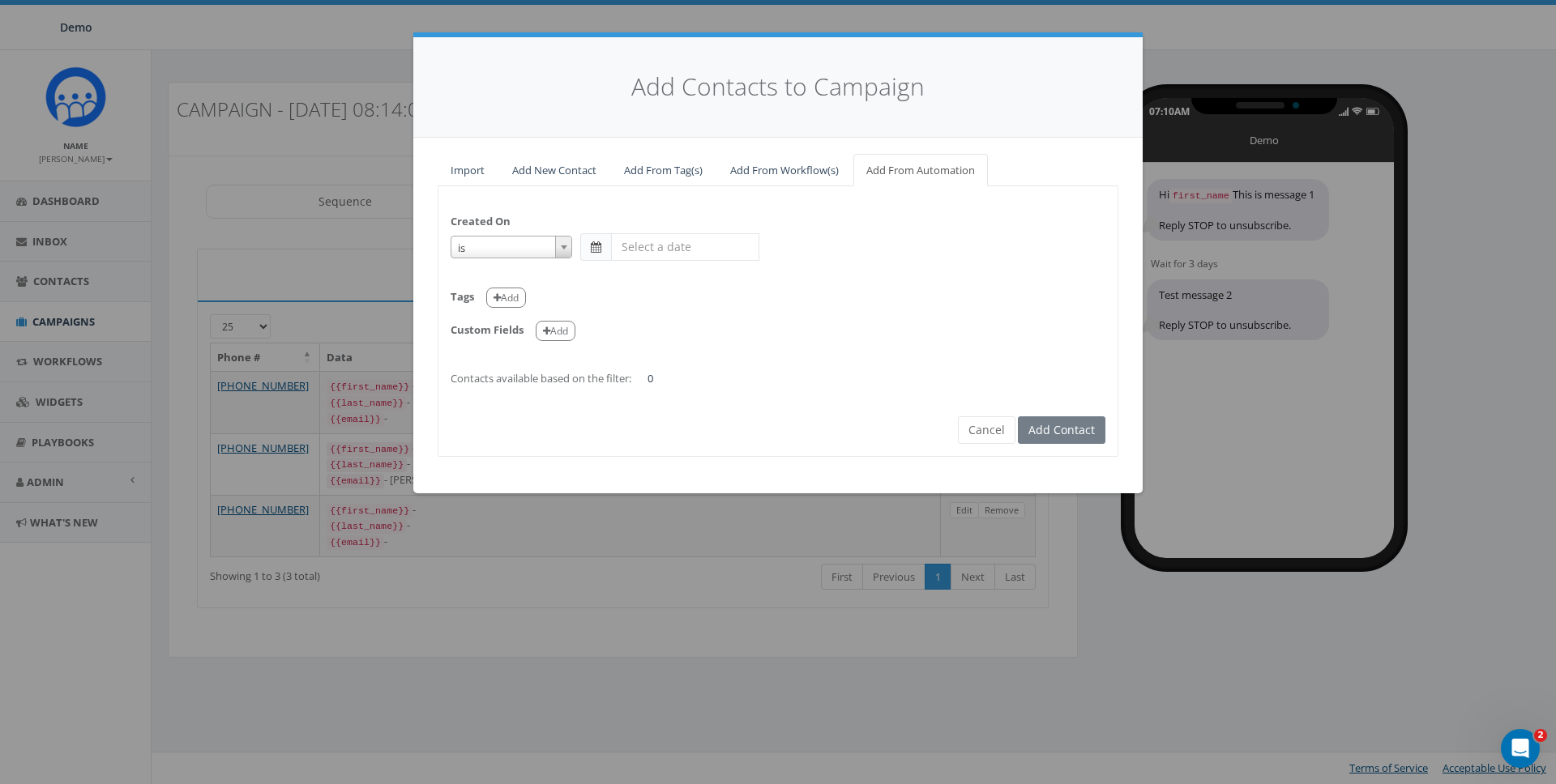
select select "is on or after"
type input "May 31 2025"
select select "contains"
select select "classy"
select select
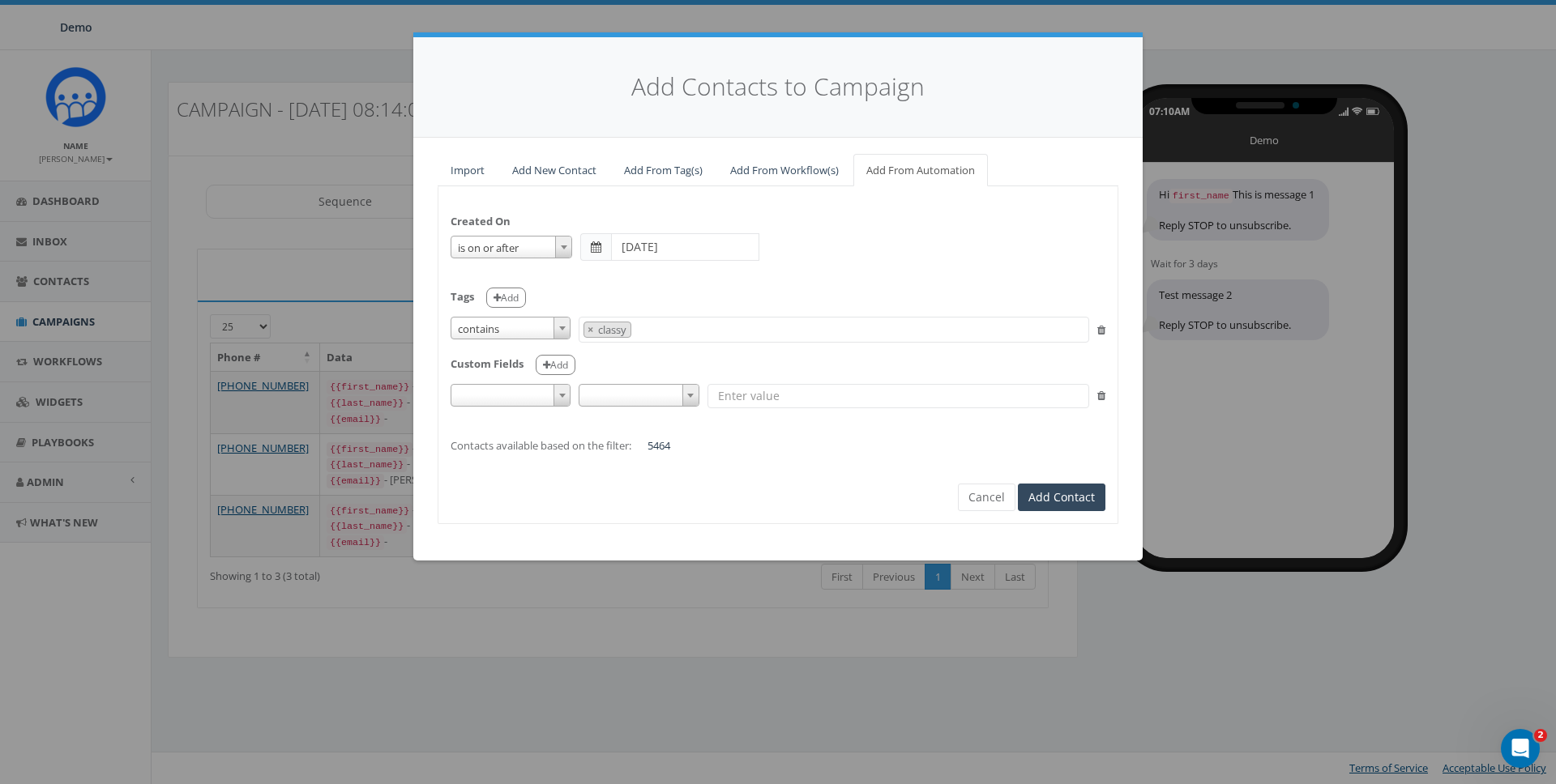
select select
type input "classy"
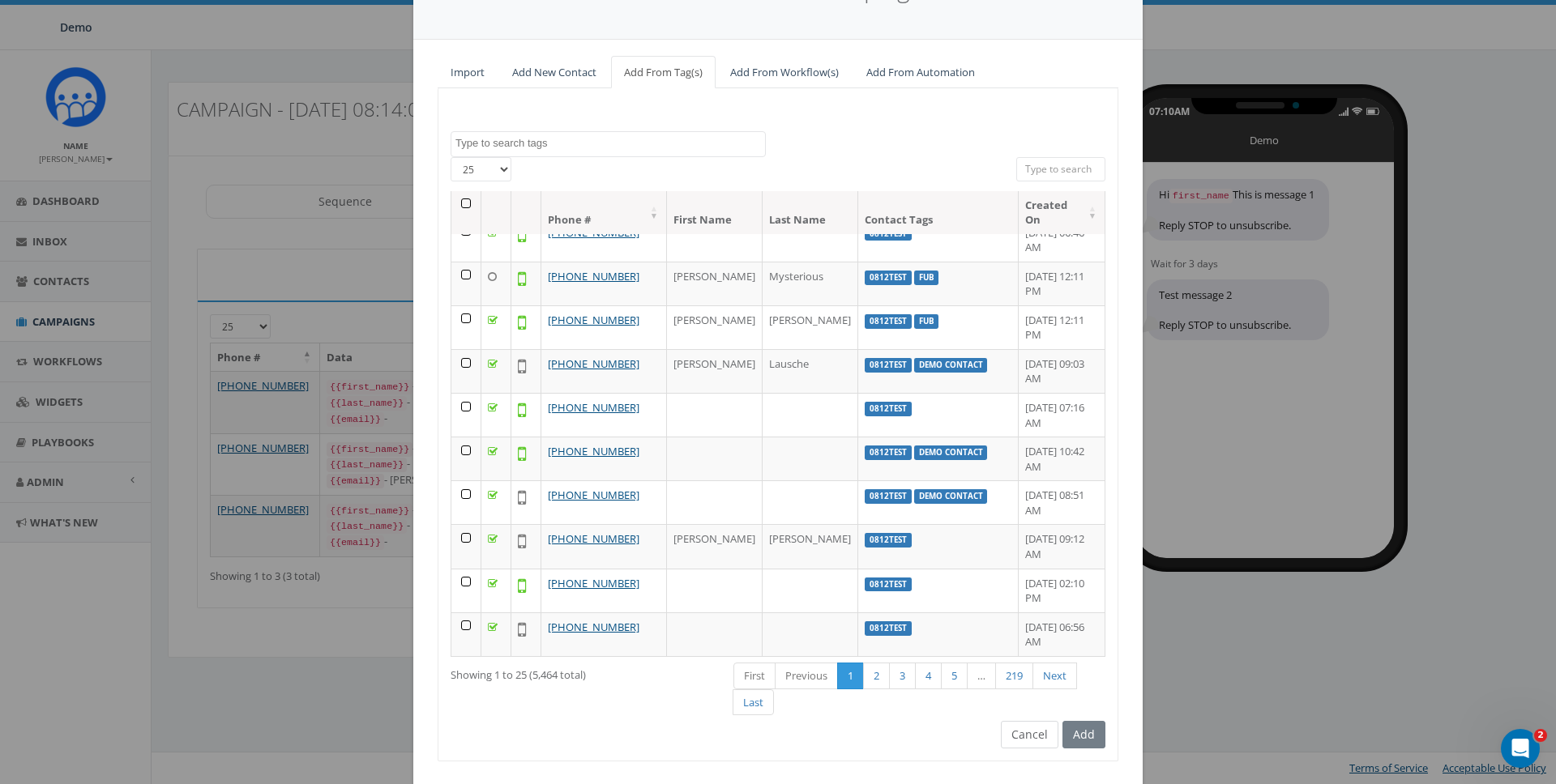
scroll to position [136, 0]
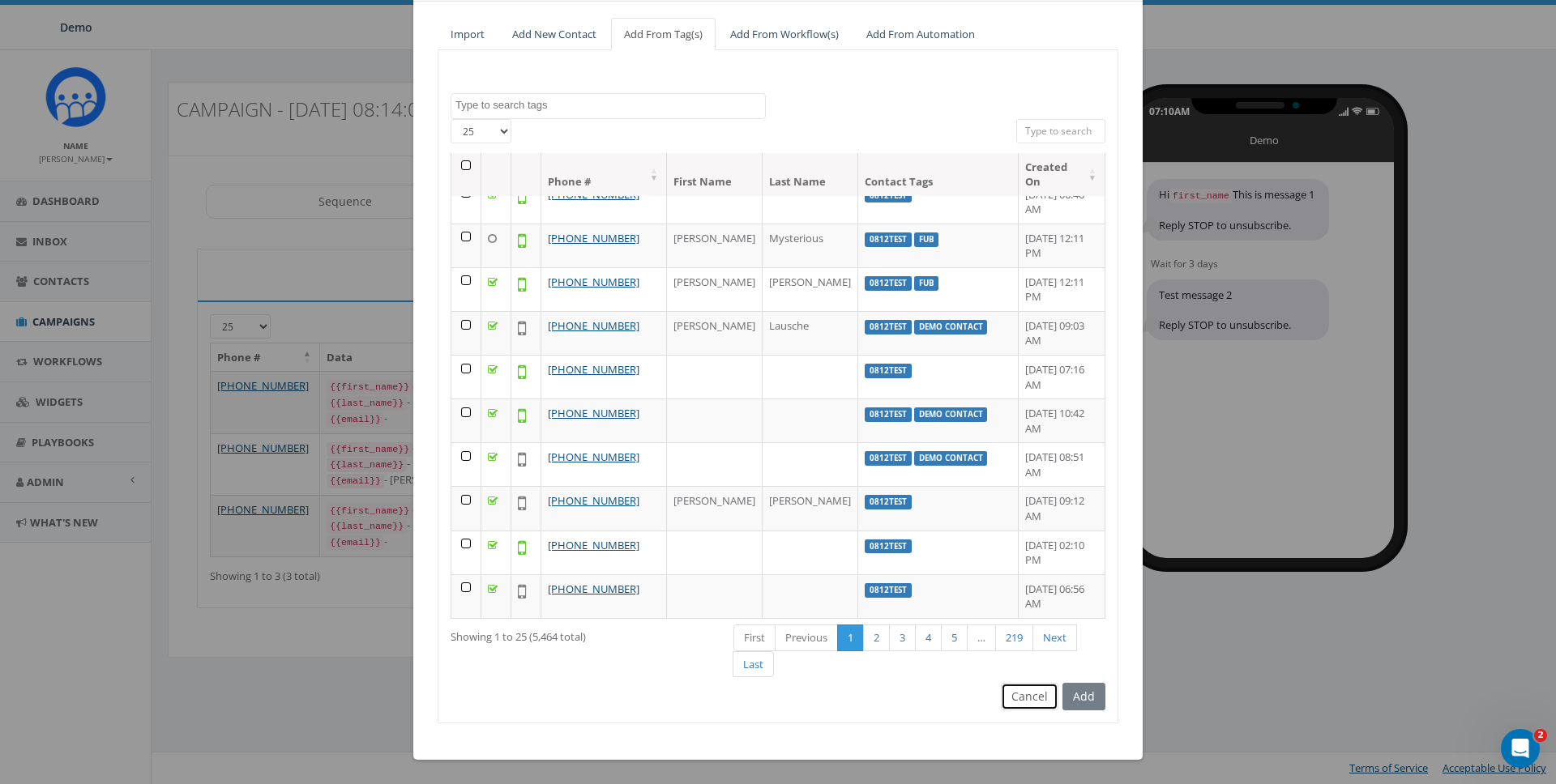
click at [1032, 691] on button "Cancel" at bounding box center [1030, 697] width 57 height 28
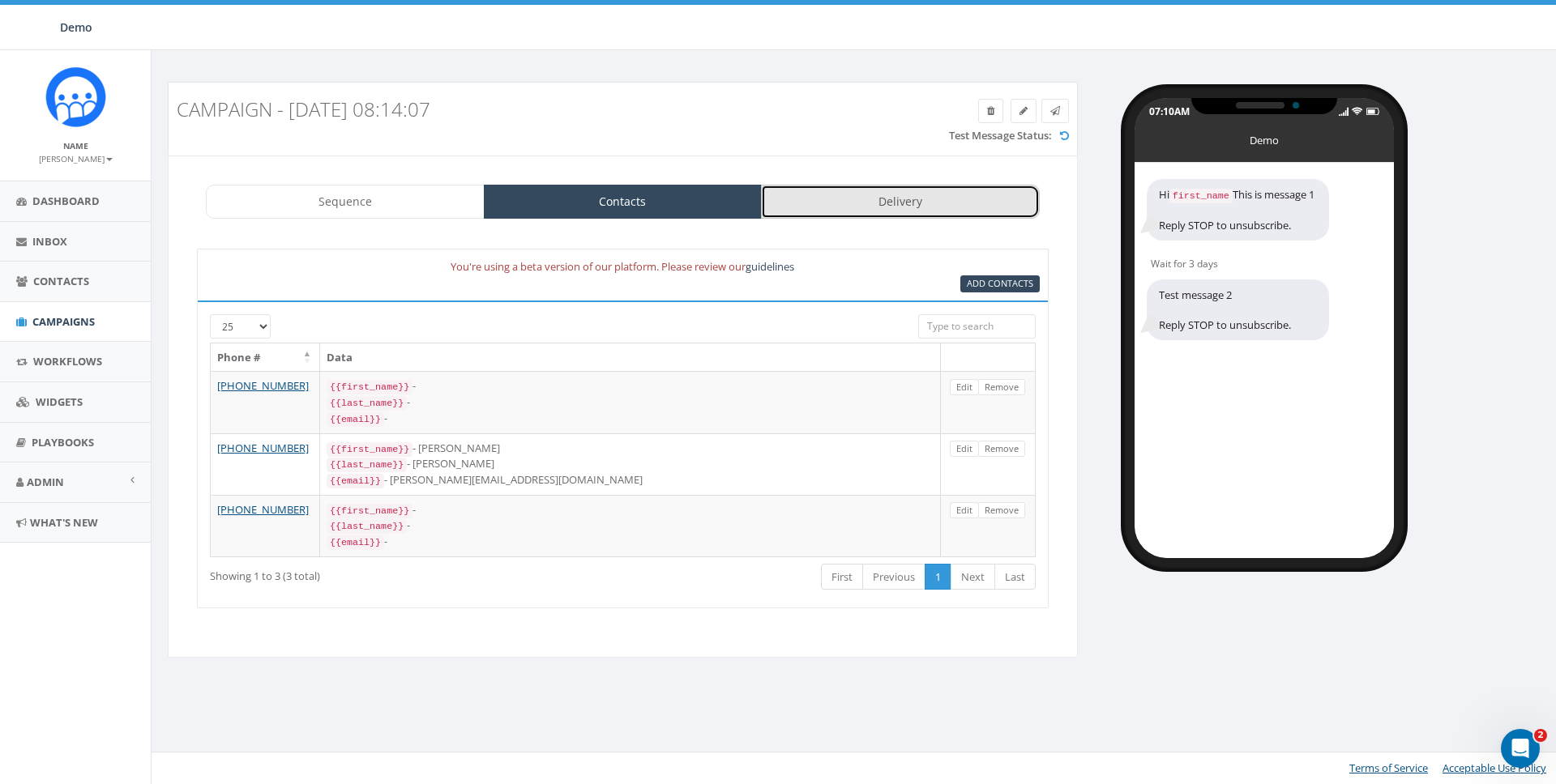
click at [874, 204] on link "Delivery" at bounding box center [900, 202] width 279 height 34
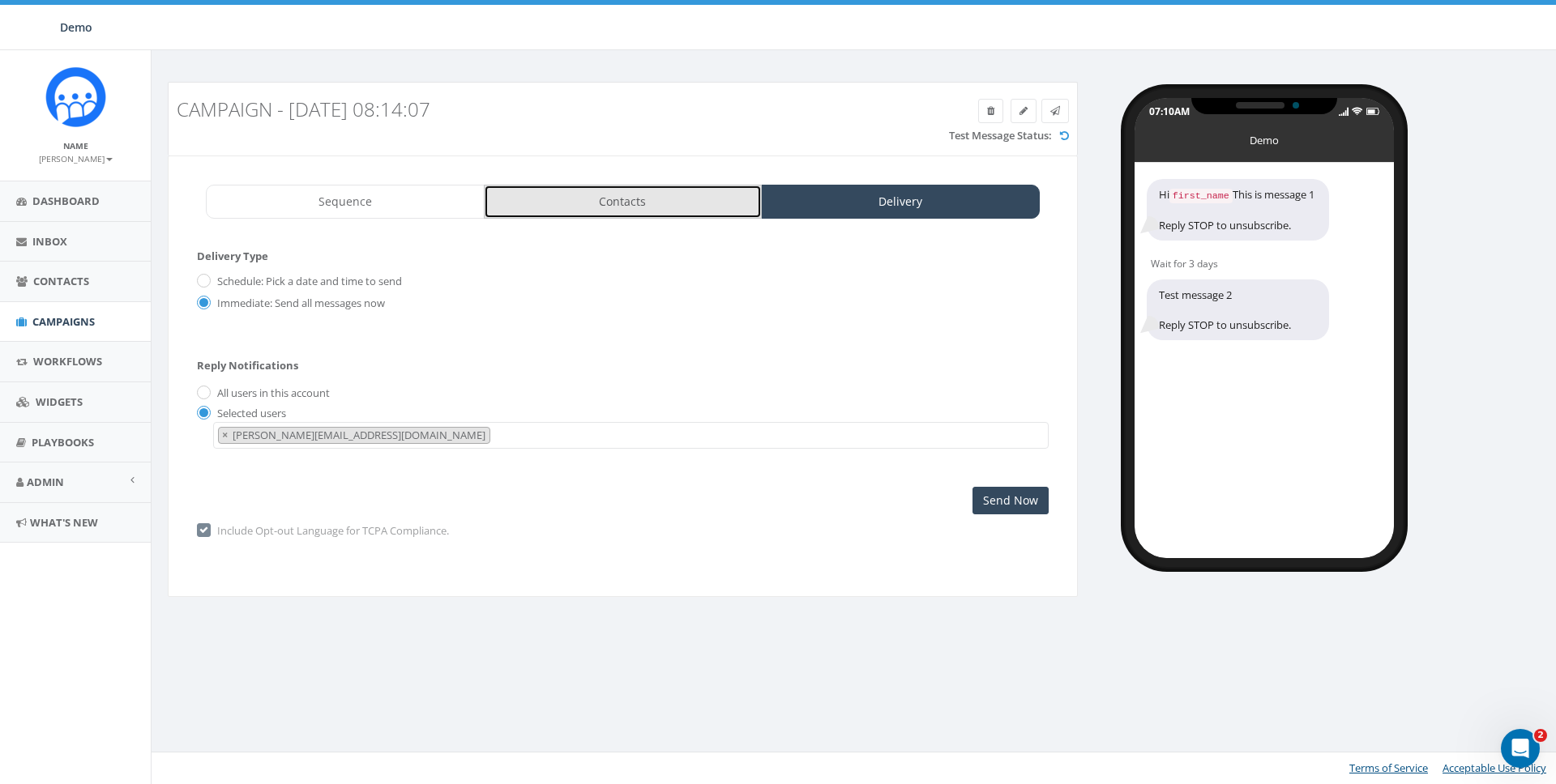
click at [610, 205] on link "Contacts" at bounding box center [622, 202] width 279 height 34
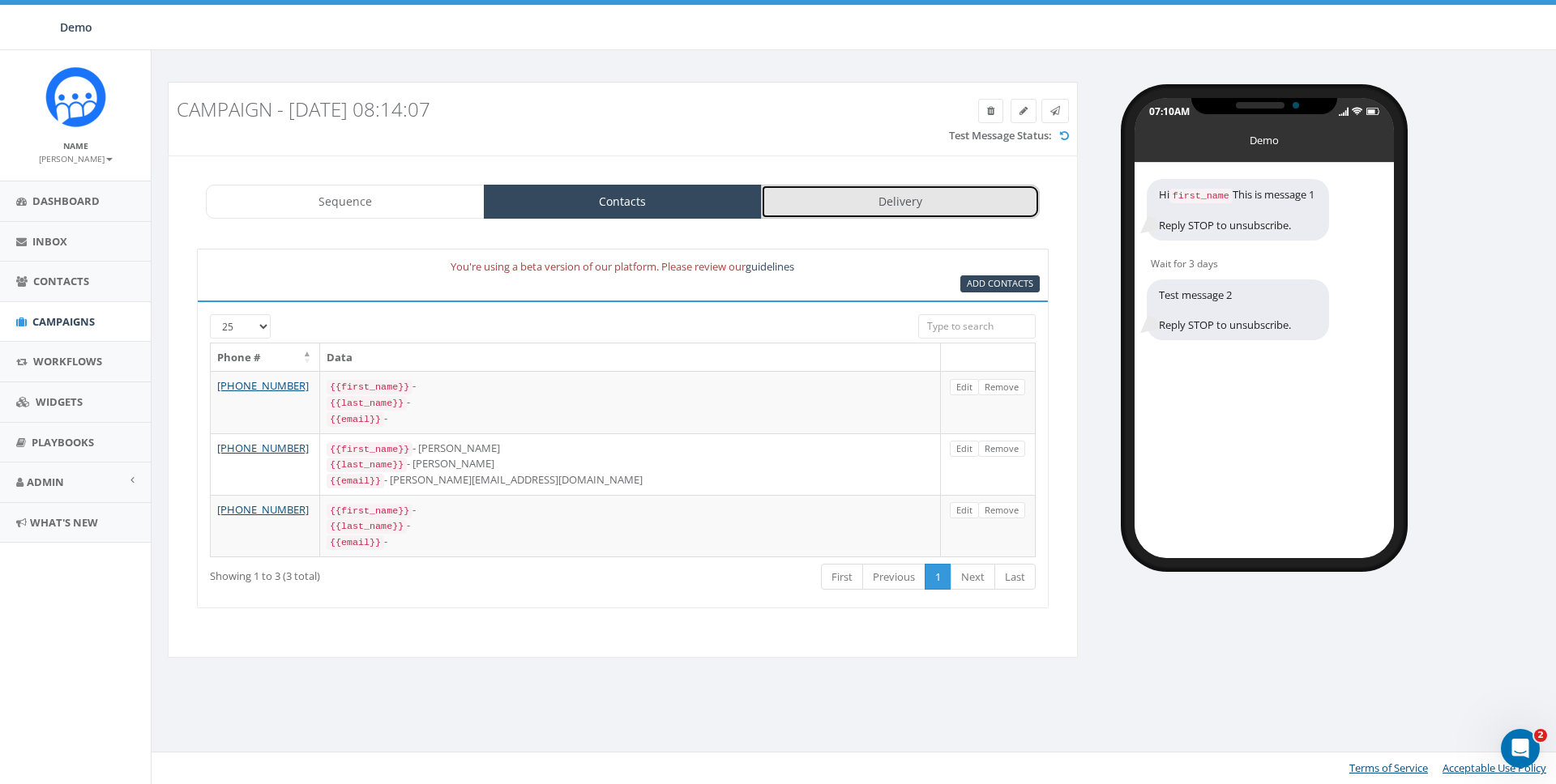
click at [867, 192] on link "Delivery" at bounding box center [900, 202] width 279 height 34
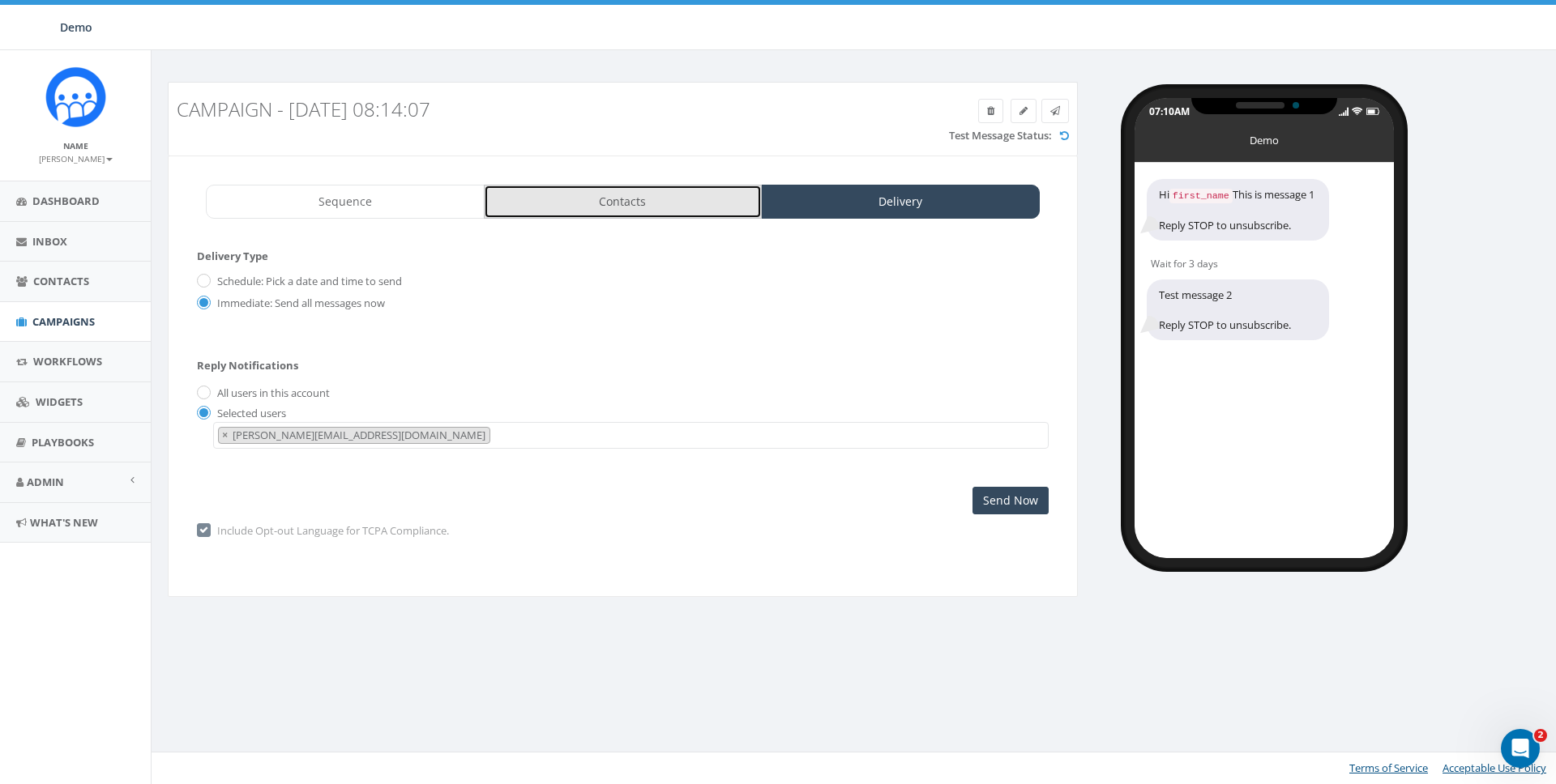
click at [675, 206] on link "Contacts" at bounding box center [622, 202] width 279 height 34
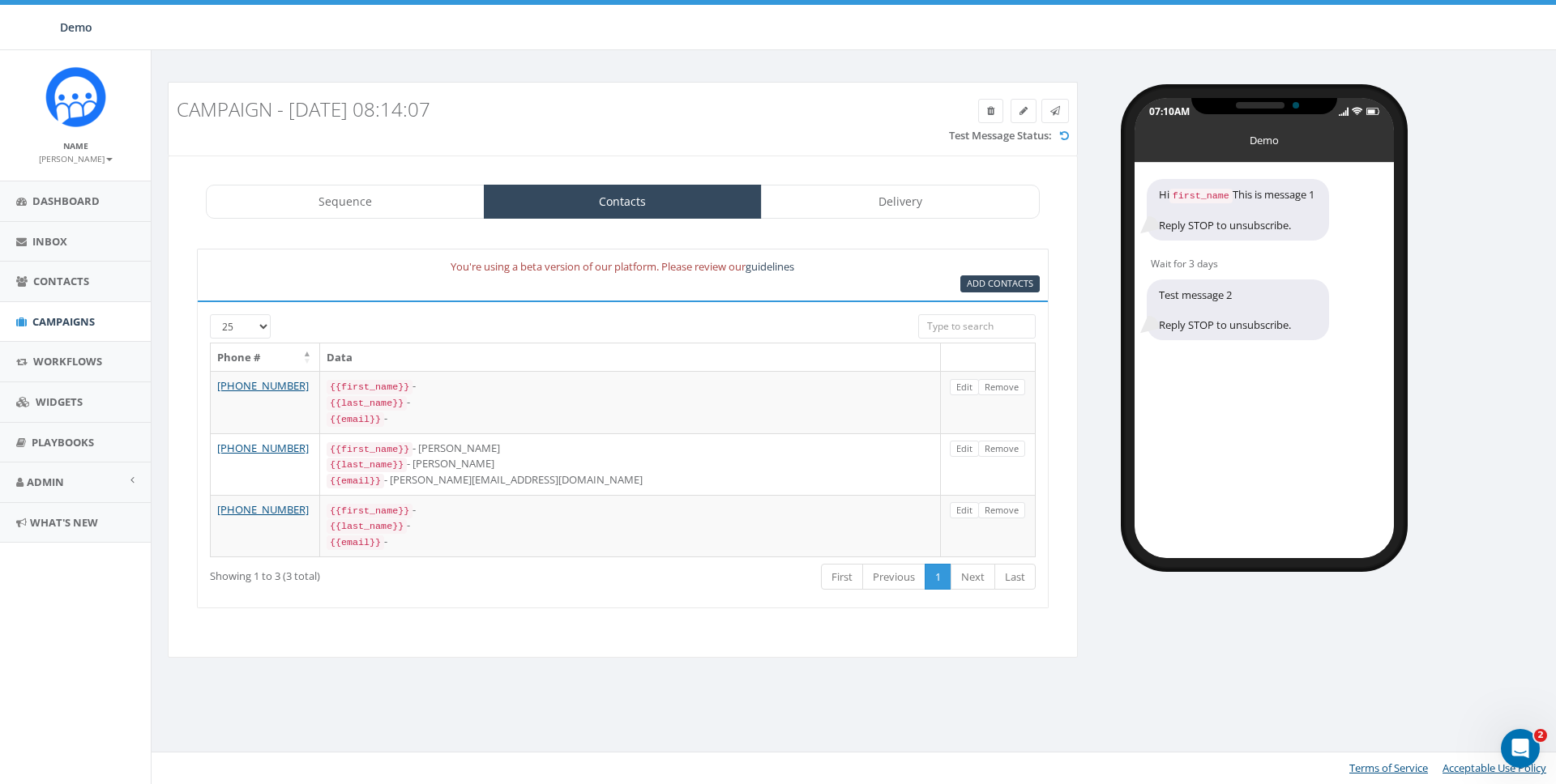
click at [957, 220] on div "Sequence Contacts Delivery 1 Step 1 2 Step 2 Add Hi {{first_name}} This is mess…" at bounding box center [622, 406] width 910 height 503
click at [944, 193] on link "Delivery" at bounding box center [900, 202] width 279 height 34
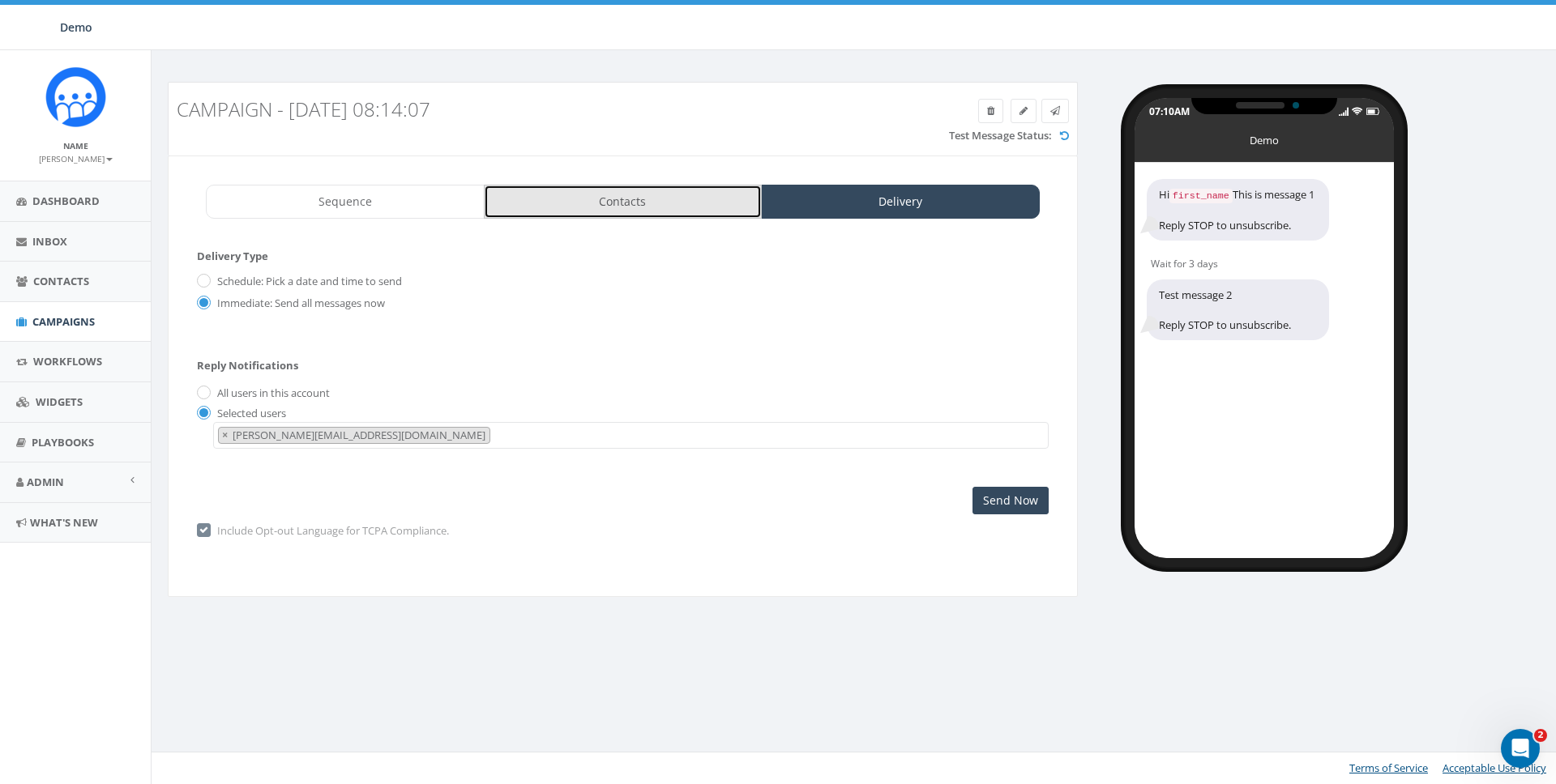
click at [563, 199] on link "Contacts" at bounding box center [622, 202] width 279 height 34
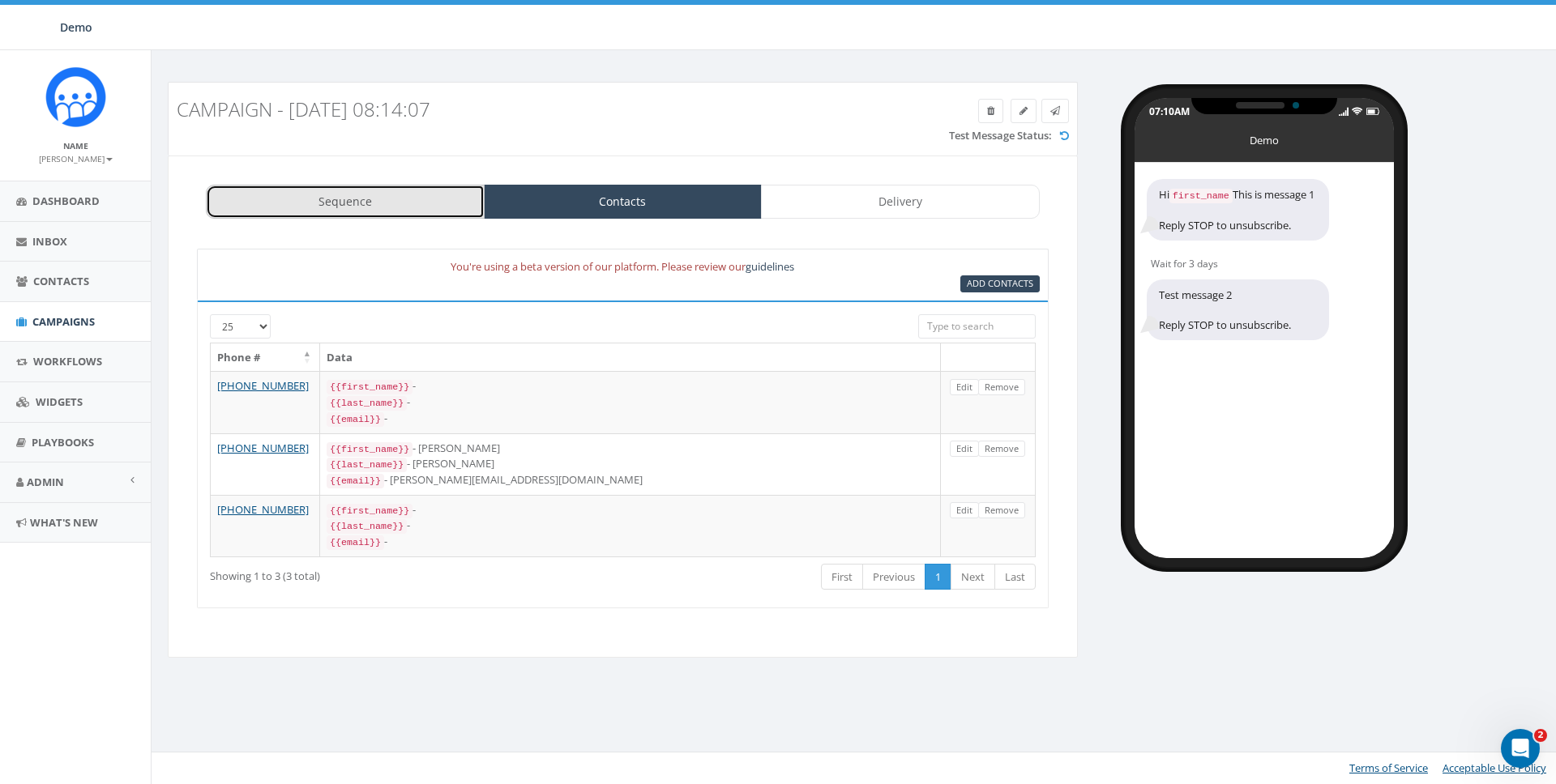
click at [361, 205] on link "Sequence" at bounding box center [345, 202] width 279 height 34
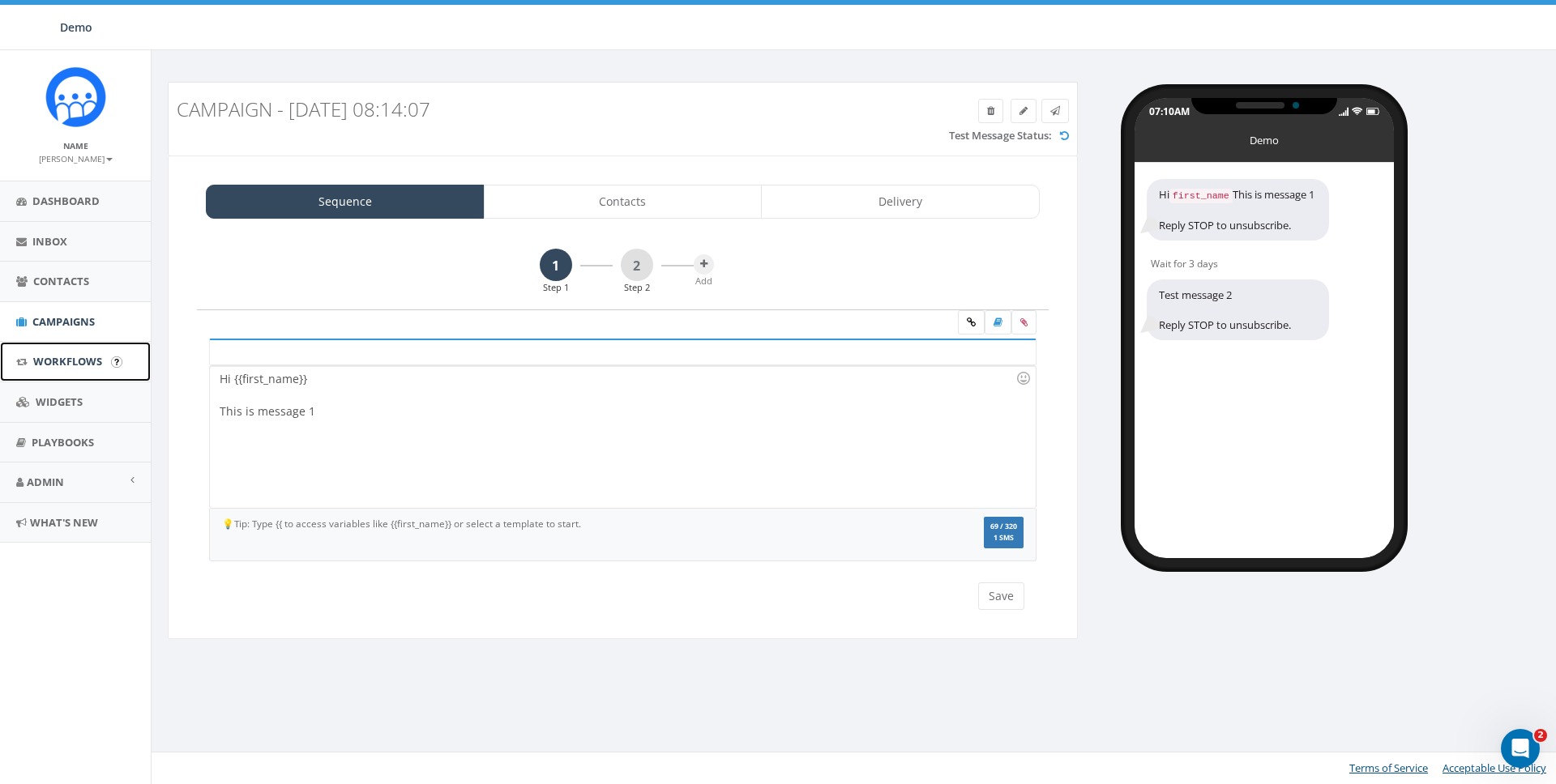
click at [56, 363] on span "Workflows" at bounding box center [68, 361] width 69 height 15
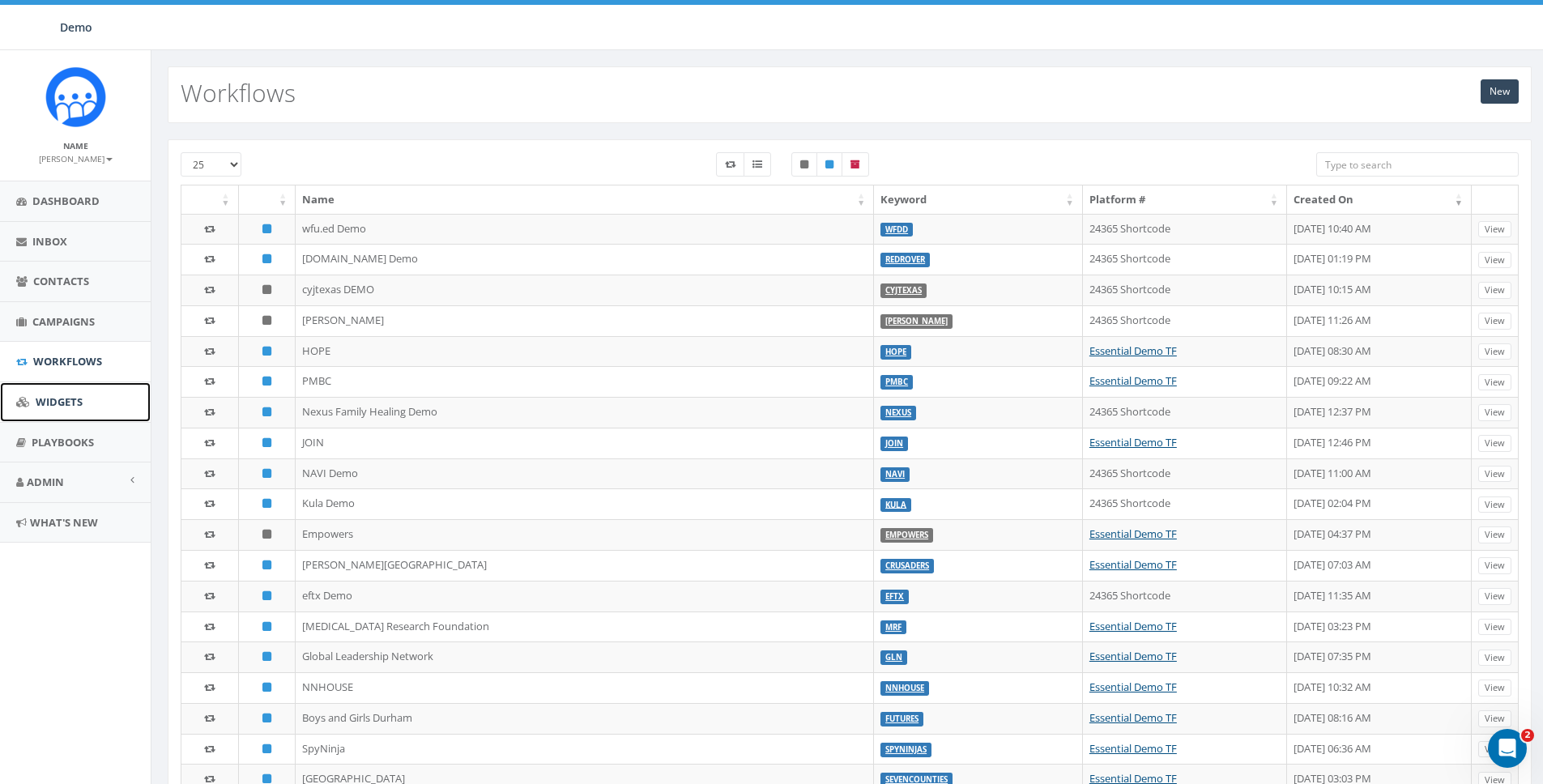
click at [56, 397] on span "Widgets" at bounding box center [59, 402] width 47 height 15
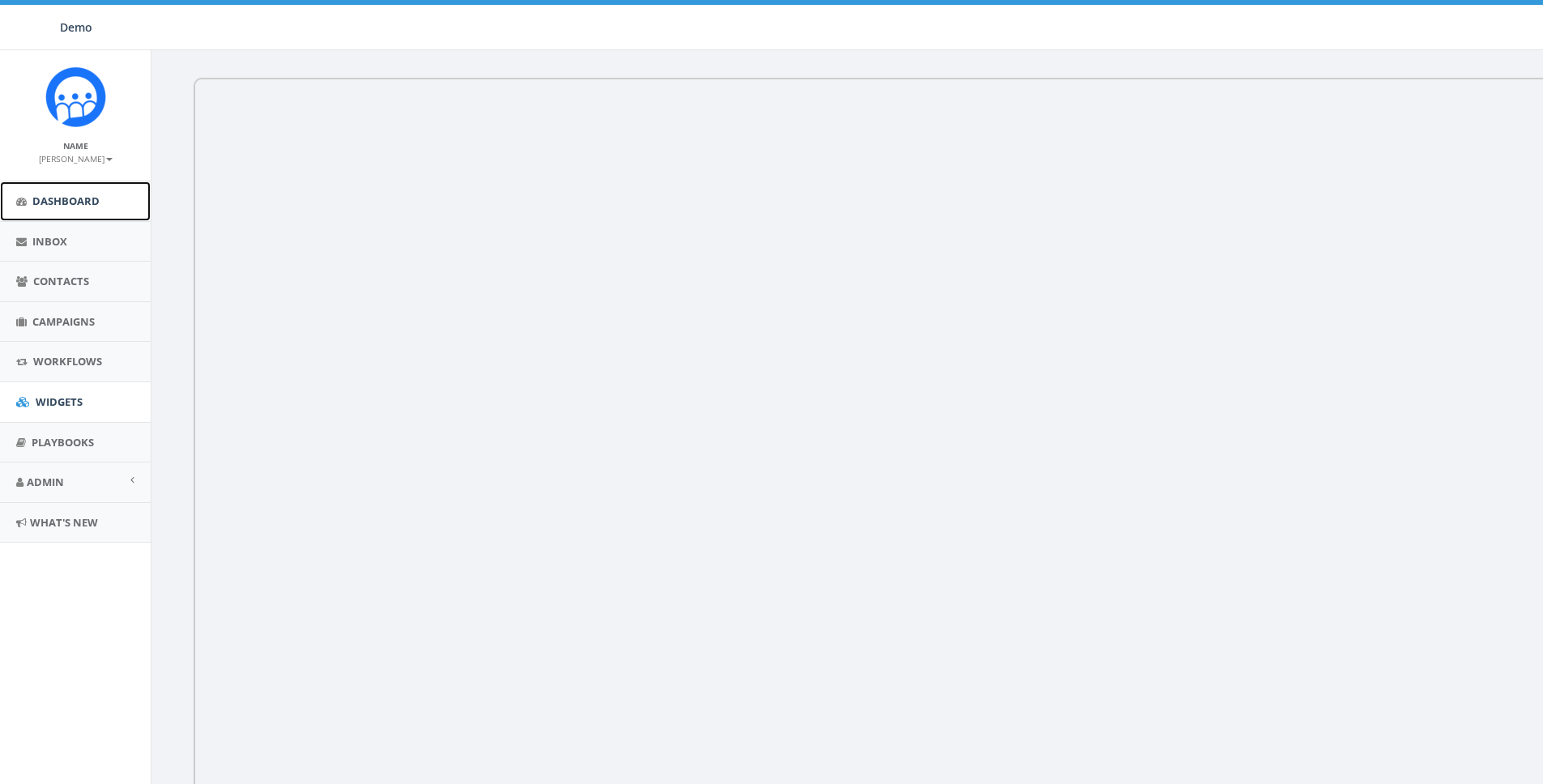
click at [63, 187] on link "Dashboard" at bounding box center [75, 201] width 151 height 40
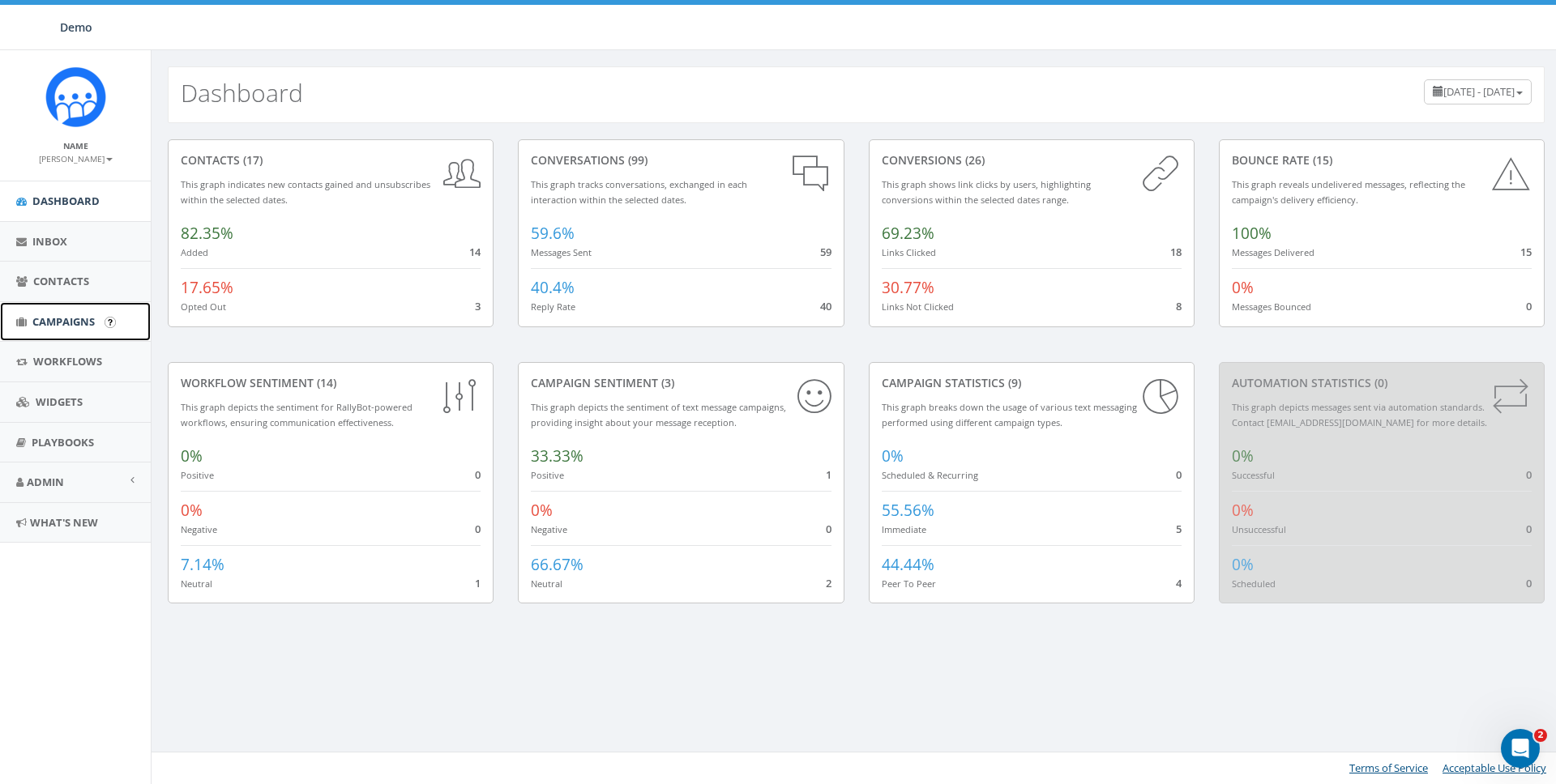
click at [46, 328] on span "Campaigns" at bounding box center [63, 322] width 62 height 15
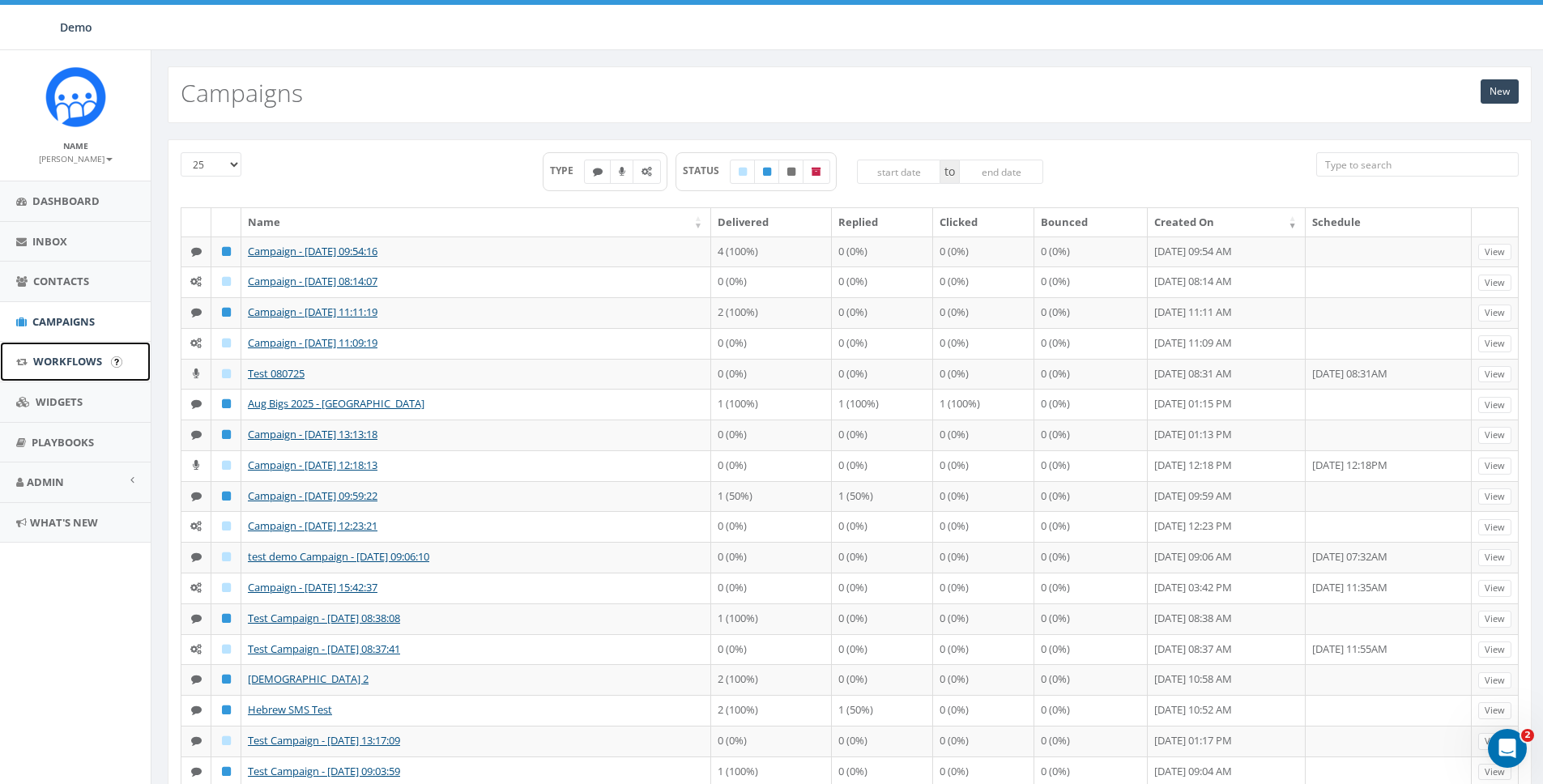
click at [73, 354] on span "Workflows" at bounding box center [68, 361] width 68 height 15
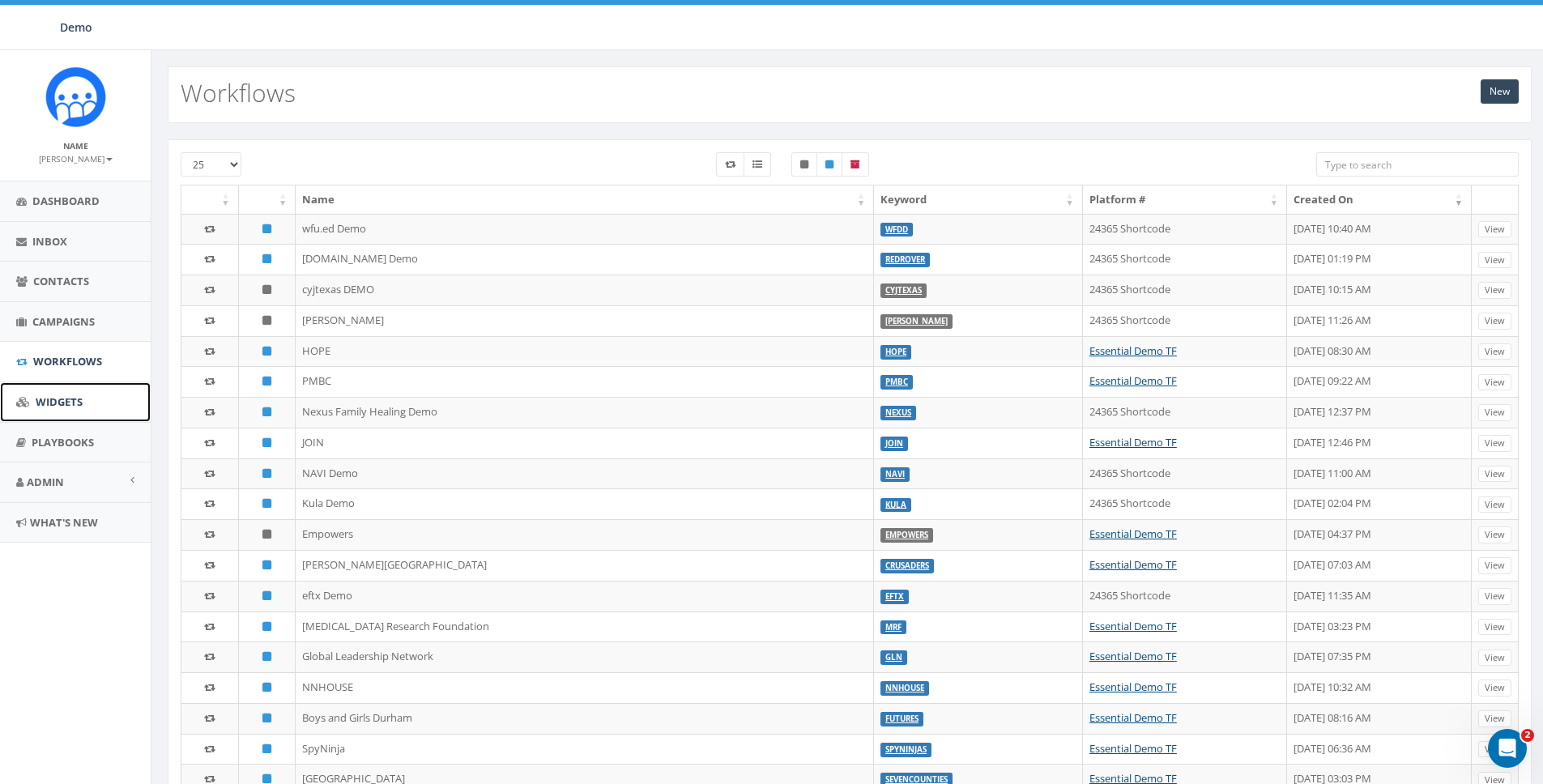
click at [54, 395] on span "Widgets" at bounding box center [59, 402] width 47 height 15
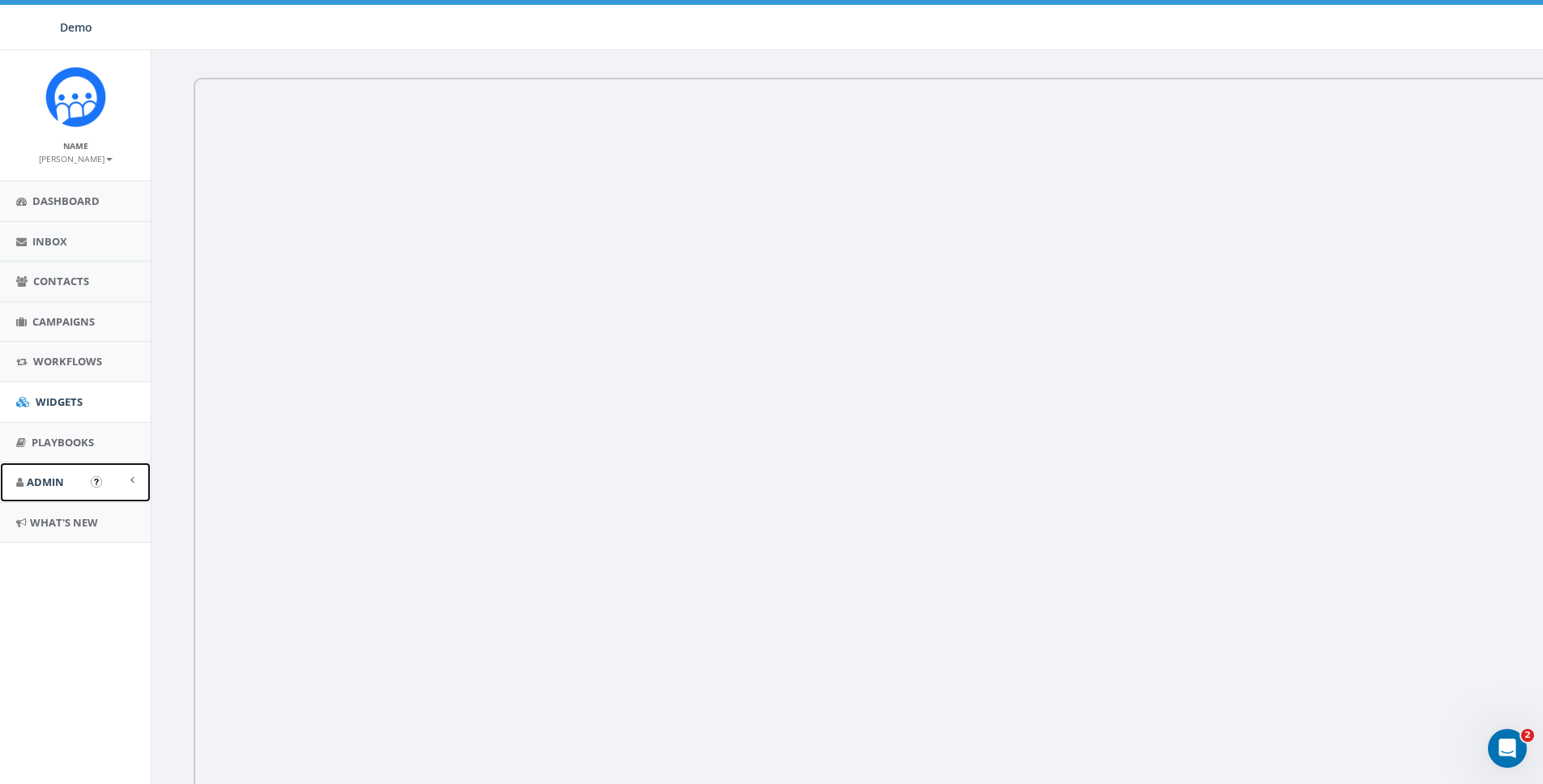
click at [45, 481] on span "Admin" at bounding box center [45, 482] width 37 height 15
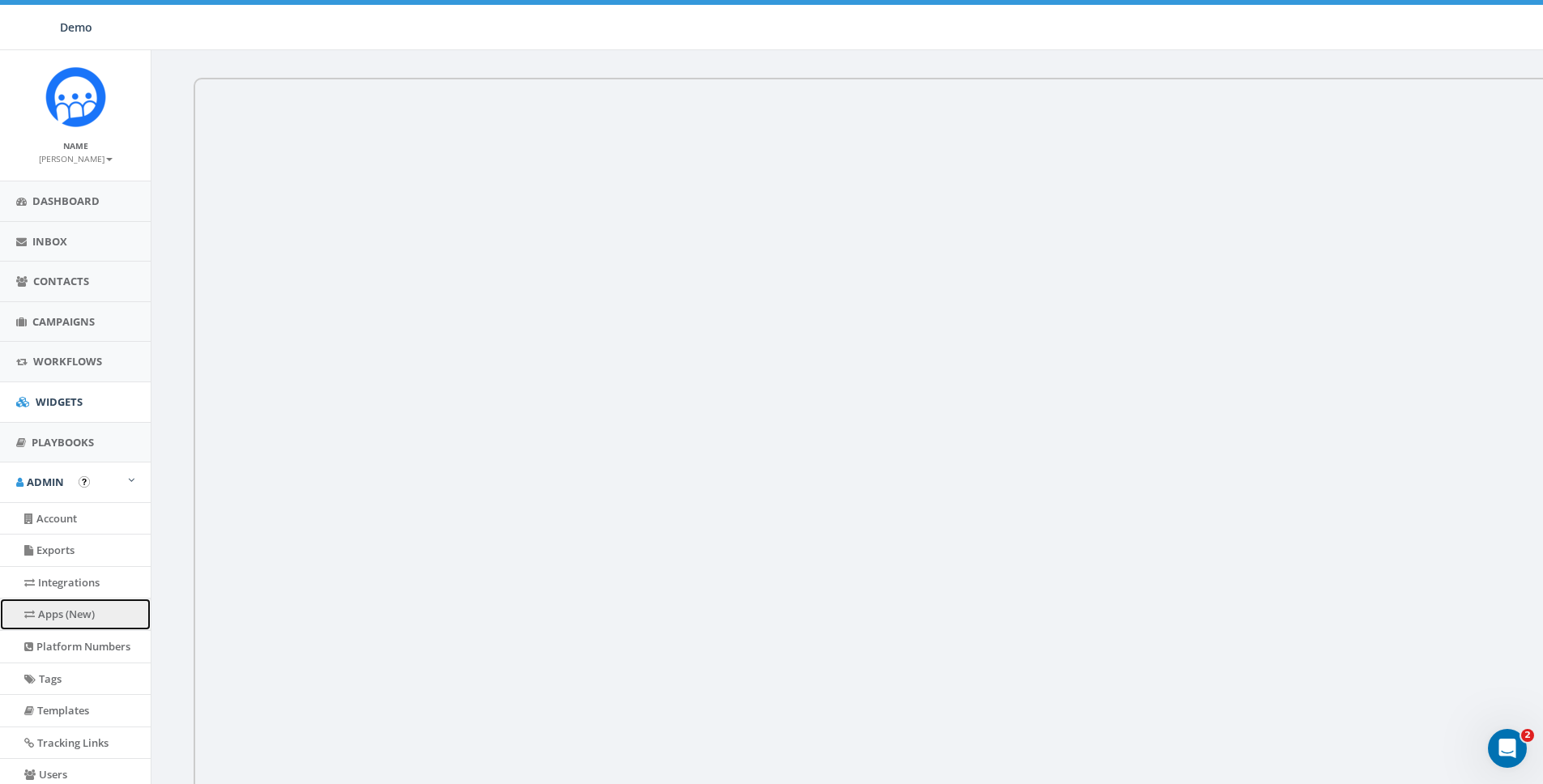
click at [55, 618] on link "Apps (New)" at bounding box center [75, 615] width 151 height 31
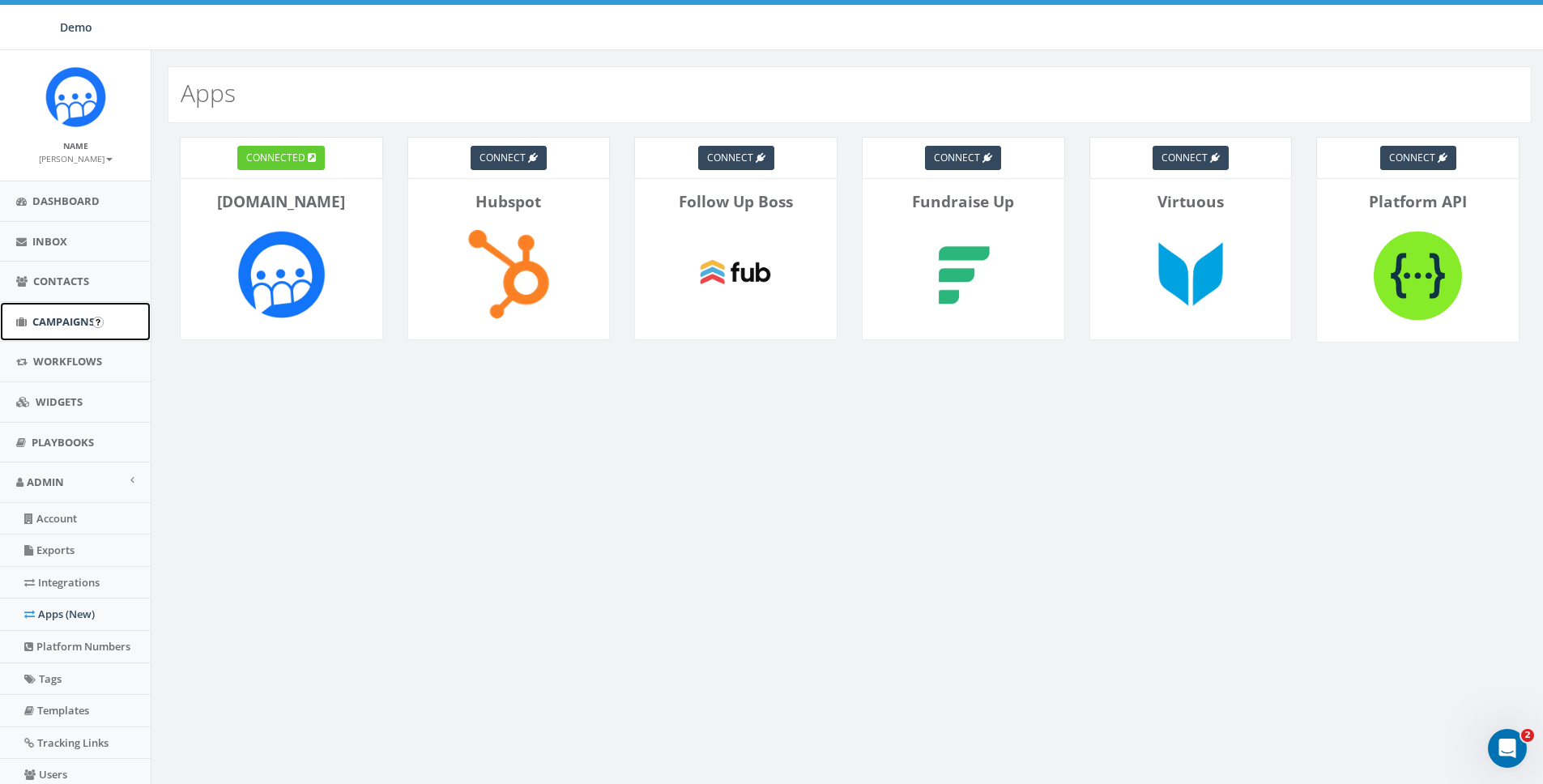
click at [64, 328] on span "Campaigns" at bounding box center [63, 322] width 62 height 15
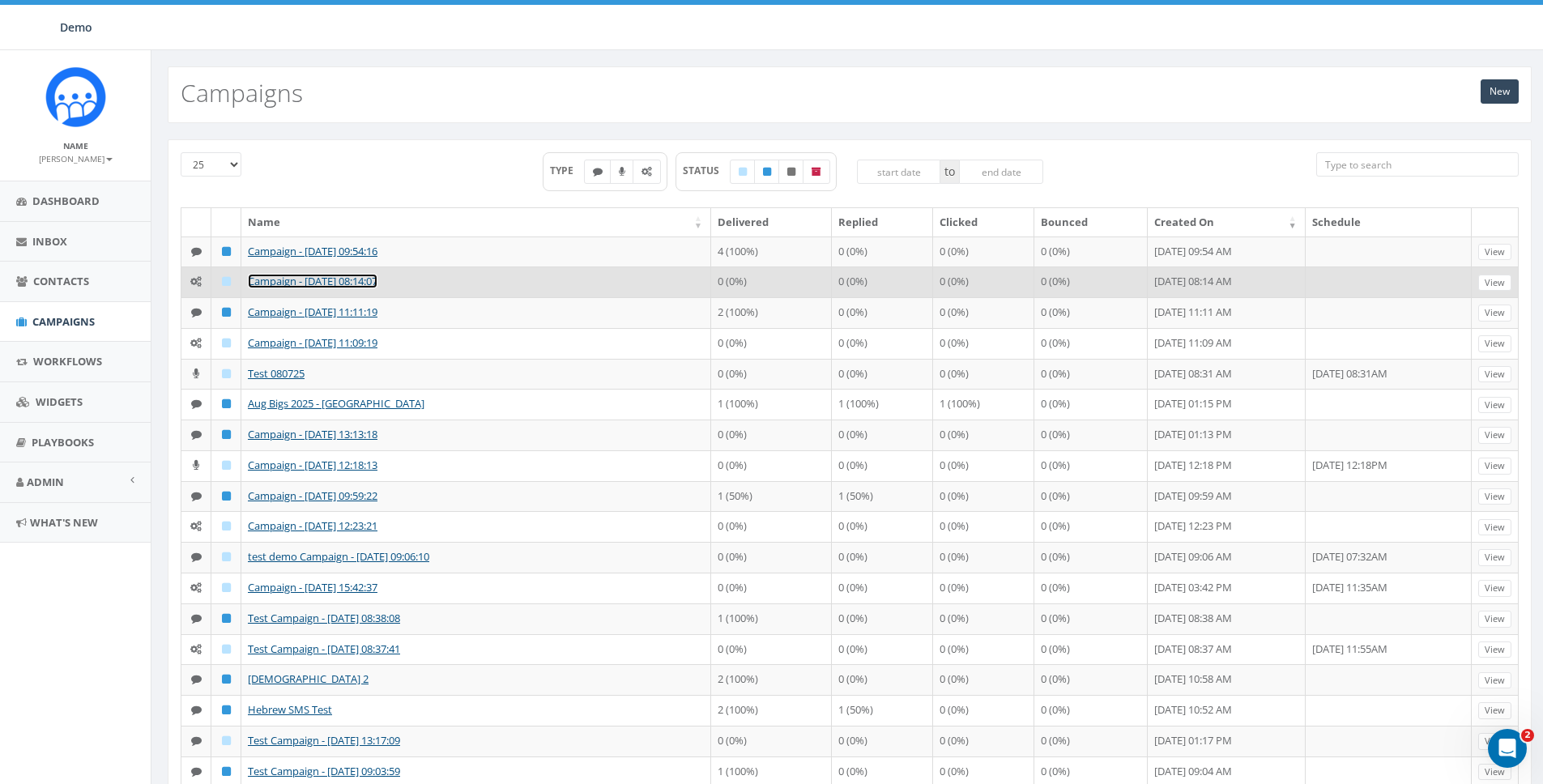
click at [311, 289] on link "Campaign - [DATE] 08:14:07" at bounding box center [313, 281] width 130 height 15
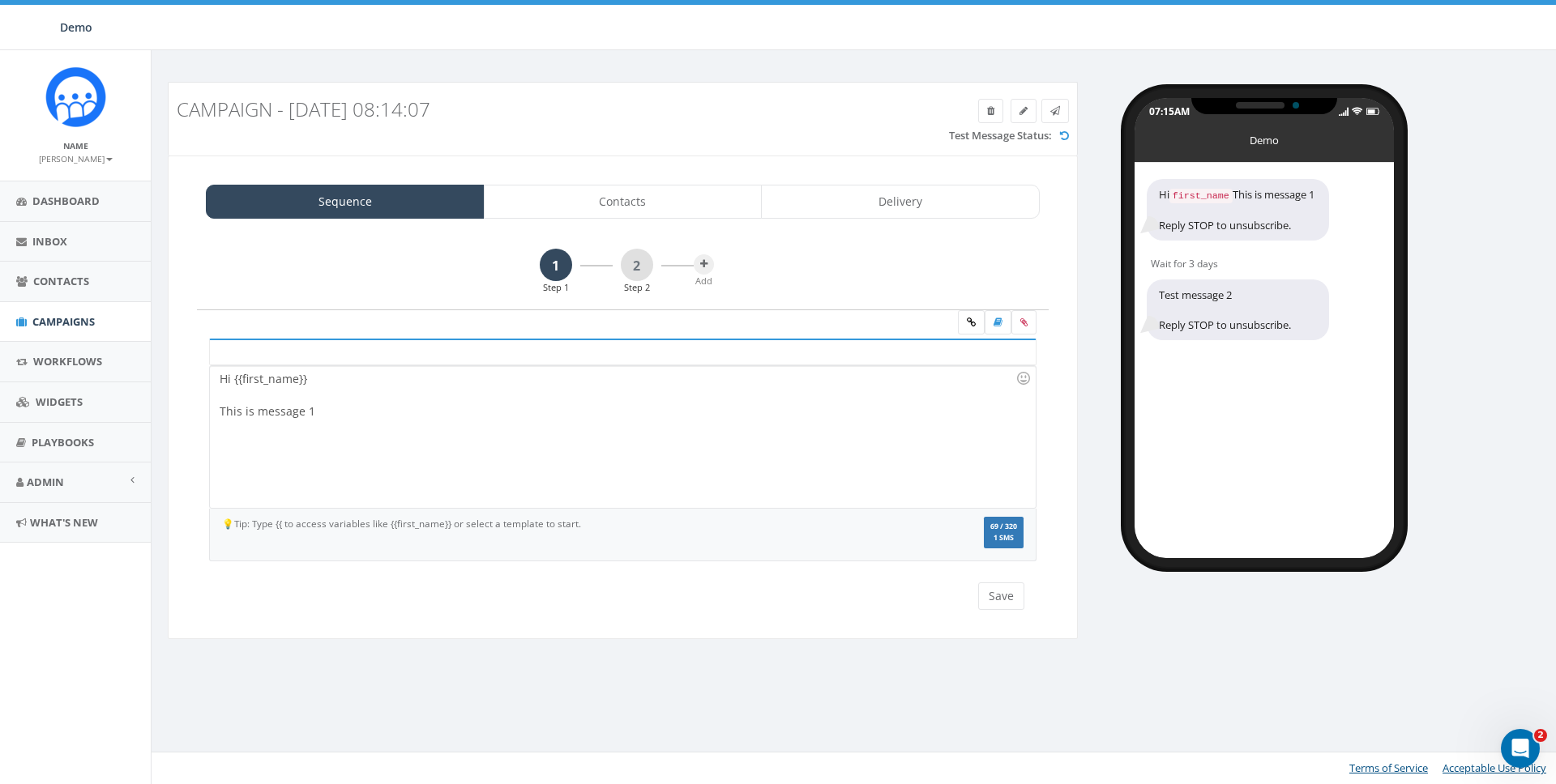
click at [936, 318] on div at bounding box center [623, 324] width 852 height 29
click at [943, 327] on div at bounding box center [623, 324] width 852 height 29
click at [940, 320] on div at bounding box center [623, 324] width 852 height 29
click at [928, 327] on div at bounding box center [623, 324] width 852 height 29
click at [610, 446] on div "Hi {{first_name}} This is message 1" at bounding box center [622, 437] width 825 height 142
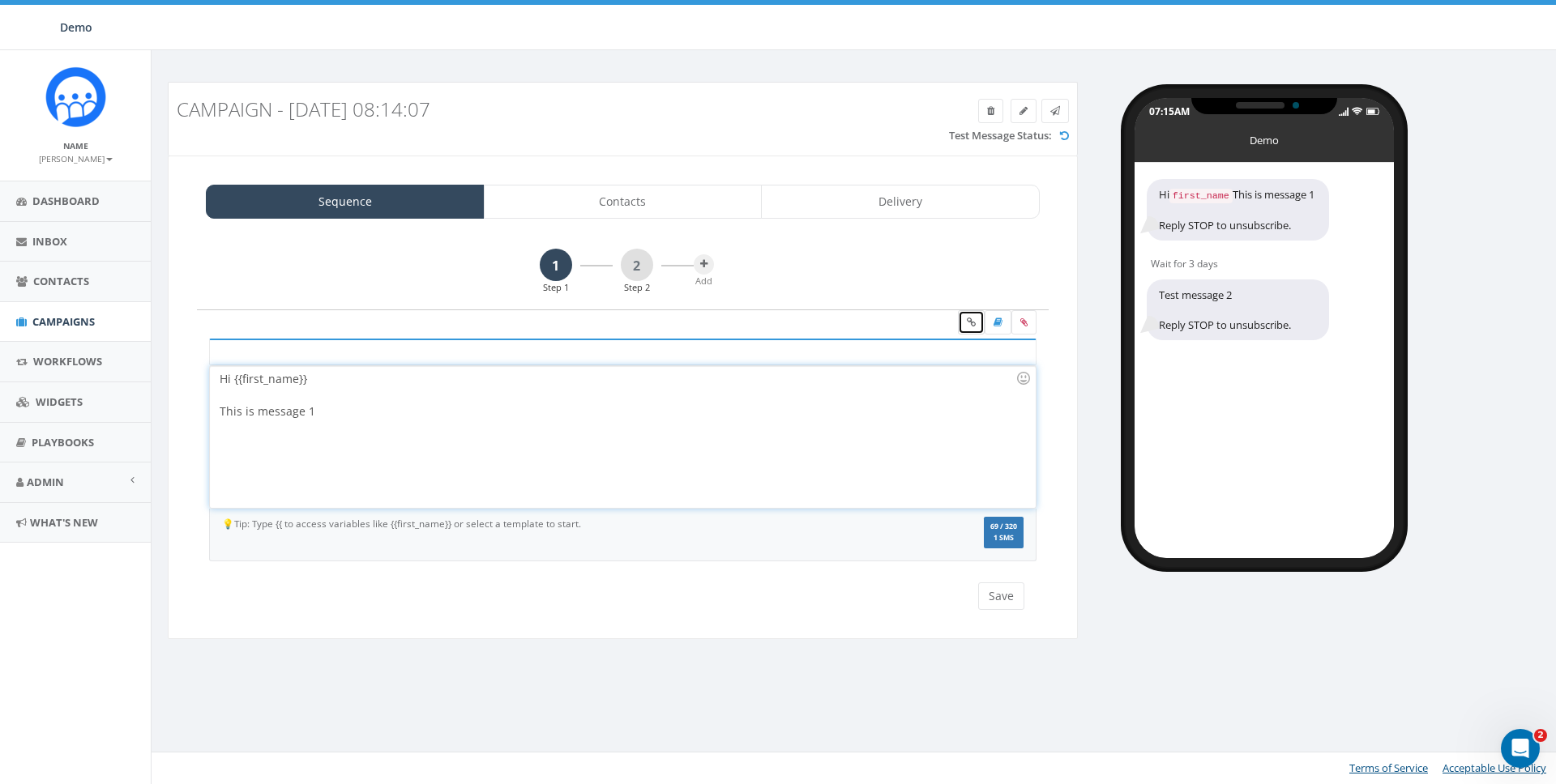
click at [973, 318] on icon at bounding box center [972, 322] width 9 height 10
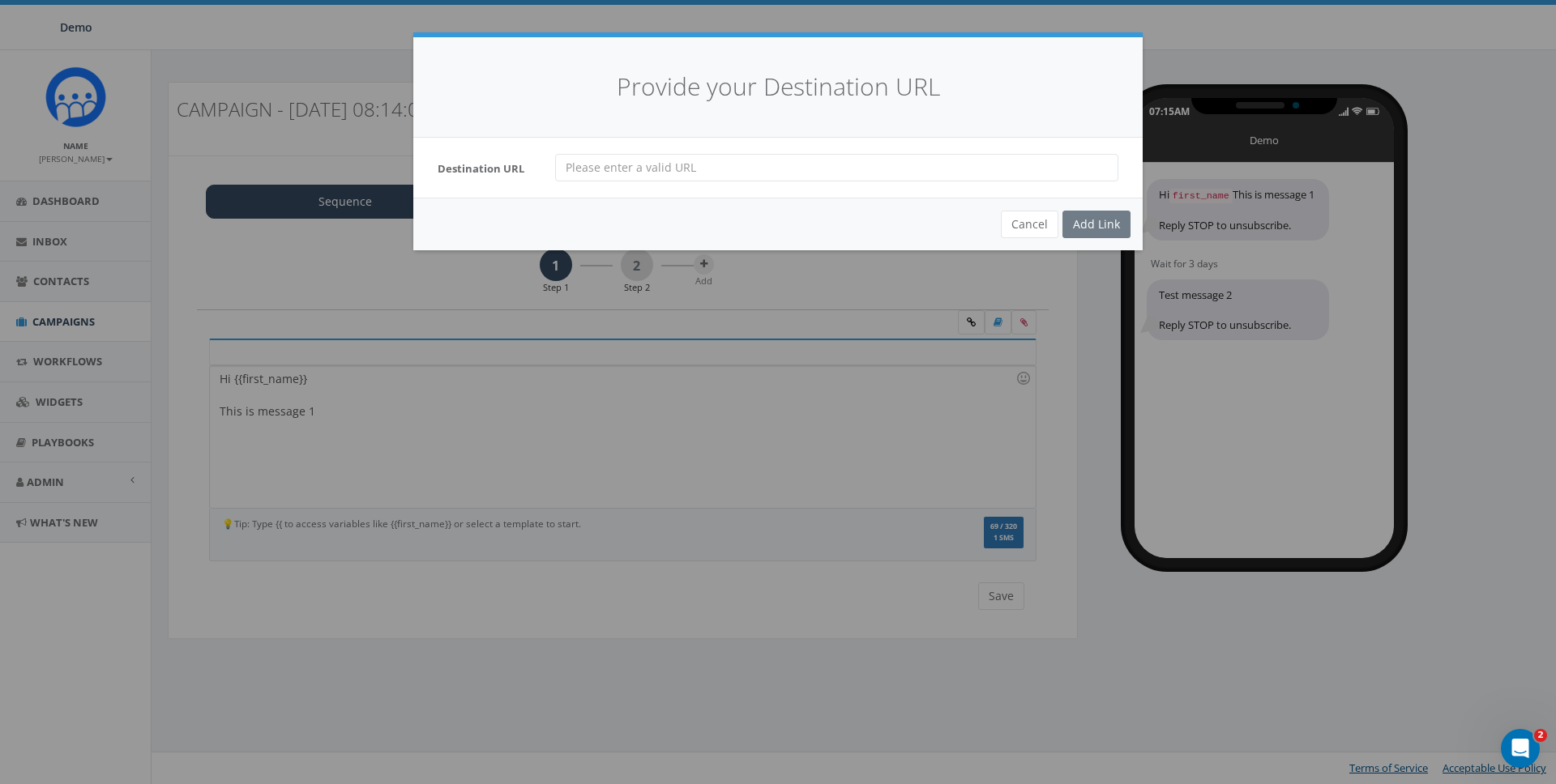
click at [653, 148] on div "Destination URL" at bounding box center [778, 168] width 730 height 60
click at [1032, 216] on button "Cancel" at bounding box center [1030, 225] width 57 height 28
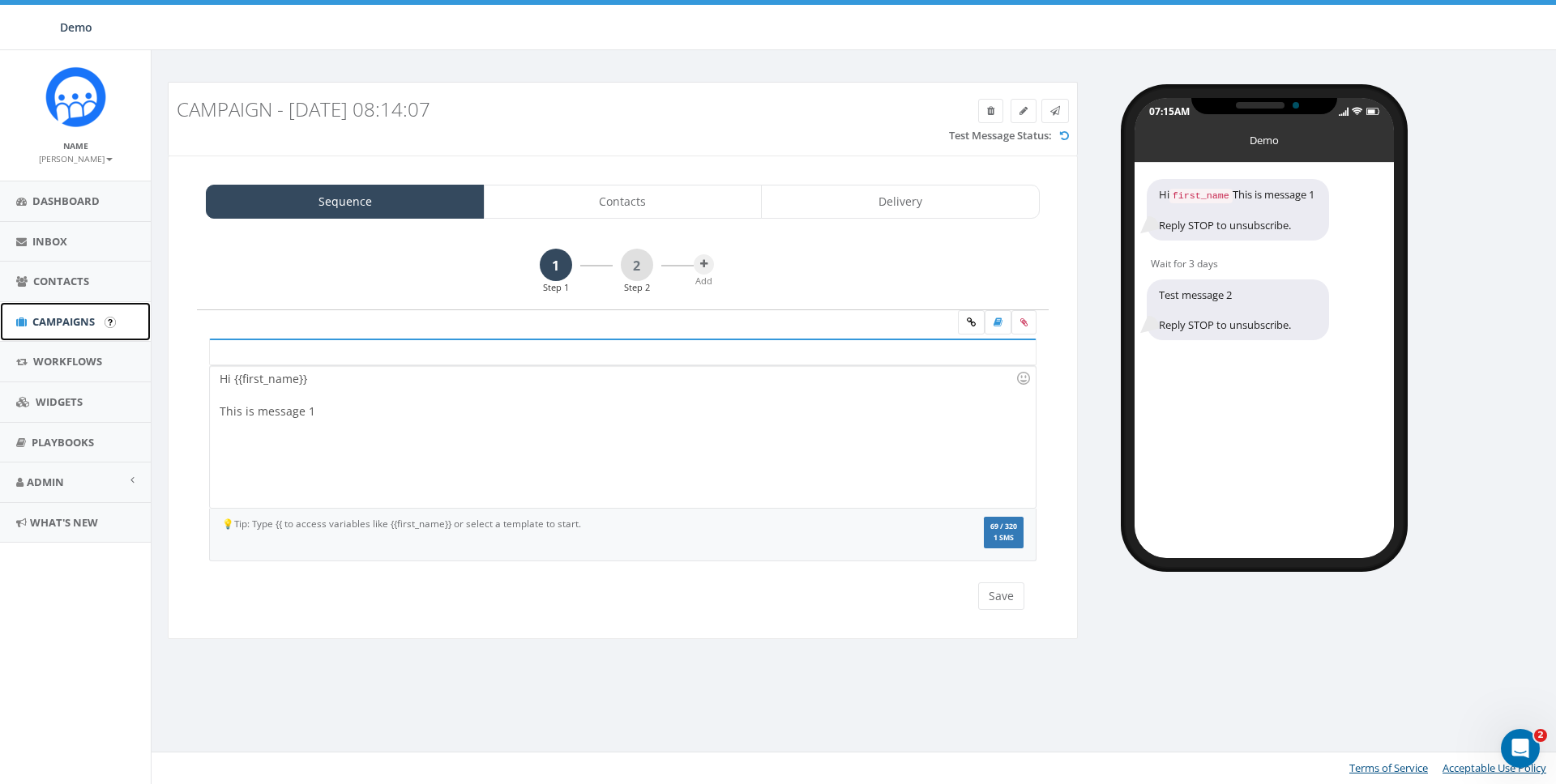
click at [52, 321] on span "Campaigns" at bounding box center [63, 322] width 62 height 15
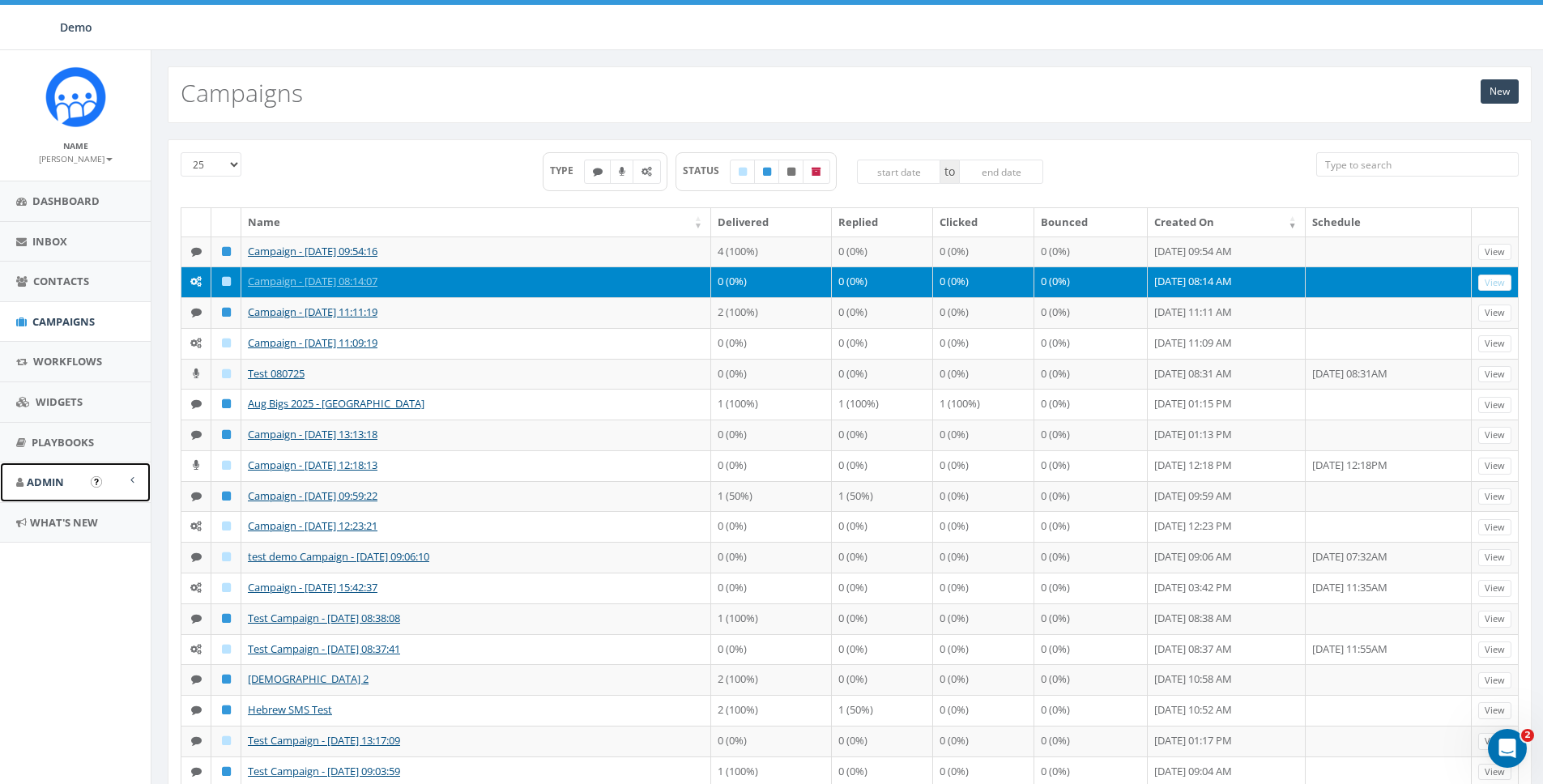
click at [41, 483] on span "Admin" at bounding box center [45, 482] width 37 height 15
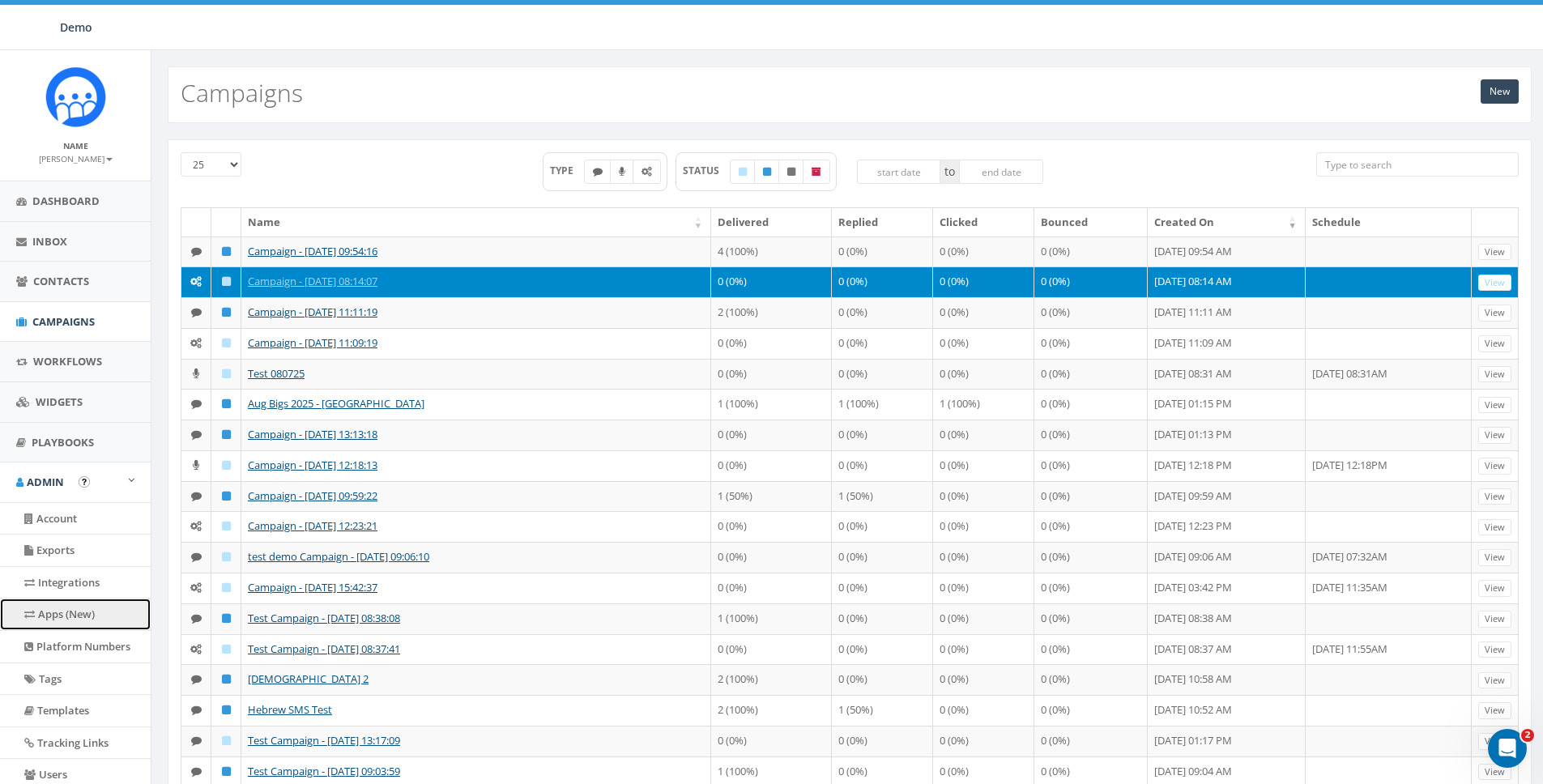
click at [62, 613] on link "Apps (New)" at bounding box center [75, 615] width 151 height 31
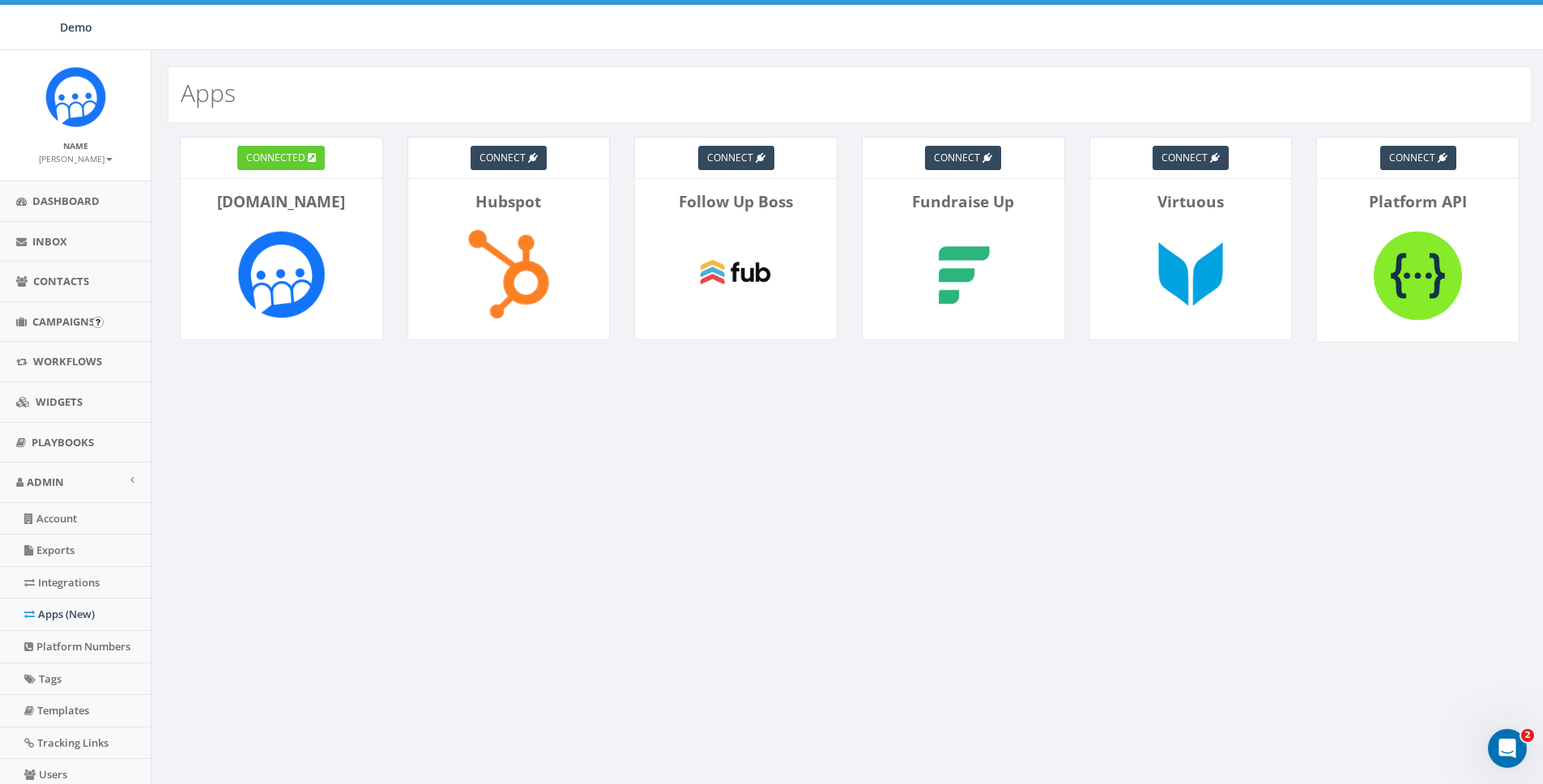
click at [101, 317] on input "image" at bounding box center [98, 322] width 11 height 11
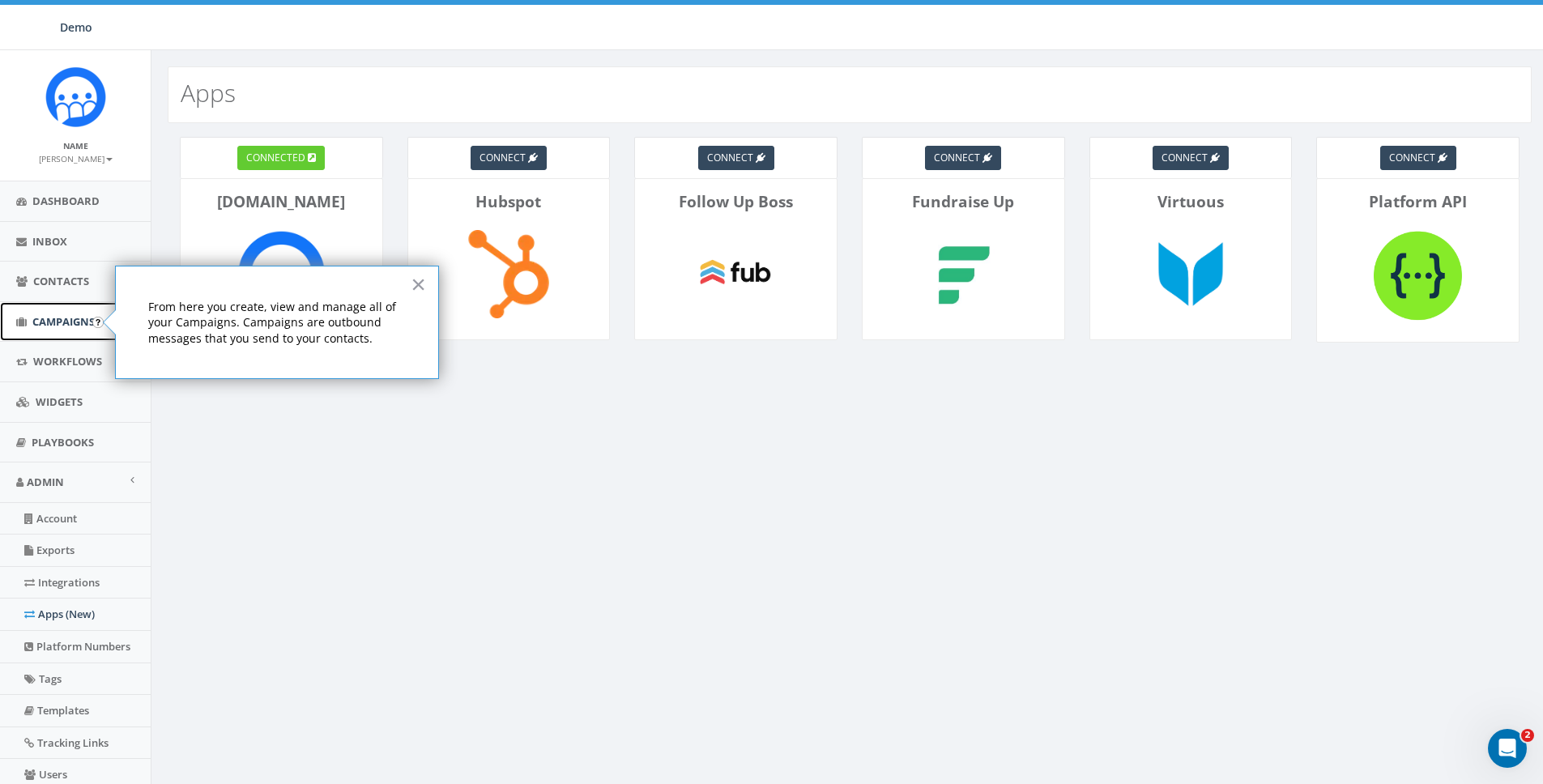
click at [68, 317] on span "Campaigns" at bounding box center [63, 322] width 62 height 15
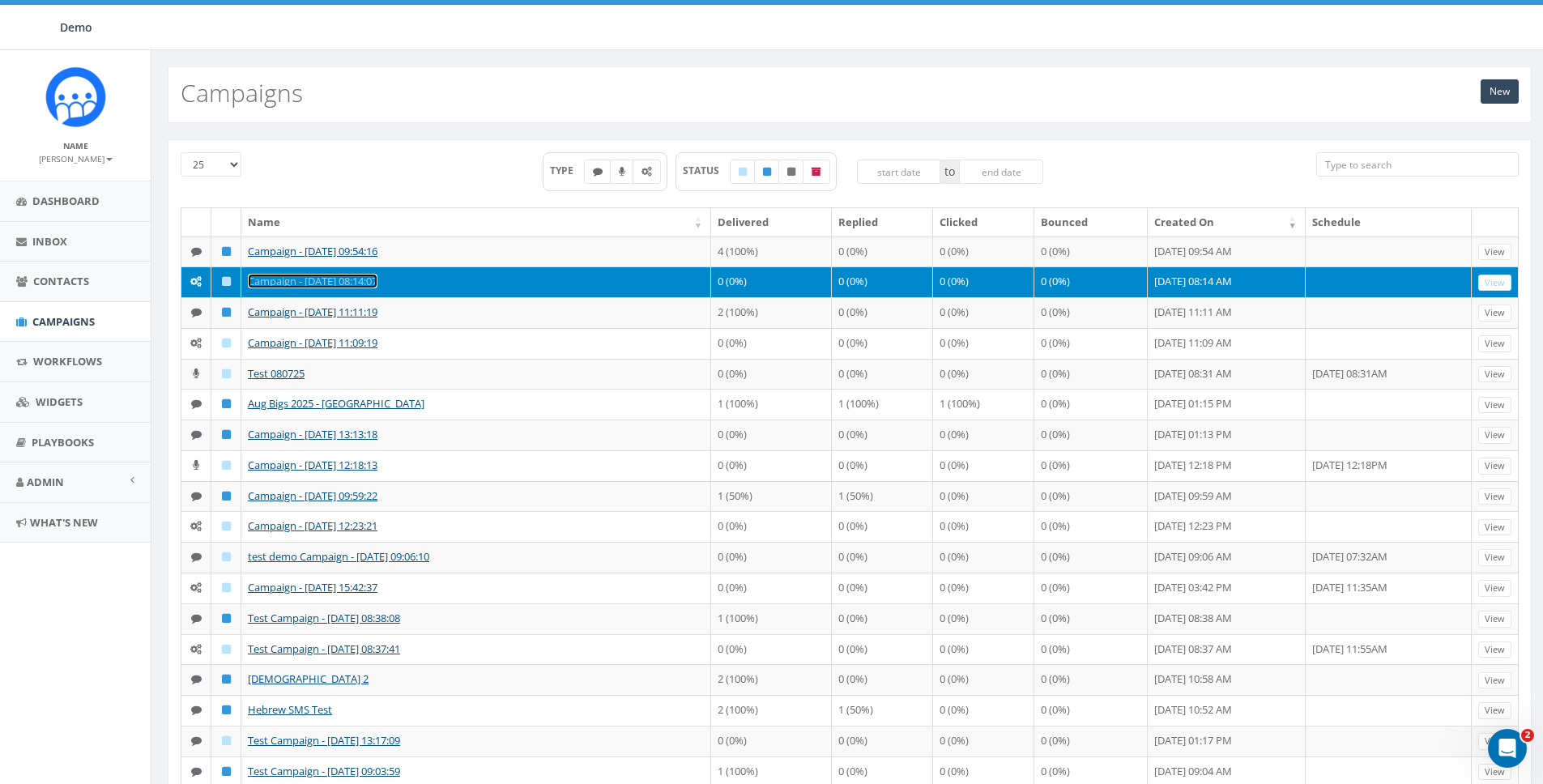
click at [295, 289] on link "Campaign - [DATE] 08:14:07" at bounding box center [313, 281] width 130 height 15
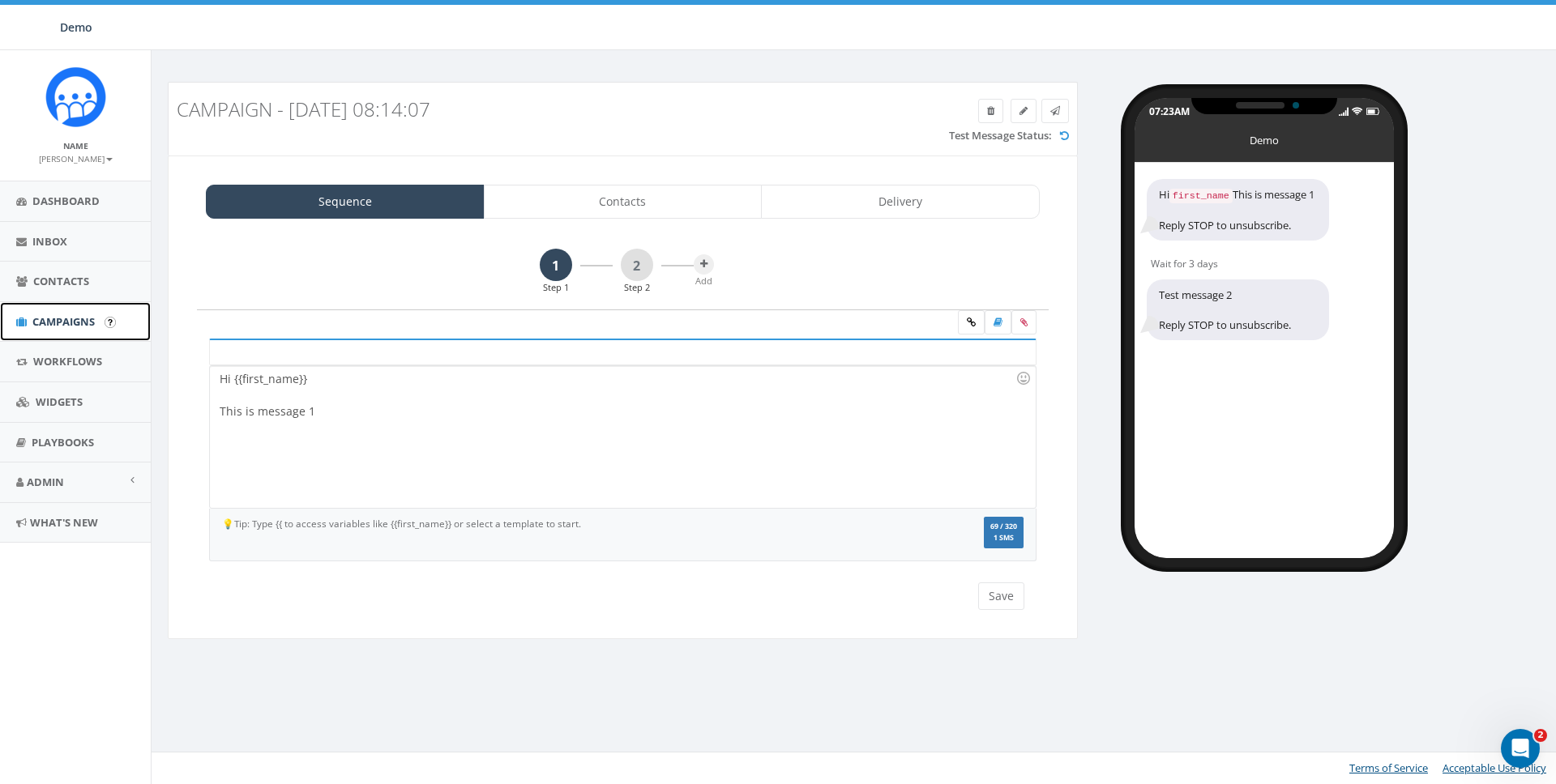
click at [27, 316] on link "Campaigns" at bounding box center [75, 321] width 151 height 40
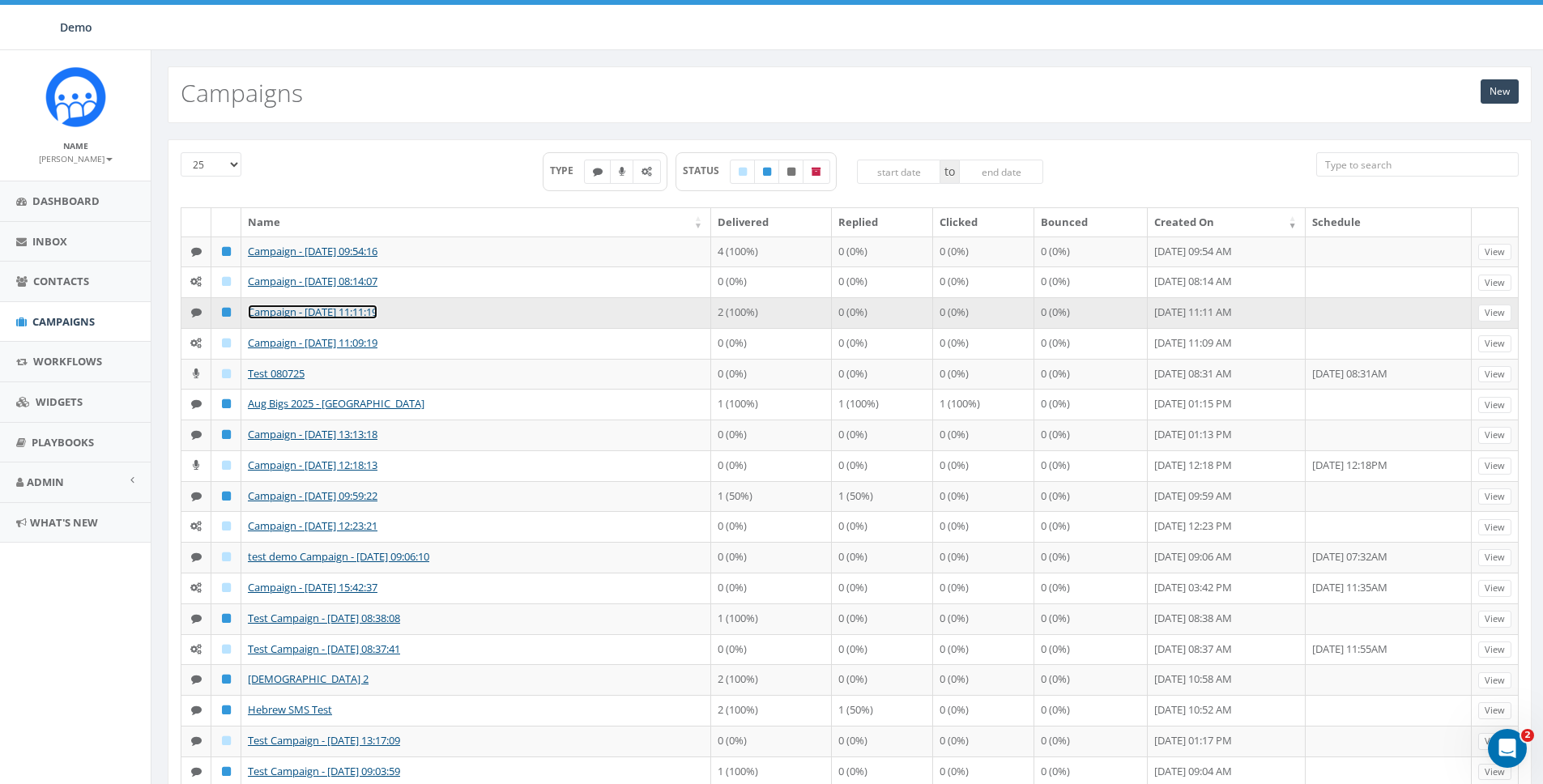
click at [292, 319] on link "Campaign - [DATE] 11:11:19" at bounding box center [313, 312] width 130 height 15
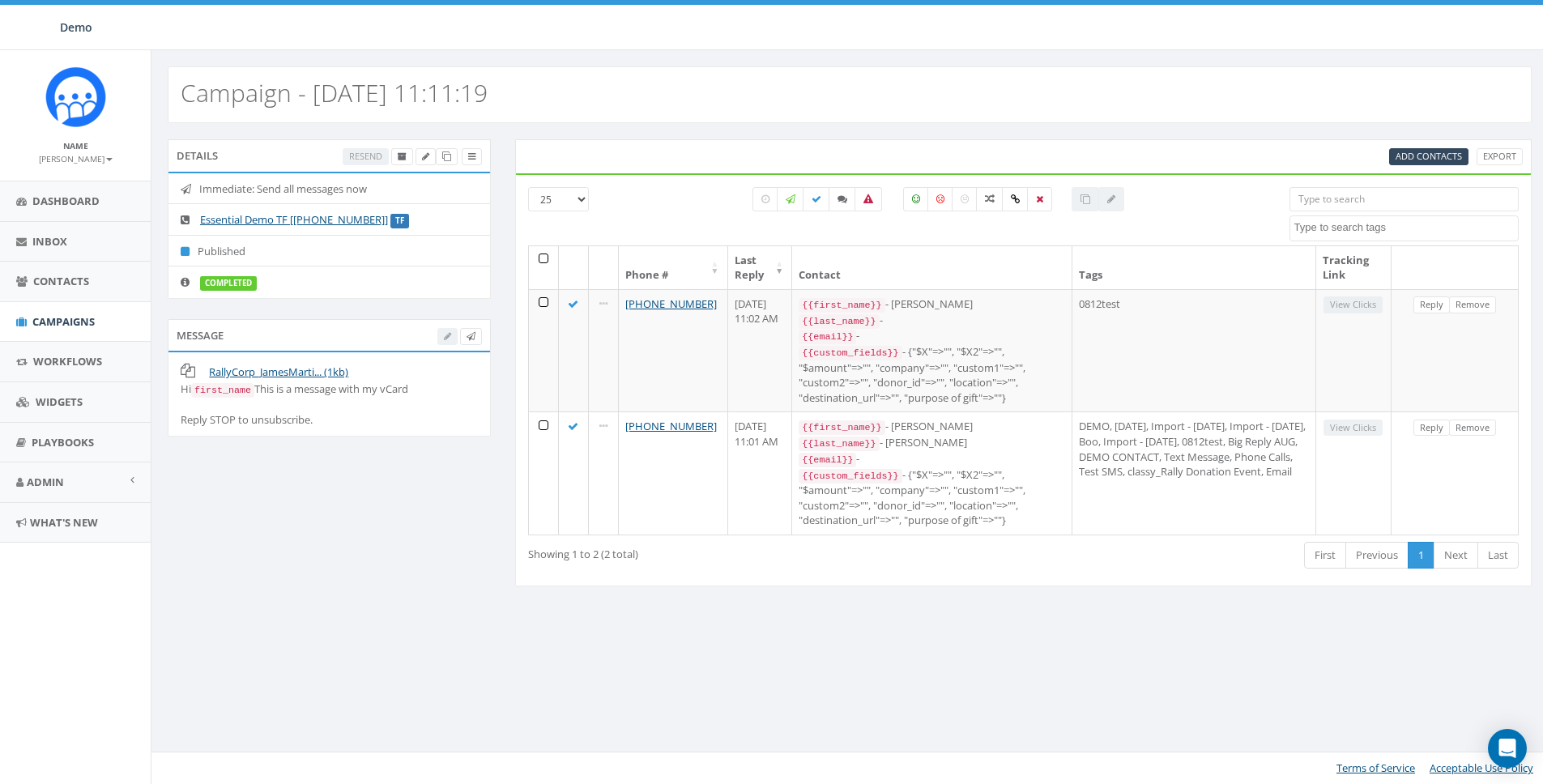
select select
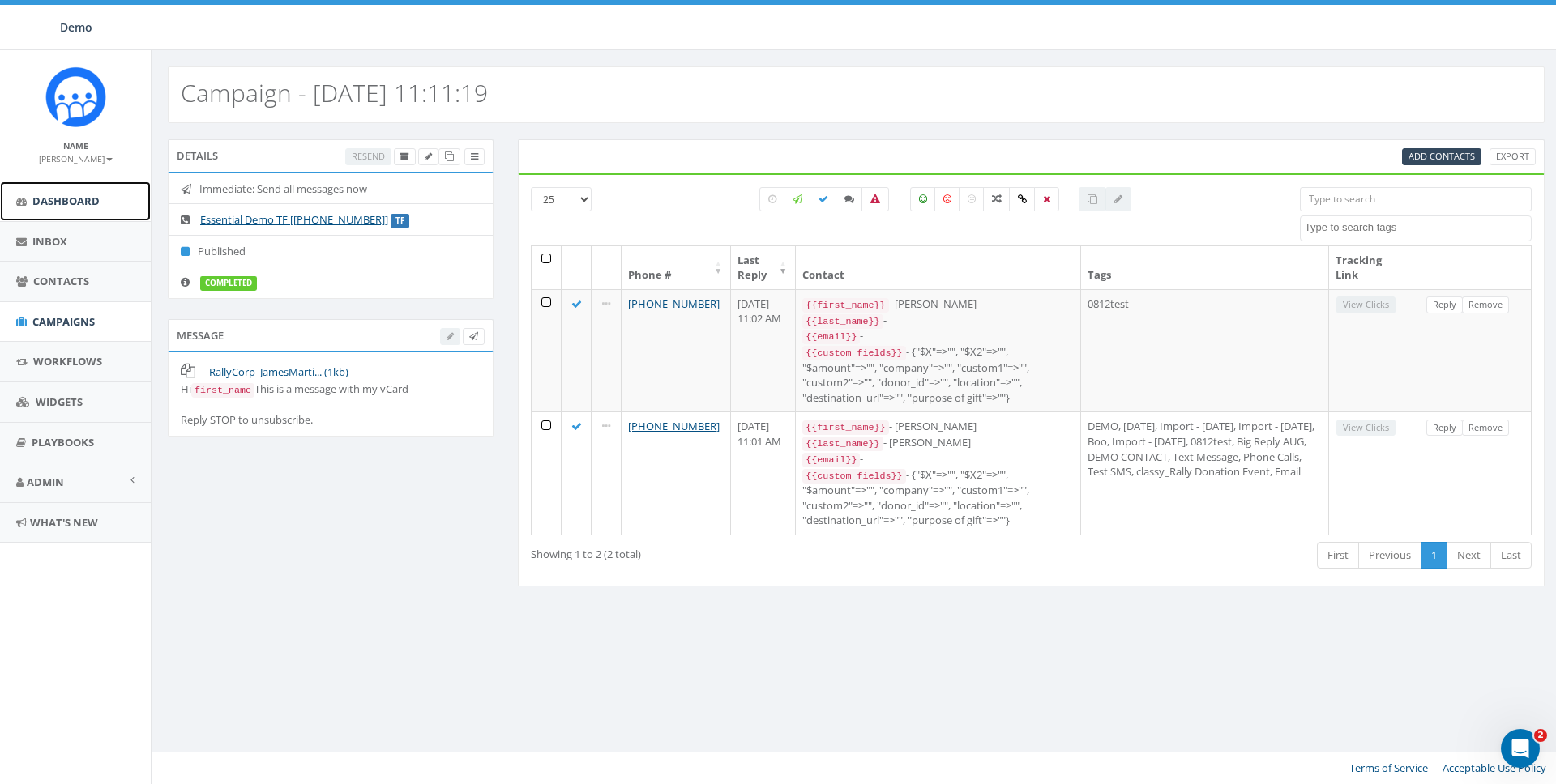
click at [91, 193] on span "Dashboard" at bounding box center [66, 201] width 68 height 15
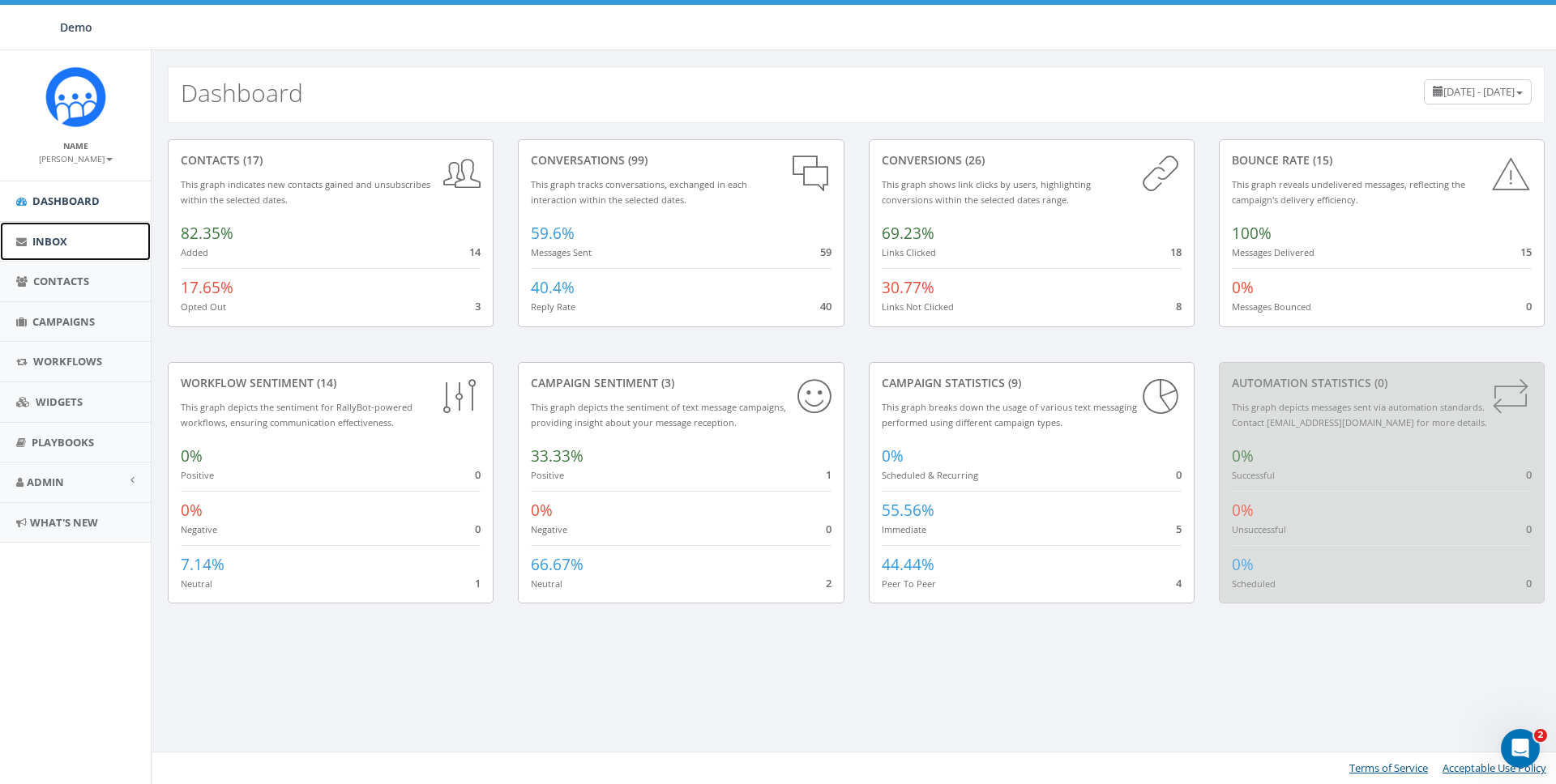
click at [43, 243] on span "Inbox" at bounding box center [50, 242] width 35 height 15
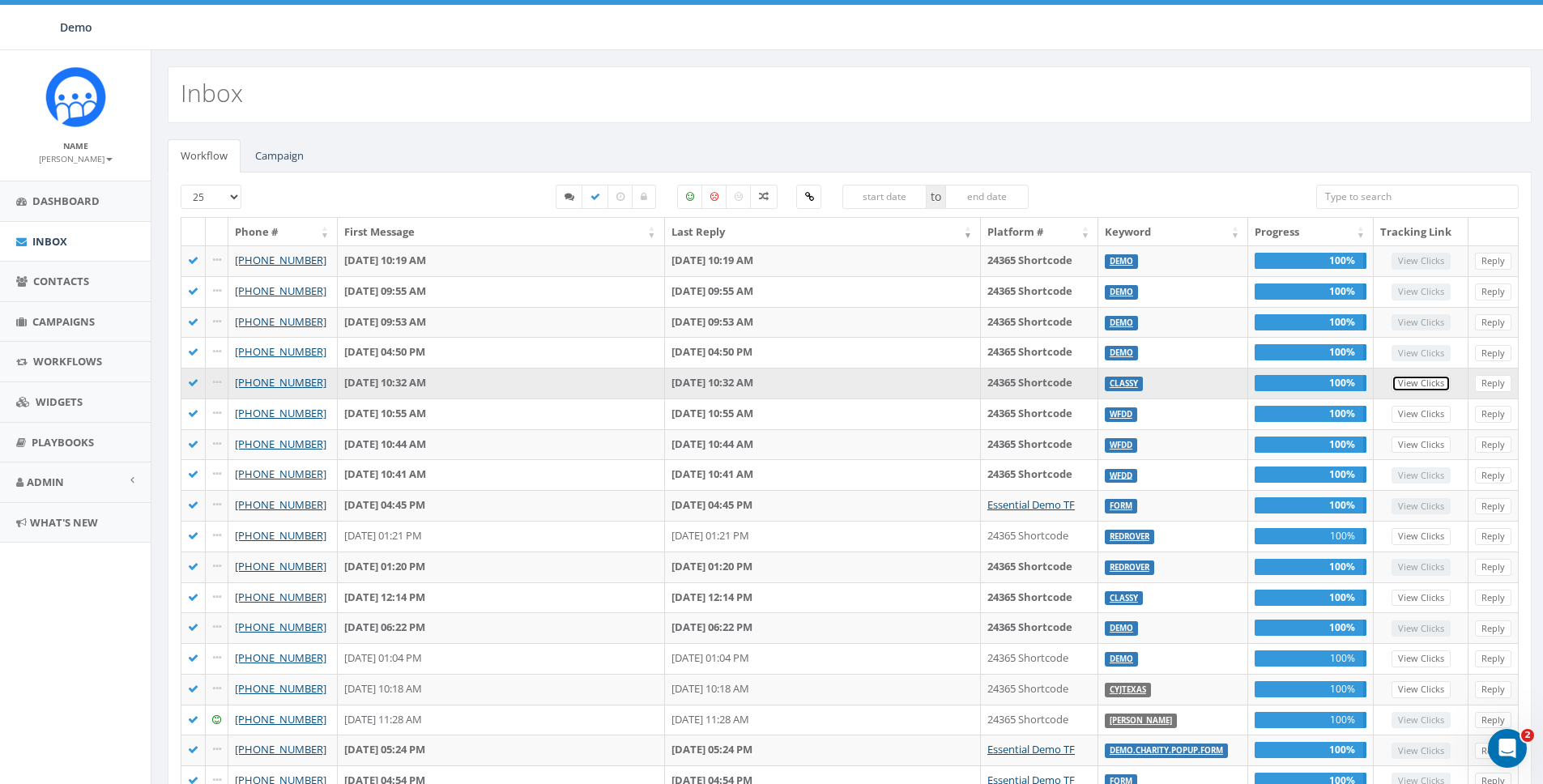
click at [1416, 387] on link "View Clicks" at bounding box center [1421, 383] width 59 height 17
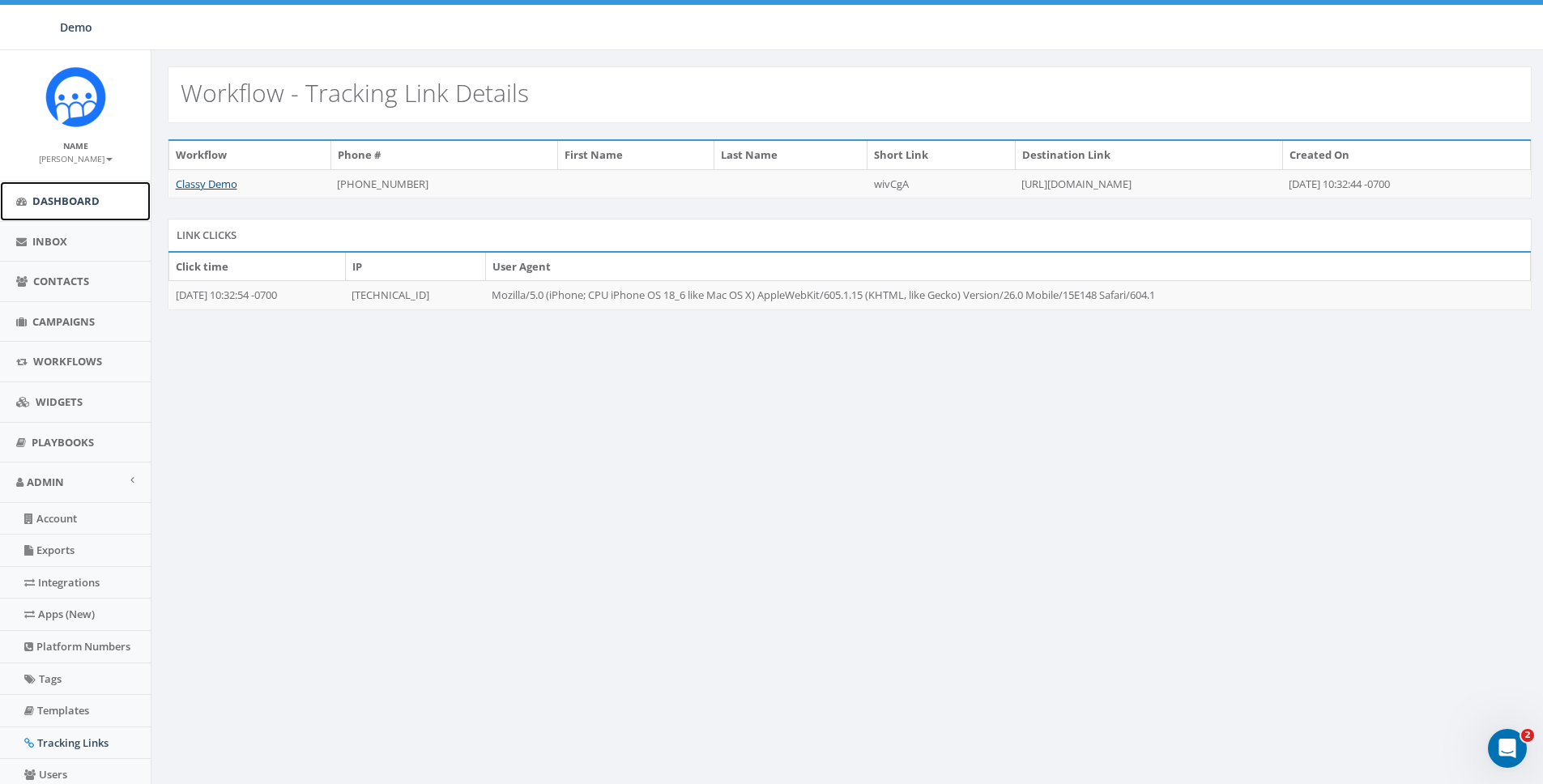
click at [33, 203] on span "Dashboard" at bounding box center [66, 201] width 68 height 15
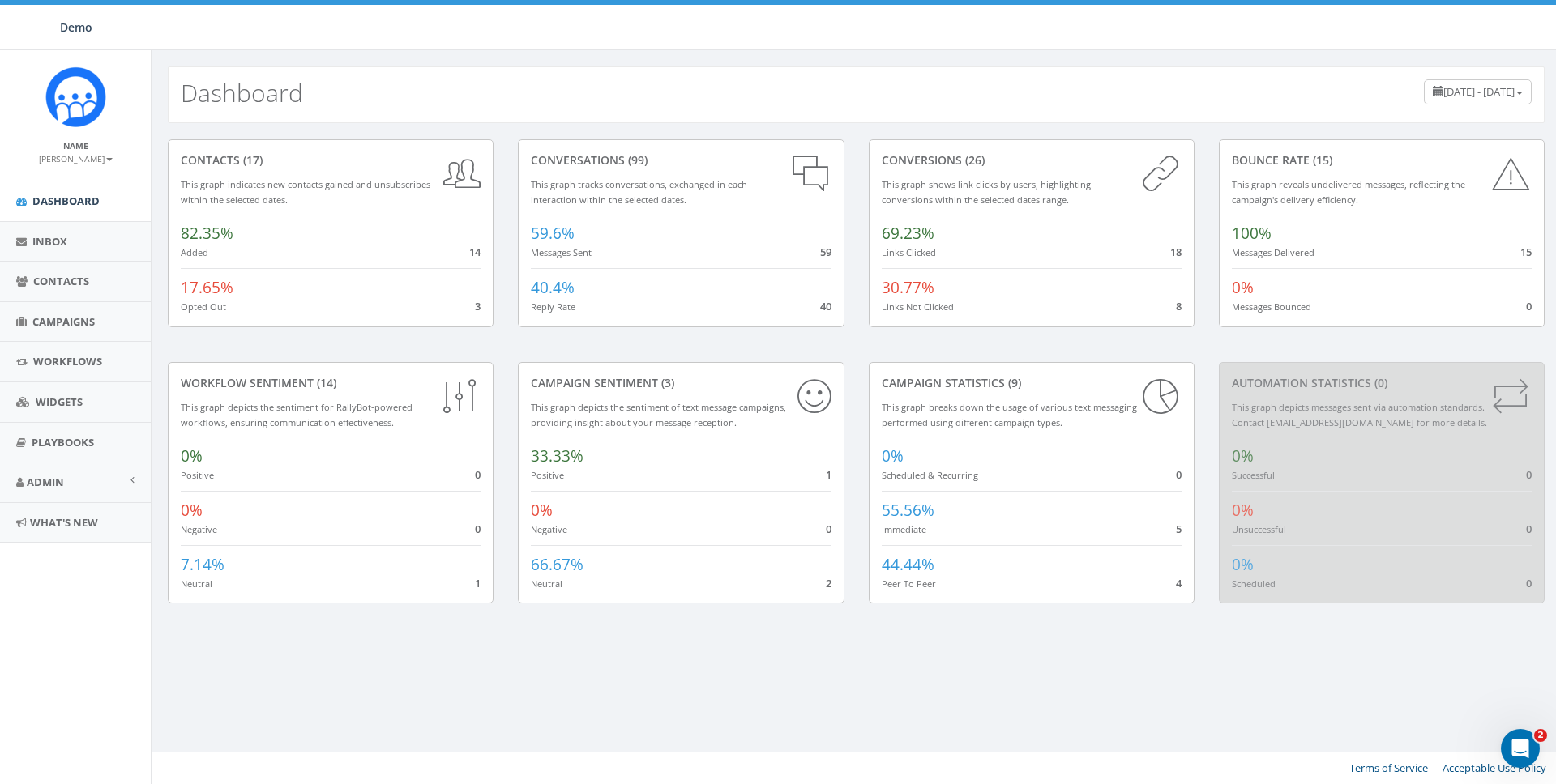
click at [941, 354] on div "conversions (26) This graph shows link clicks by users, highlighting conversion…" at bounding box center [1032, 251] width 350 height 223
click at [44, 317] on span "Campaigns" at bounding box center [63, 322] width 62 height 15
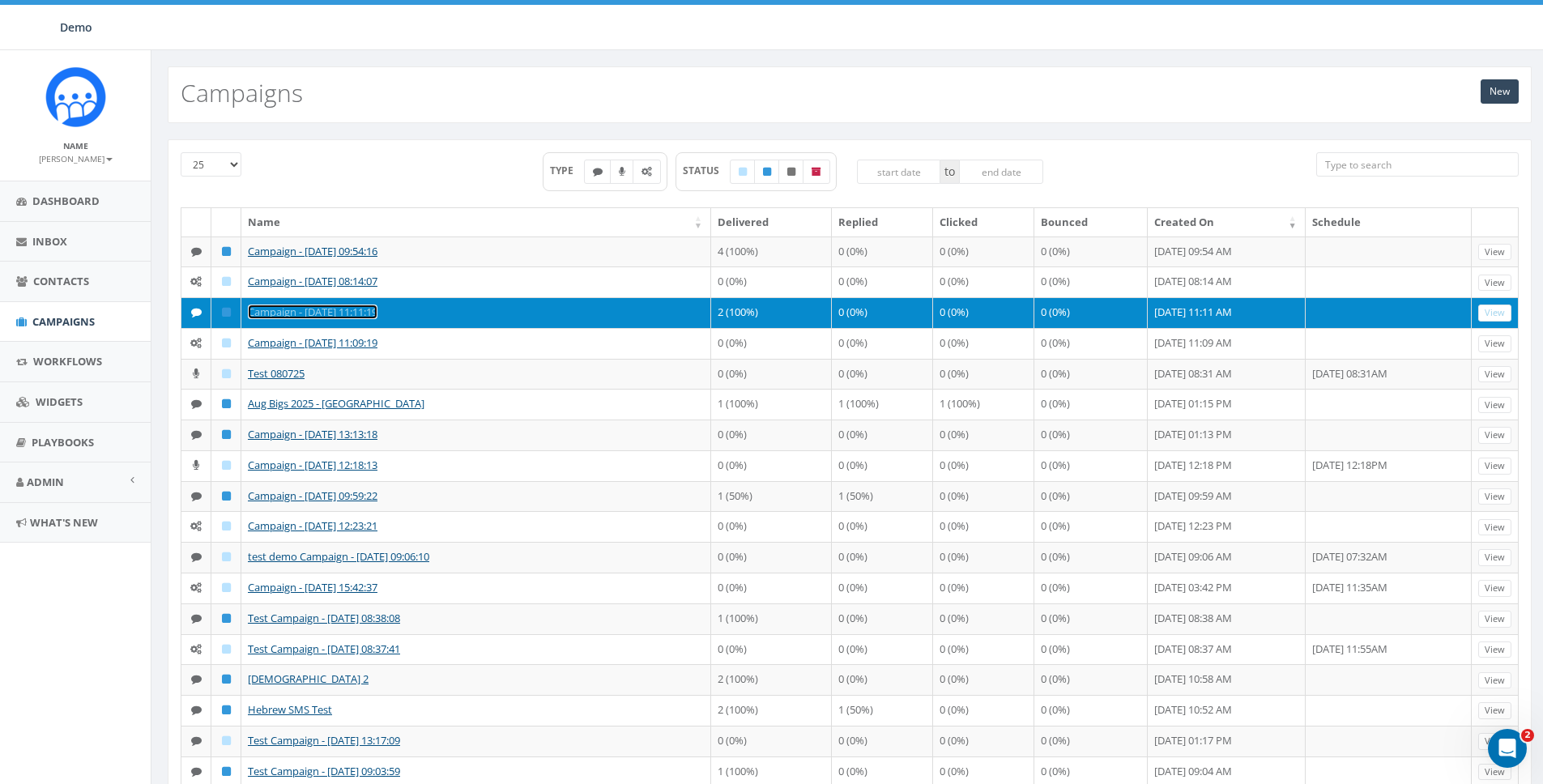
click at [276, 319] on link "Campaign - [DATE] 11:11:19" at bounding box center [313, 312] width 130 height 15
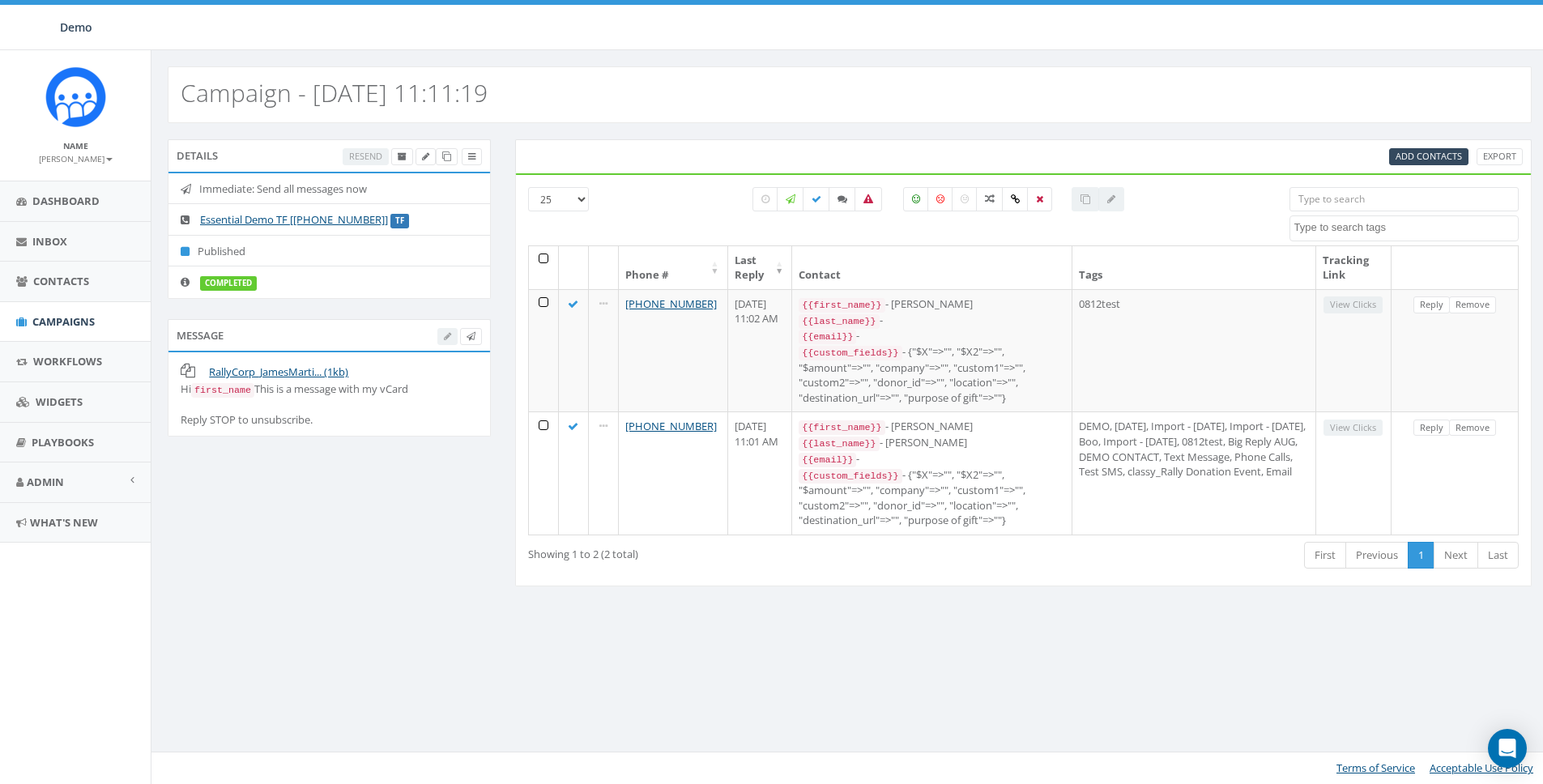
select select
